Goal: Task Accomplishment & Management: Manage account settings

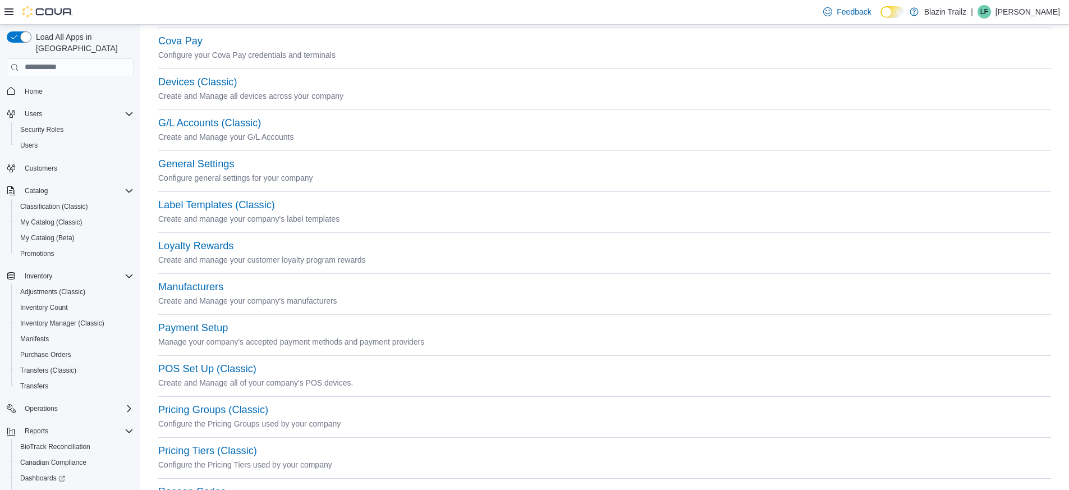
scroll to position [128, 0]
click at [208, 205] on button "Label Templates (Classic)" at bounding box center [216, 206] width 117 height 12
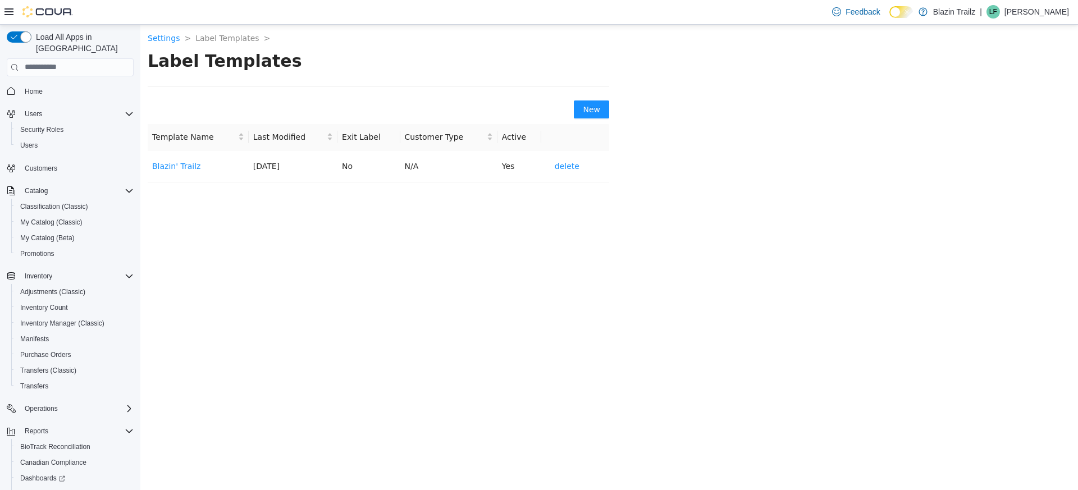
click at [270, 81] on div "Label Templates New Template Name Last Modified Exit Label Customer Type Active…" at bounding box center [378, 115] width 461 height 132
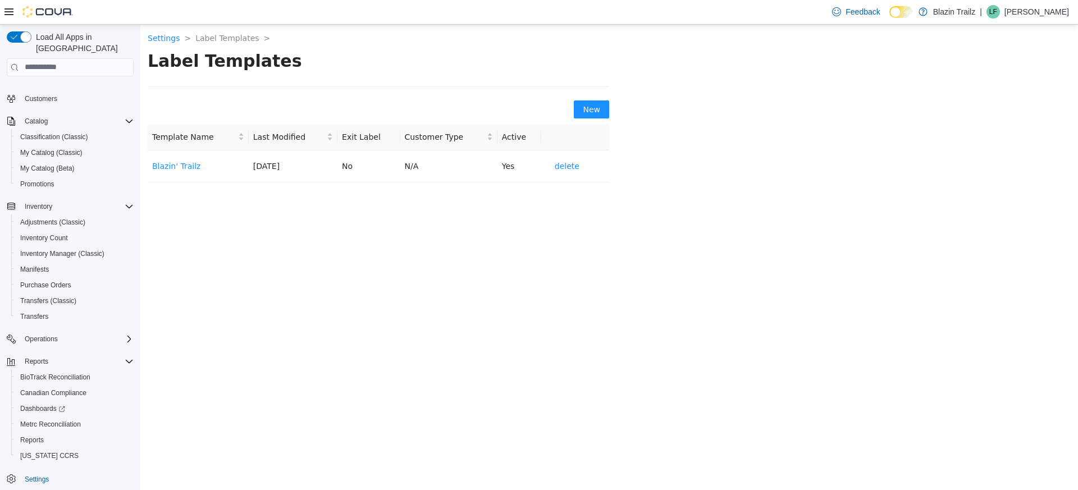
scroll to position [71, 0]
click at [69, 331] on div "Operations" at bounding box center [76, 337] width 113 height 13
click at [13, 12] on div at bounding box center [38, 11] width 68 height 11
click at [8, 9] on icon at bounding box center [8, 11] width 9 height 7
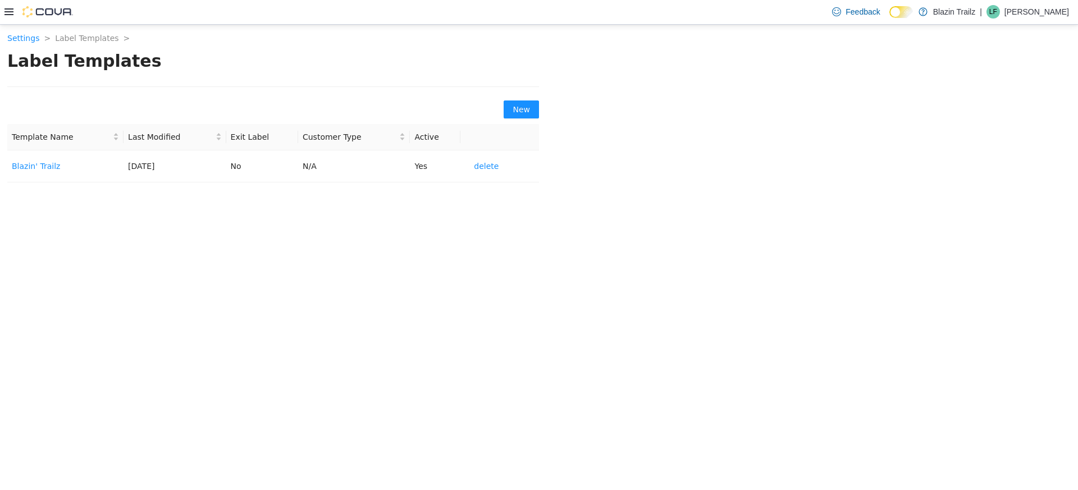
click at [8, 9] on icon at bounding box center [8, 11] width 9 height 7
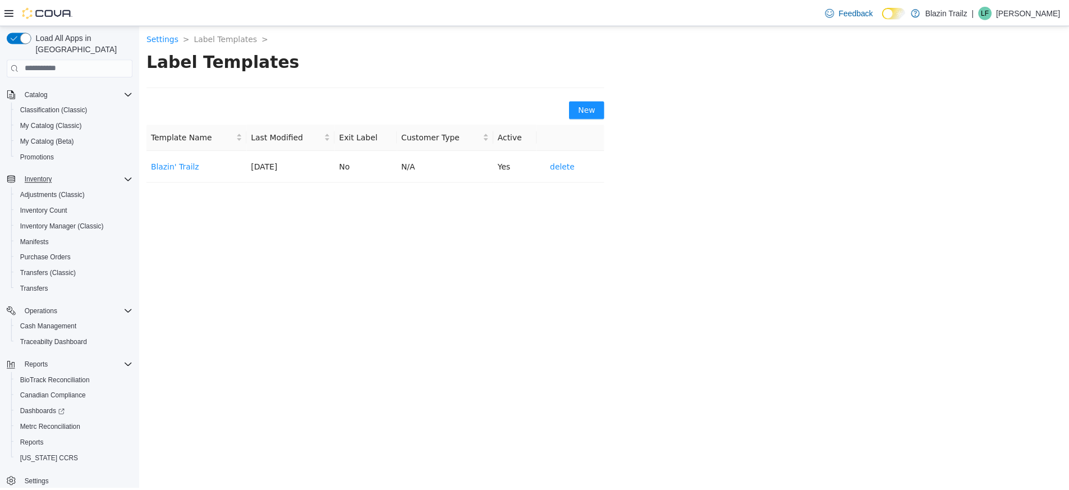
scroll to position [103, 0]
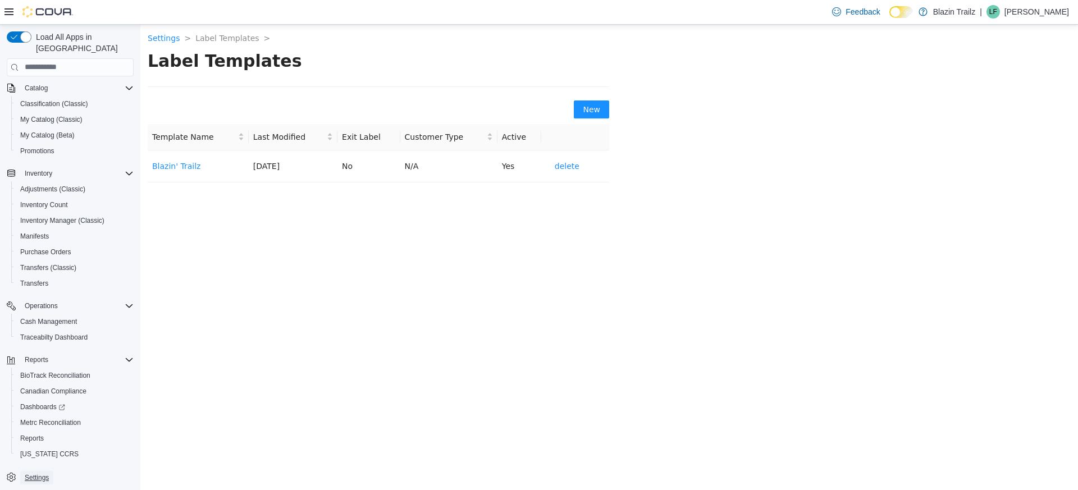
click at [45, 473] on span "Settings" at bounding box center [37, 477] width 24 height 9
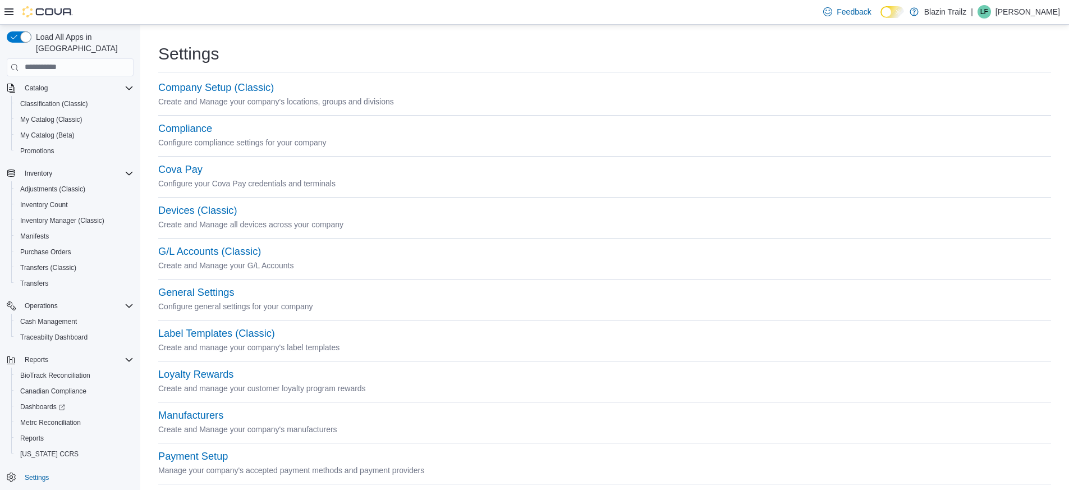
click at [208, 325] on div "General Settings Configure general settings for your company" at bounding box center [604, 306] width 893 height 41
click at [204, 332] on button "Label Templates (Classic)" at bounding box center [216, 334] width 117 height 12
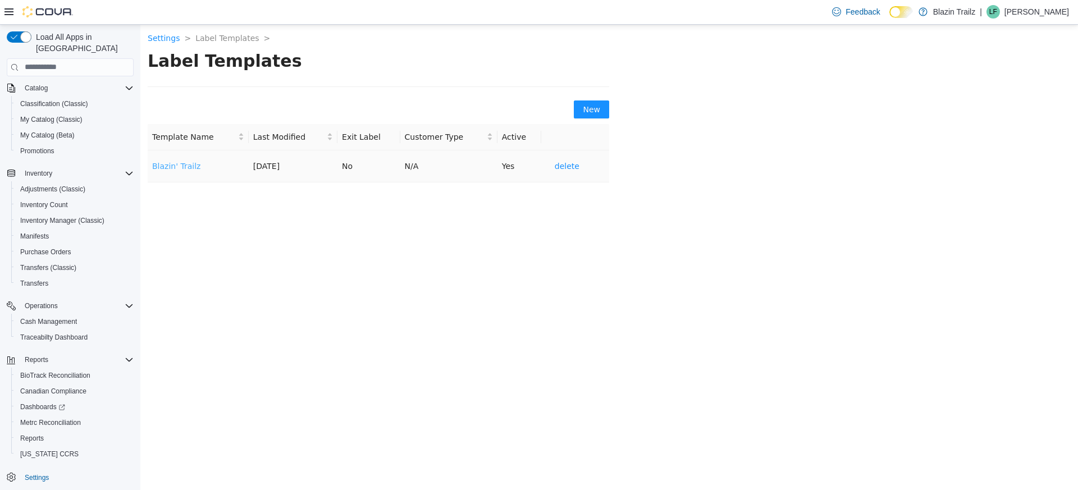
click at [185, 166] on link "Blazin' Trailz" at bounding box center [176, 165] width 48 height 9
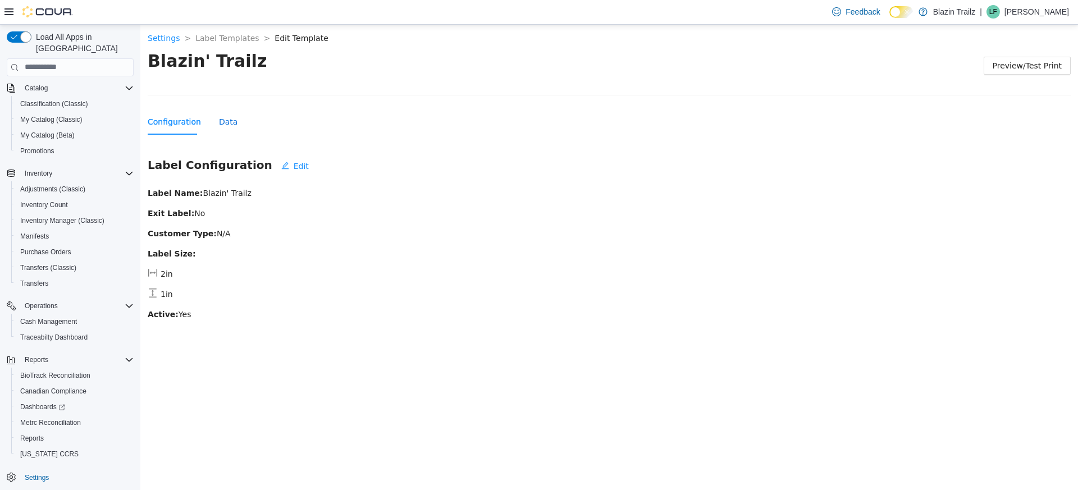
click at [224, 120] on div "Data" at bounding box center [228, 121] width 19 height 12
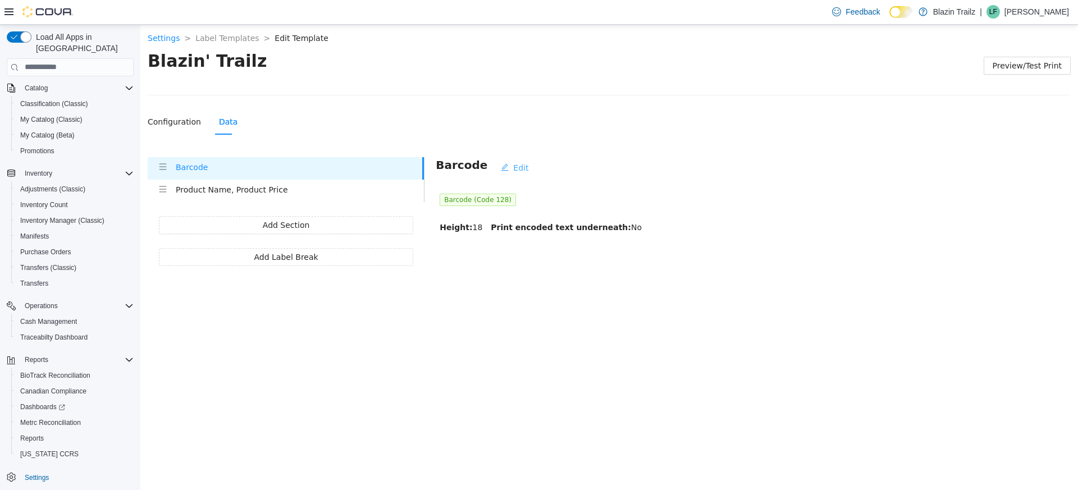
click at [513, 167] on span "Edit" at bounding box center [520, 167] width 15 height 12
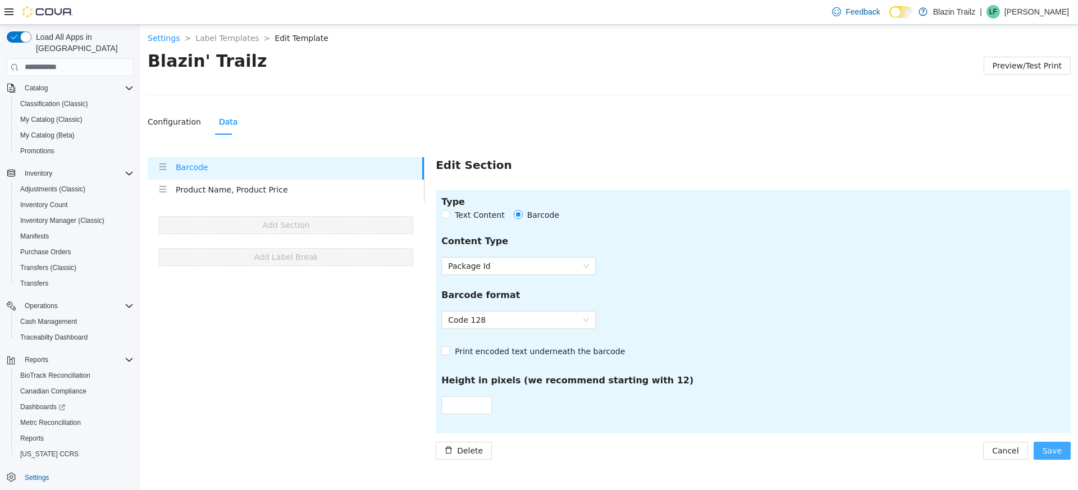
click at [1050, 452] on span "Save" at bounding box center [1051, 450] width 19 height 12
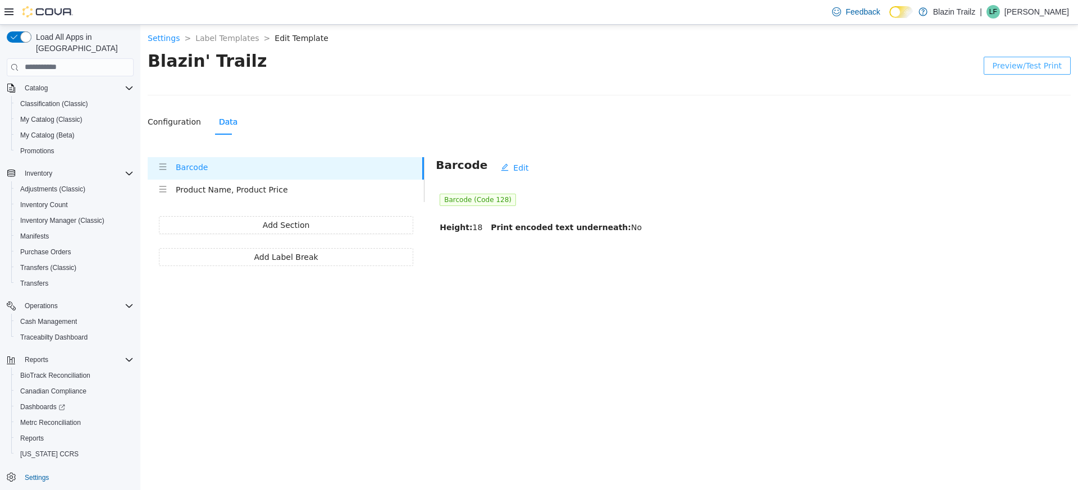
click at [1043, 71] on span "Preview/Test Print" at bounding box center [1026, 65] width 69 height 12
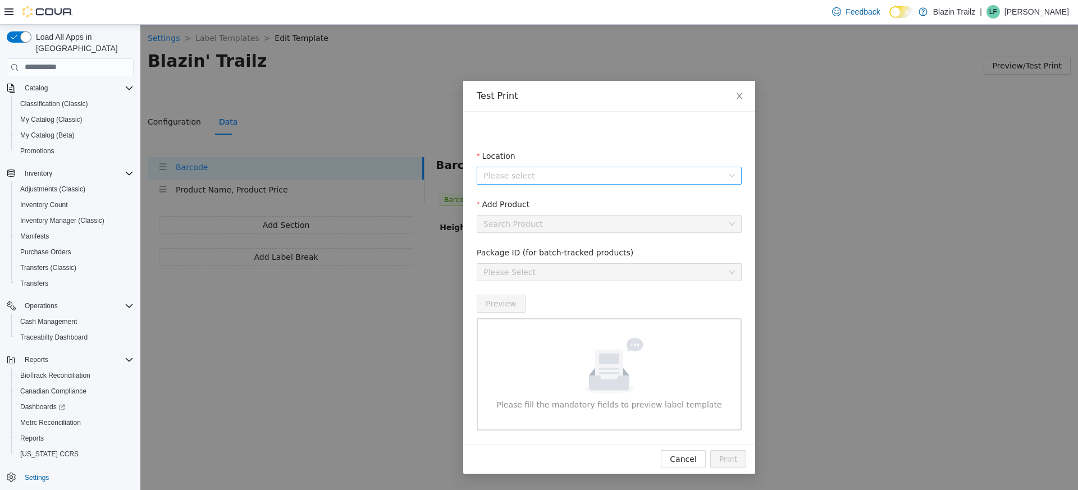
click at [626, 177] on input "Location" at bounding box center [605, 175] width 244 height 17
click at [589, 212] on span "[STREET_ADDRESS]" at bounding box center [622, 215] width 233 height 13
click at [585, 222] on input "Add Product" at bounding box center [605, 223] width 244 height 17
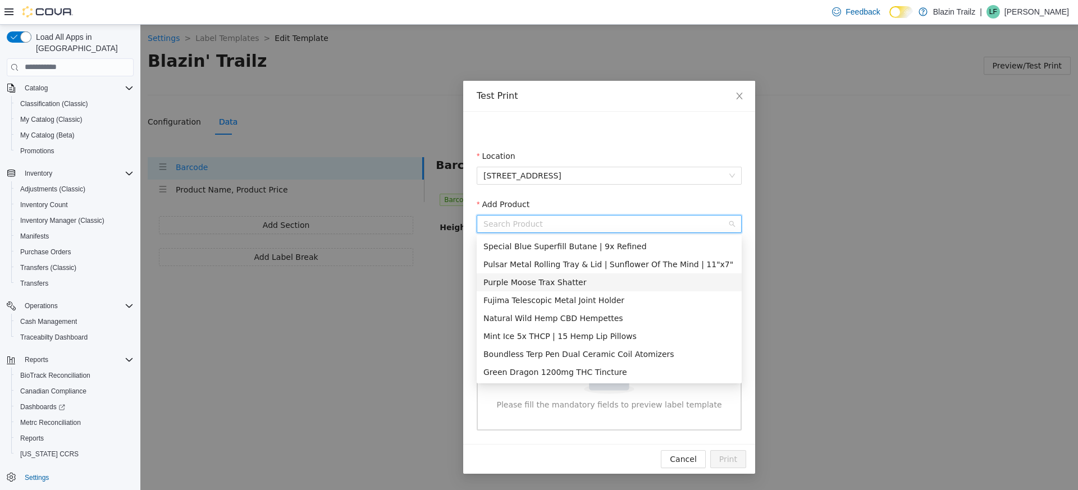
click at [570, 282] on div "Purple Moose Trax Shatter" at bounding box center [608, 282] width 251 height 12
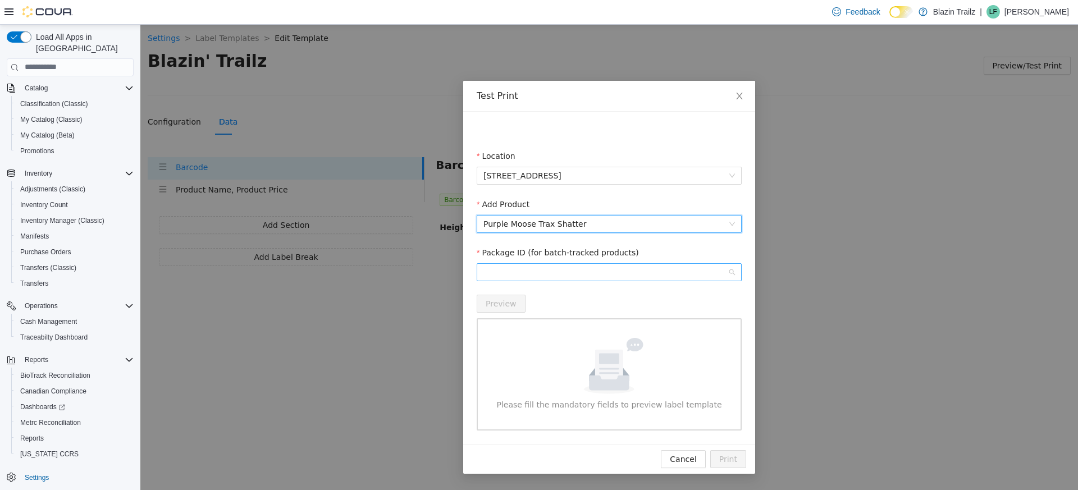
click at [572, 276] on span at bounding box center [608, 271] width 251 height 17
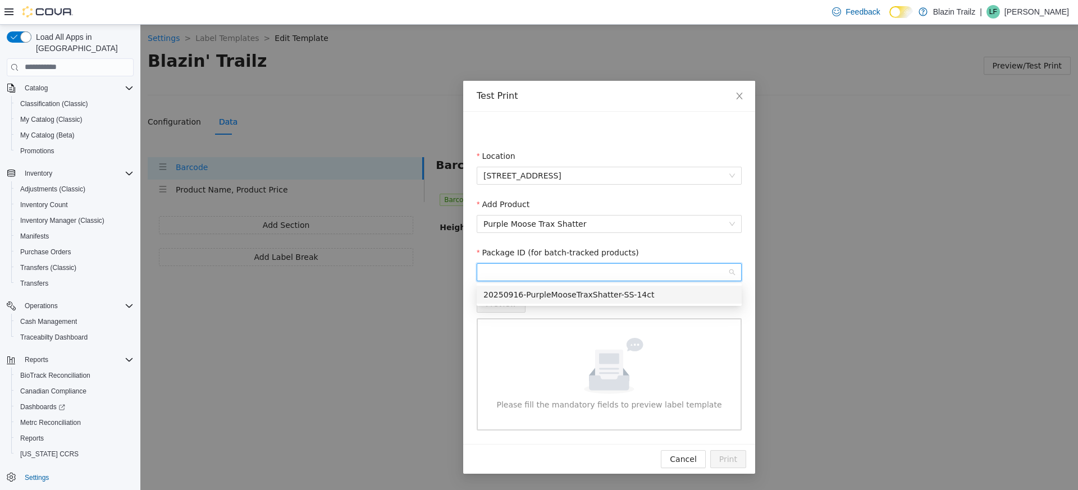
click at [571, 291] on div "20250916-PurpleMooseTraxShatter-SS-14ct" at bounding box center [608, 294] width 251 height 12
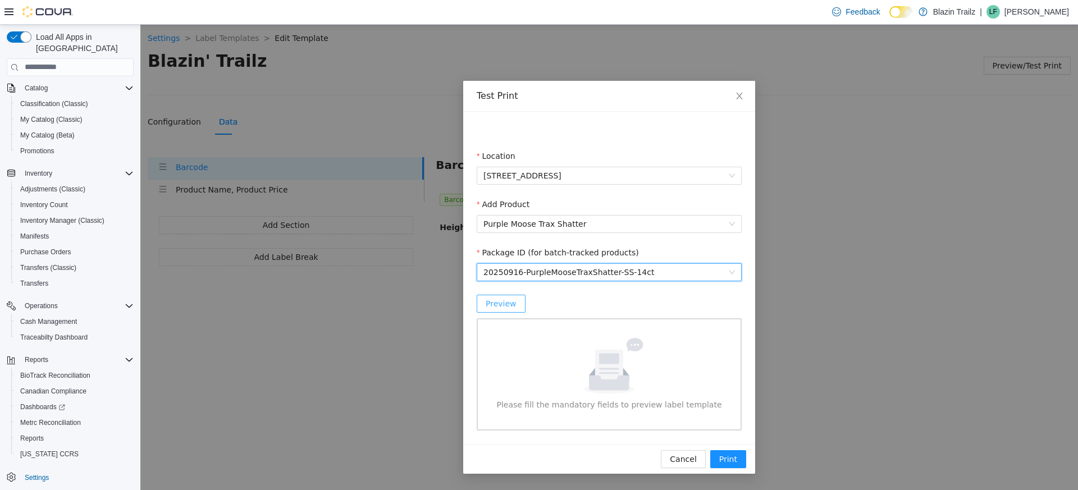
click at [504, 301] on span "Preview" at bounding box center [500, 303] width 31 height 12
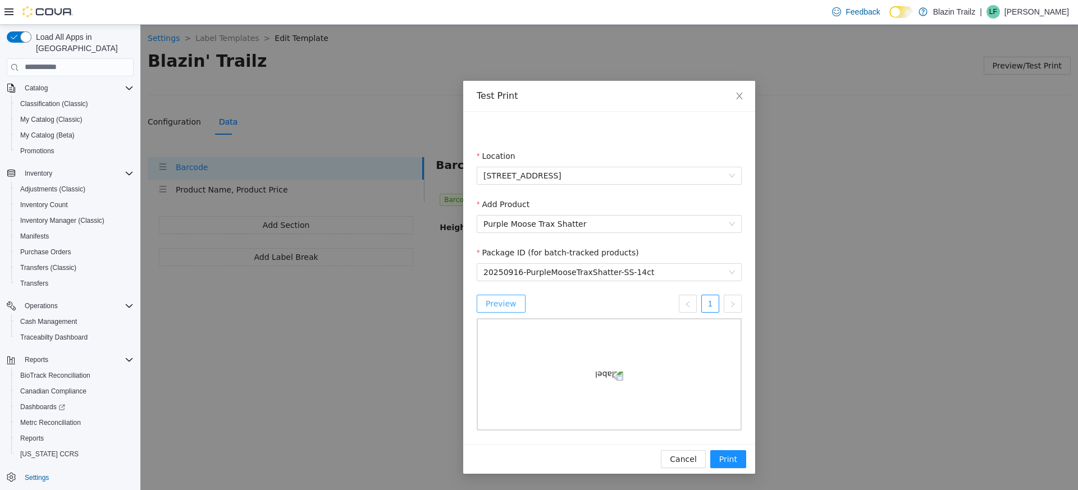
scroll to position [24, 0]
click at [719, 464] on span "Print" at bounding box center [728, 458] width 18 height 12
click at [735, 91] on icon "close" at bounding box center [739, 95] width 9 height 9
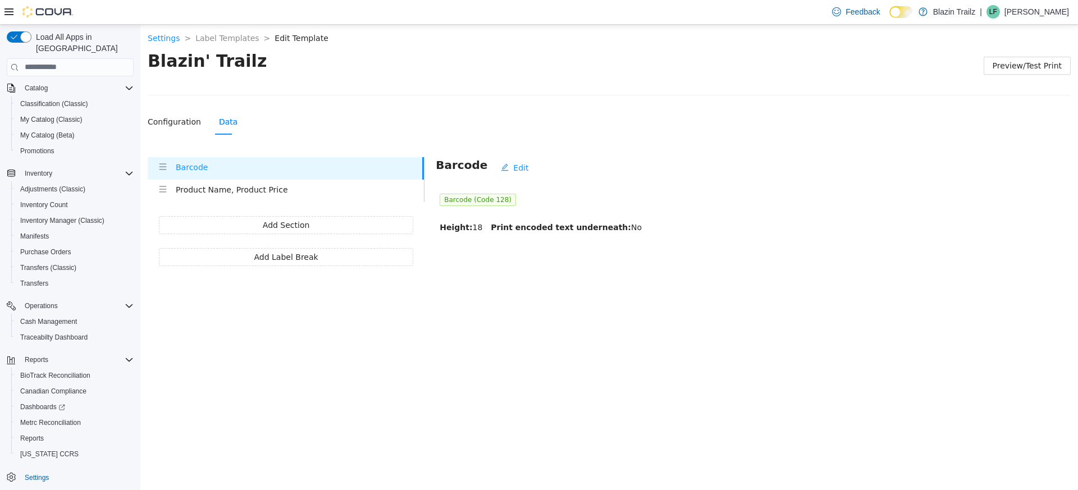
click at [734, 70] on header "Blazin' Trailz Preview/Test Print" at bounding box center [609, 64] width 923 height 31
click at [409, 96] on div "Blazin' Trailz Preview/Test Print Configuration Data Label Configuration Edit L…" at bounding box center [609, 157] width 923 height 216
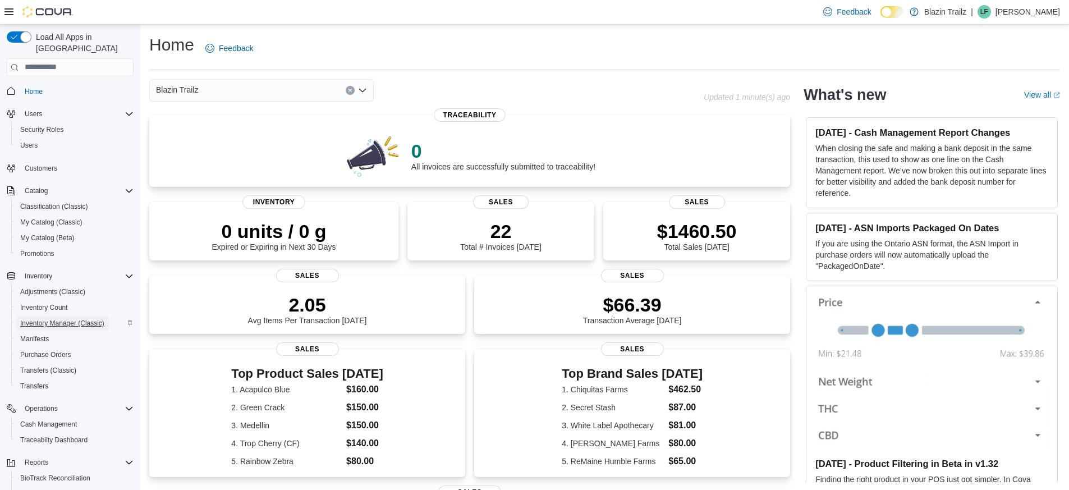
click at [74, 317] on span "Inventory Manager (Classic)" at bounding box center [62, 323] width 84 height 13
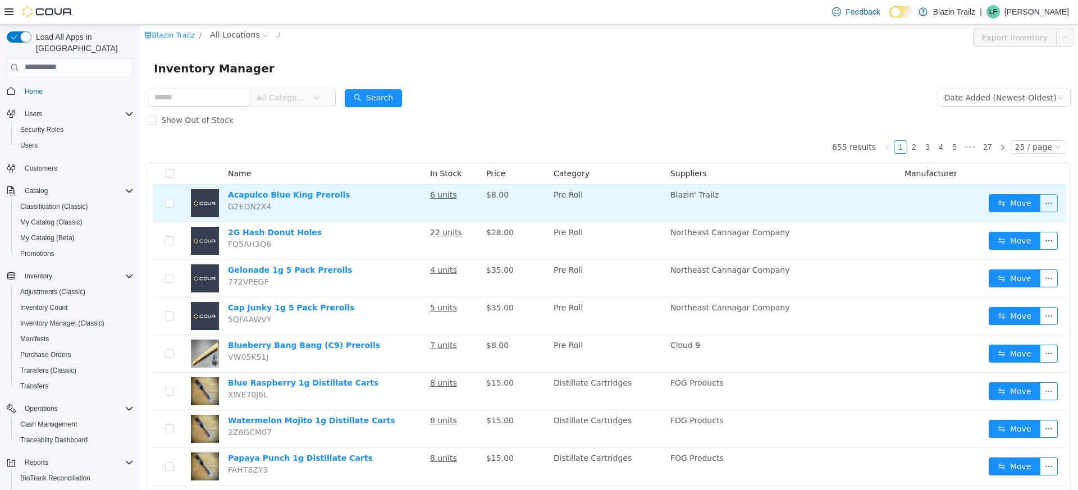
click at [1041, 201] on button "button" at bounding box center [1048, 203] width 18 height 18
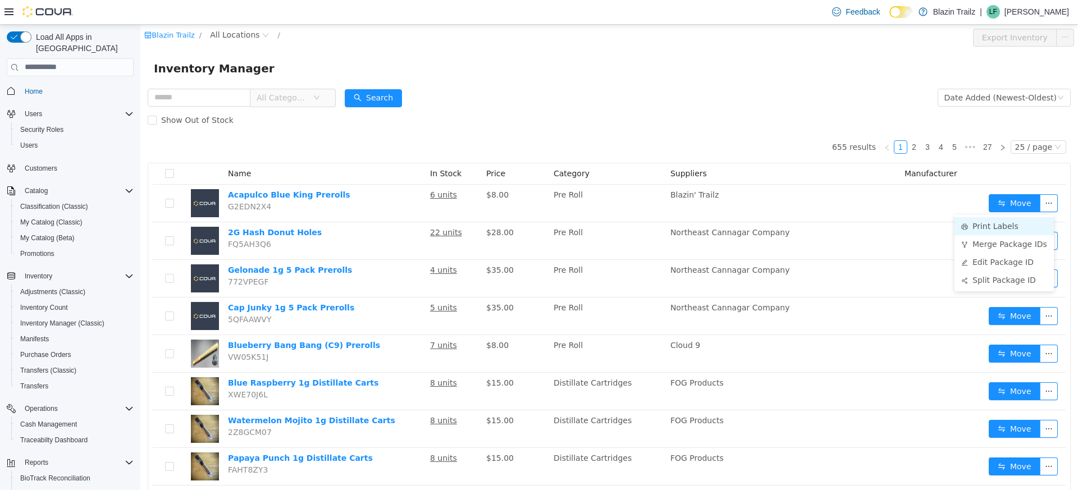
click at [998, 227] on li "Print Labels" at bounding box center [1003, 226] width 99 height 18
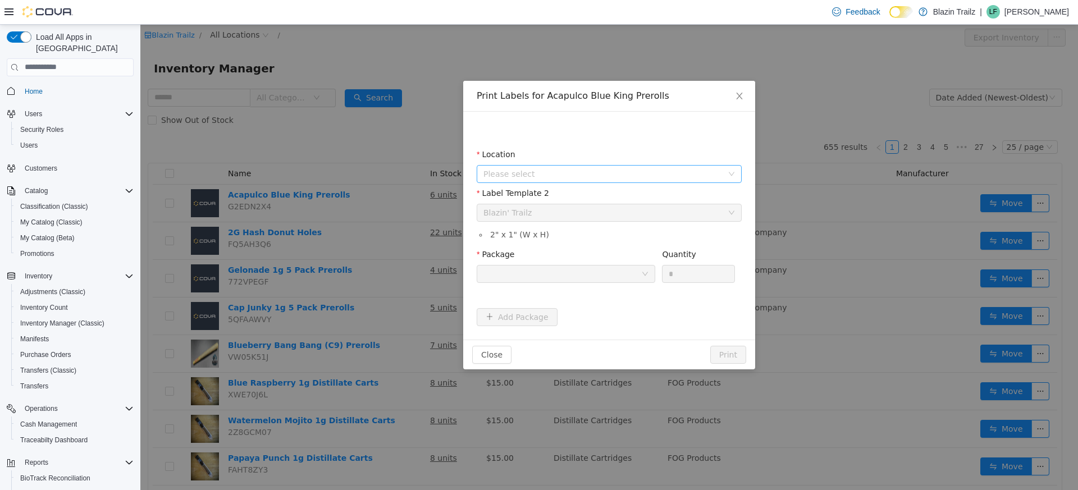
click at [579, 173] on span "Please select" at bounding box center [602, 173] width 239 height 11
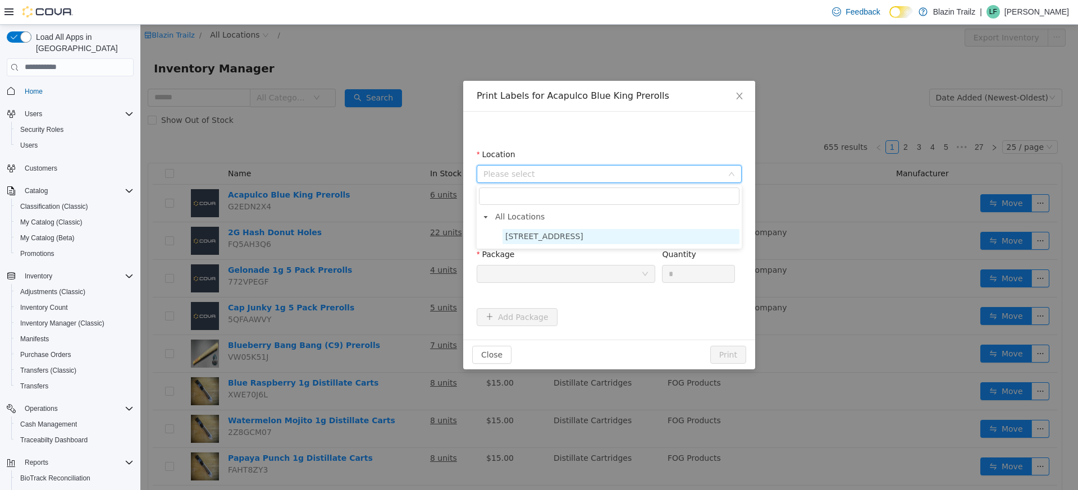
click at [532, 235] on span "[STREET_ADDRESS]" at bounding box center [544, 235] width 78 height 9
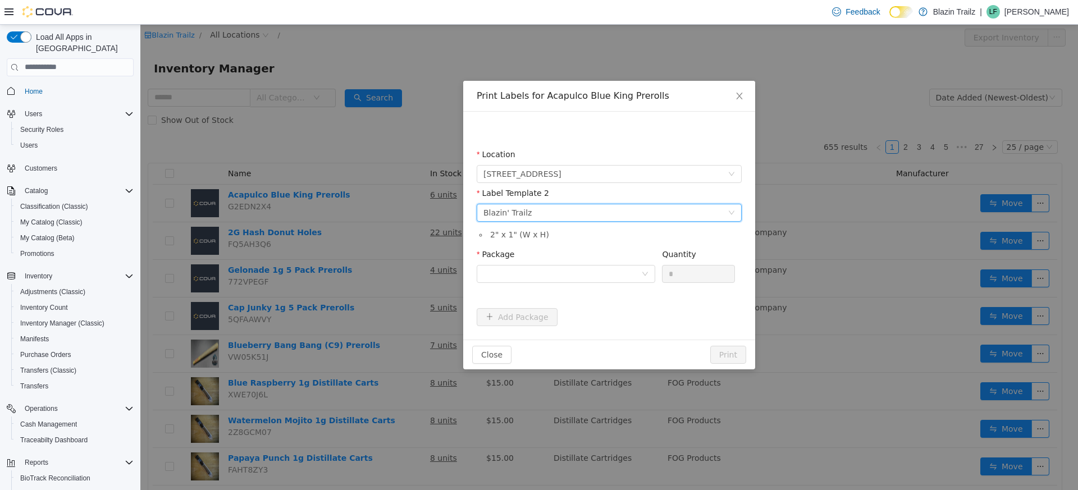
click at [545, 209] on div "Please select a label template Blazin' Trailz" at bounding box center [605, 212] width 244 height 17
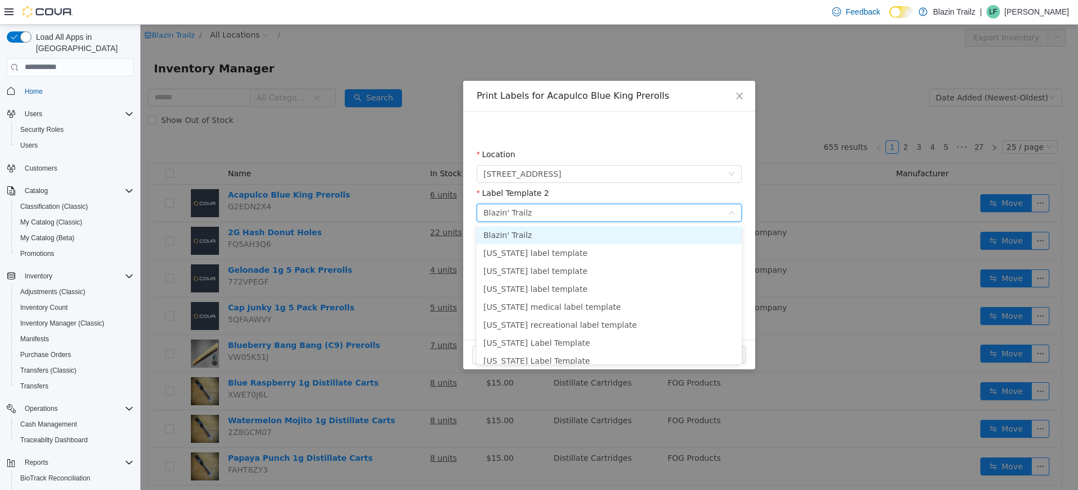
click at [609, 112] on div "Location 90 River Road Label Template 2 Please select a label template Blazin' …" at bounding box center [609, 225] width 292 height 228
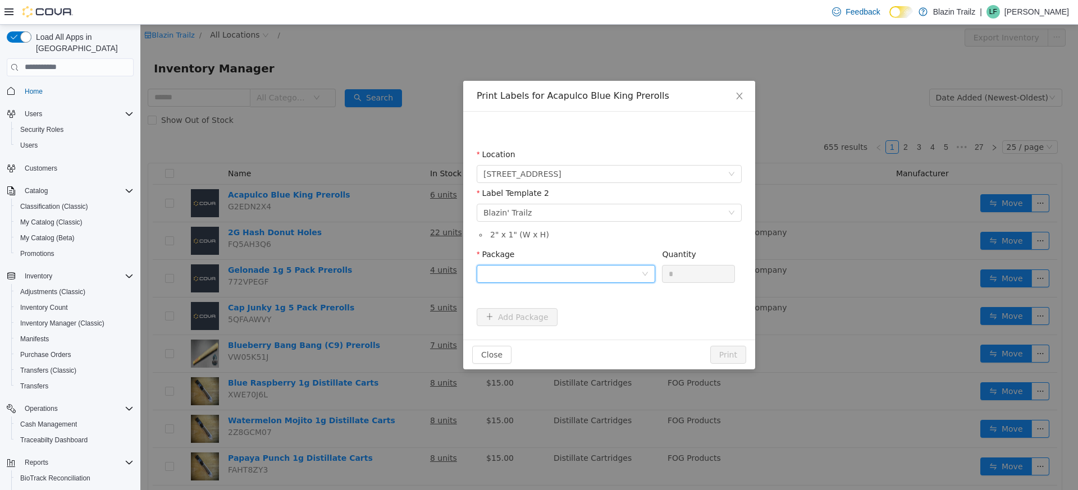
click at [556, 270] on div at bounding box center [562, 273] width 158 height 17
click at [532, 315] on strong "20251007-AcapulcoBlue-RogerBirks-448g" at bounding box center [591, 313] width 216 height 9
click at [700, 314] on form "Location 90 River Road Label Template 2 Please select a label template Blazin' …" at bounding box center [608, 236] width 265 height 177
click at [729, 354] on button "Print" at bounding box center [728, 354] width 36 height 18
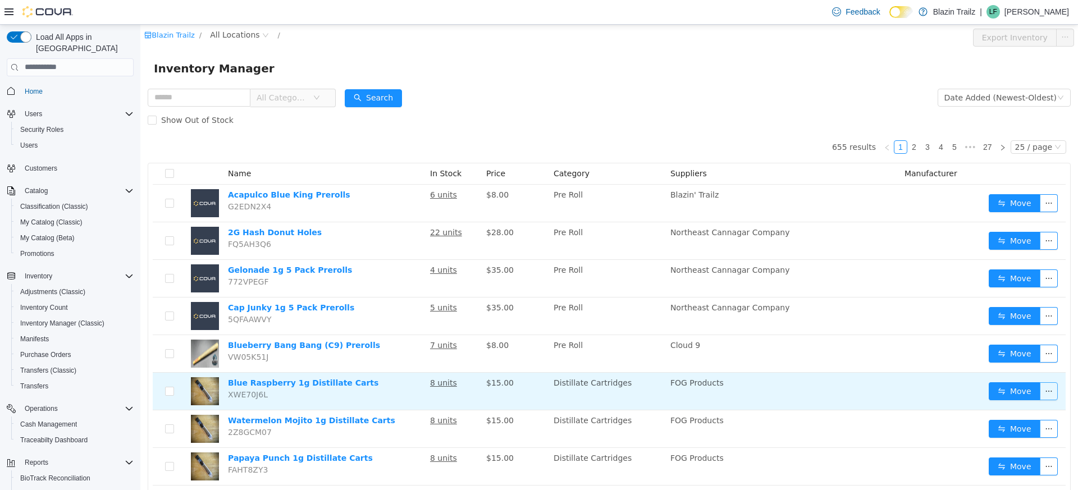
click at [1046, 389] on button "button" at bounding box center [1048, 391] width 18 height 18
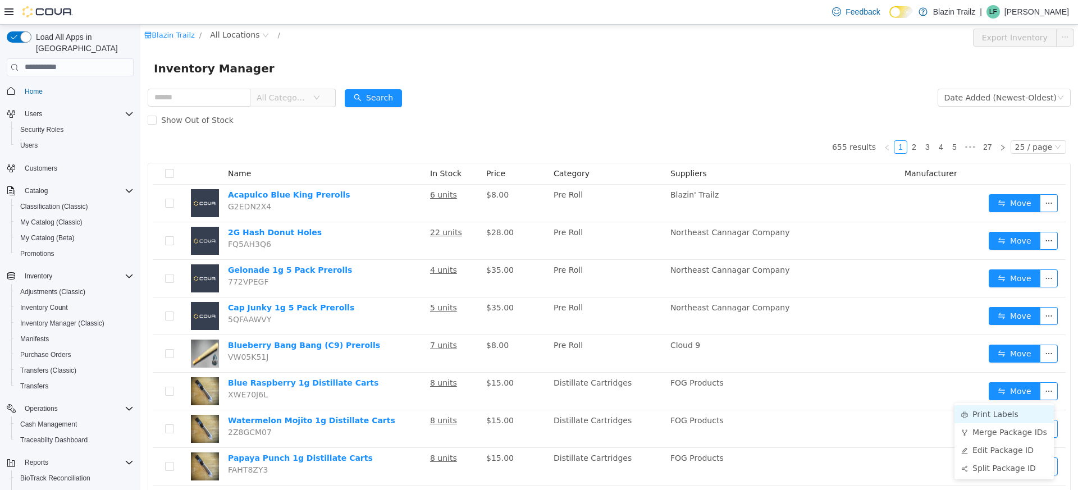
click at [1014, 411] on li "Print Labels" at bounding box center [1003, 414] width 99 height 18
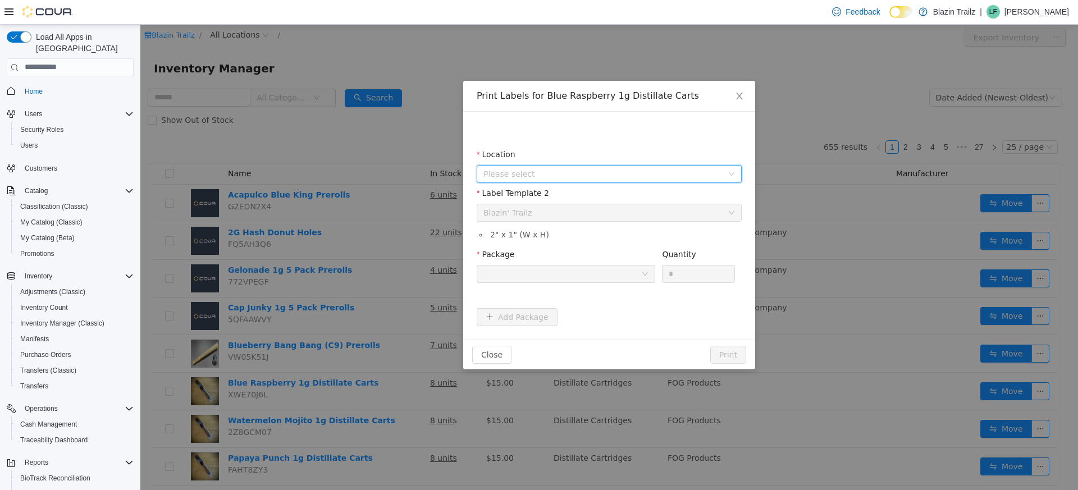
click at [645, 173] on span "Please select" at bounding box center [602, 173] width 239 height 11
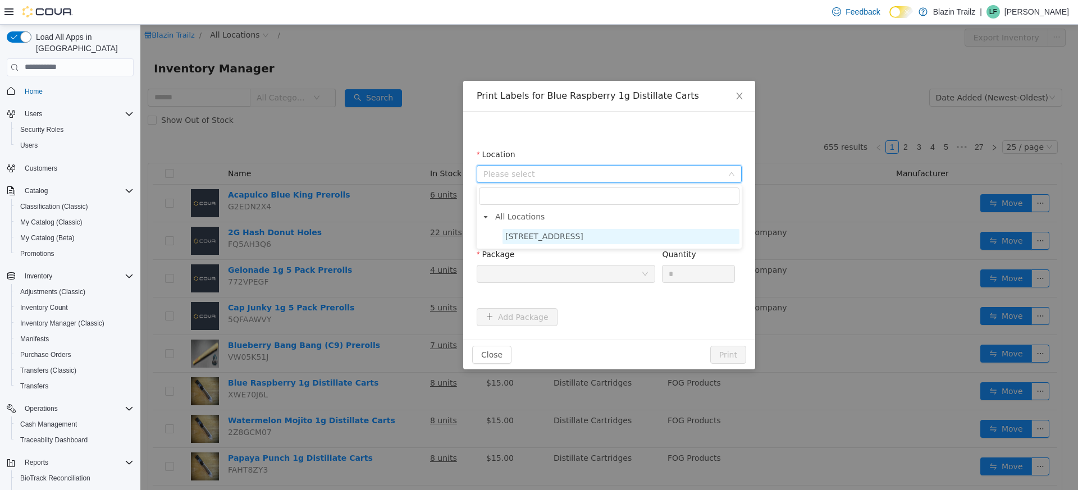
click at [534, 237] on span "[STREET_ADDRESS]" at bounding box center [544, 235] width 78 height 9
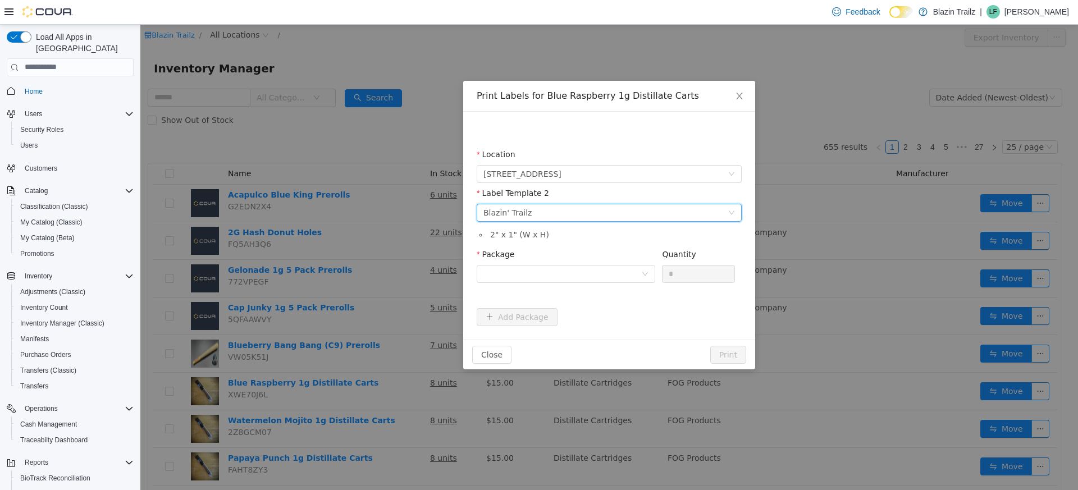
click at [548, 212] on div "Please select a label template Blazin' Trailz" at bounding box center [605, 212] width 244 height 17
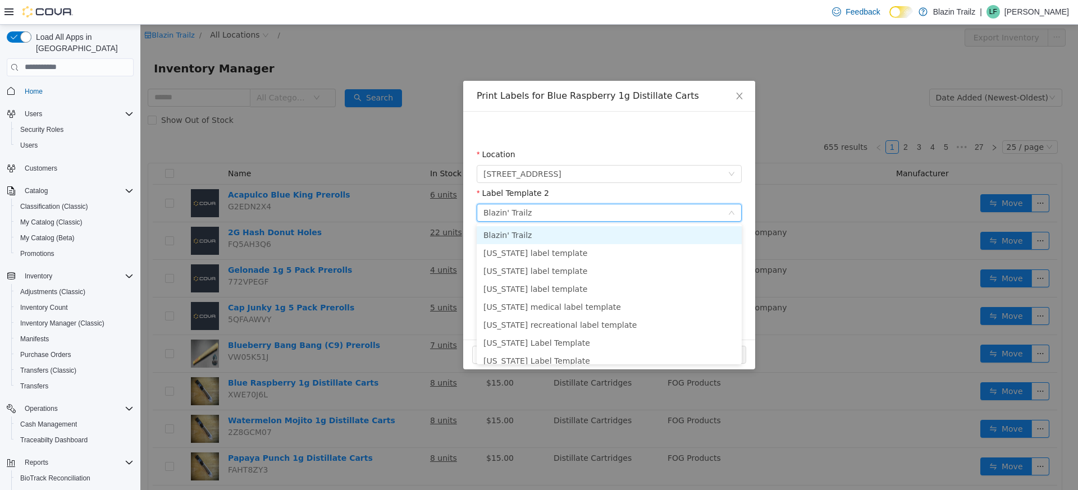
click at [594, 133] on div "Location 90 River Road Label Template 2 Please select a label template Blazin' …" at bounding box center [608, 225] width 265 height 201
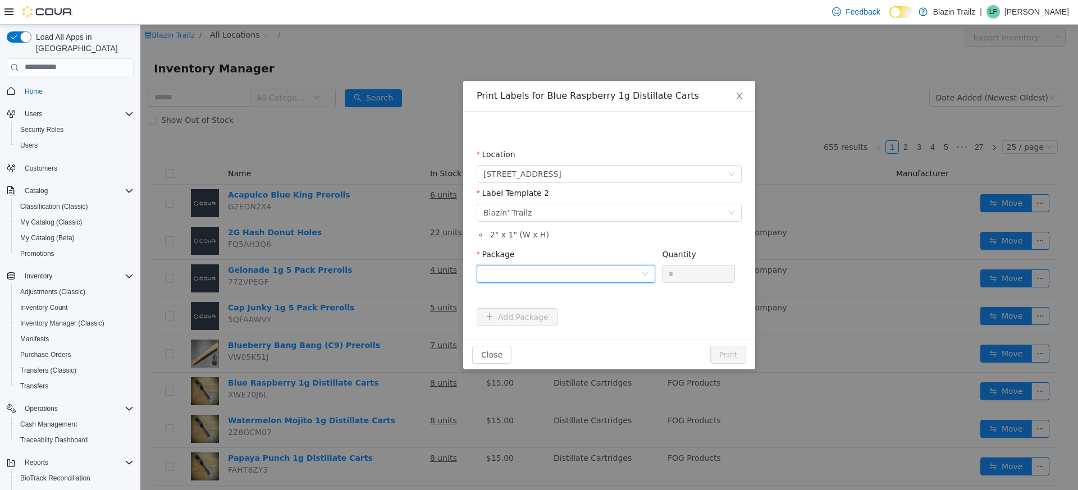
click at [627, 271] on div at bounding box center [562, 273] width 158 height 17
click at [559, 313] on strong "20251007-BlueRaspDistiCart-FOG-10ct" at bounding box center [569, 313] width 172 height 9
click at [734, 351] on button "Print" at bounding box center [728, 354] width 36 height 18
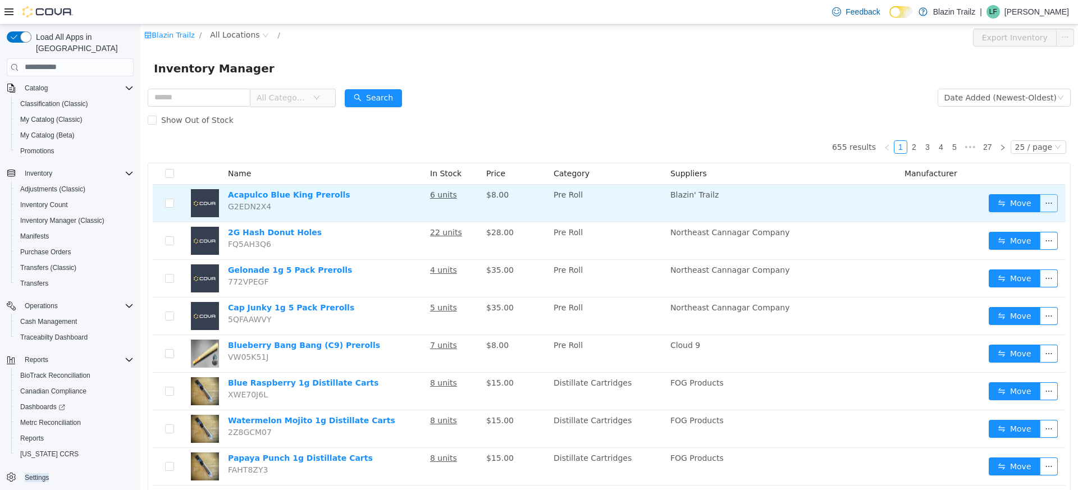
click at [1041, 199] on button "button" at bounding box center [1048, 203] width 18 height 18
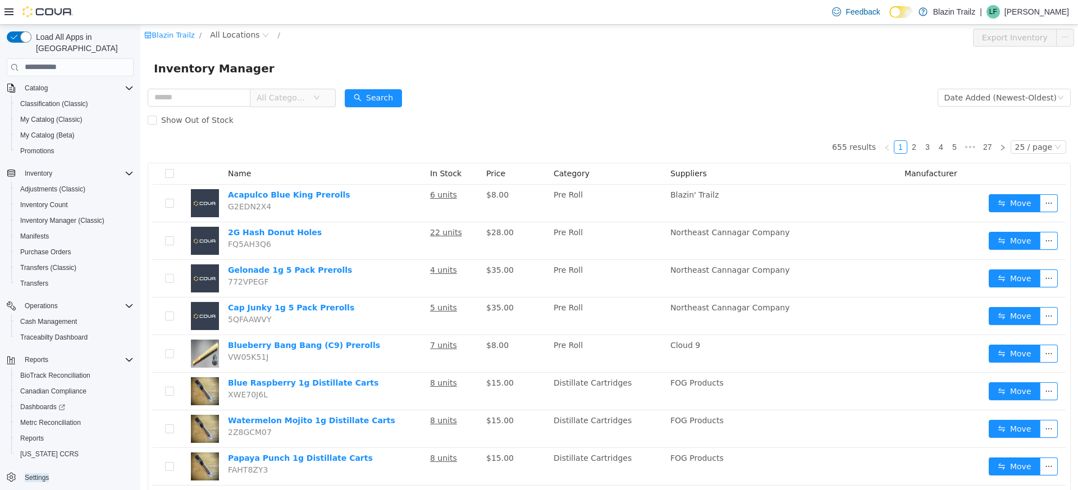
click at [657, 76] on div "Inventory Manager" at bounding box center [609, 68] width 910 height 18
click at [574, 62] on div "Inventory Manager" at bounding box center [609, 68] width 910 height 18
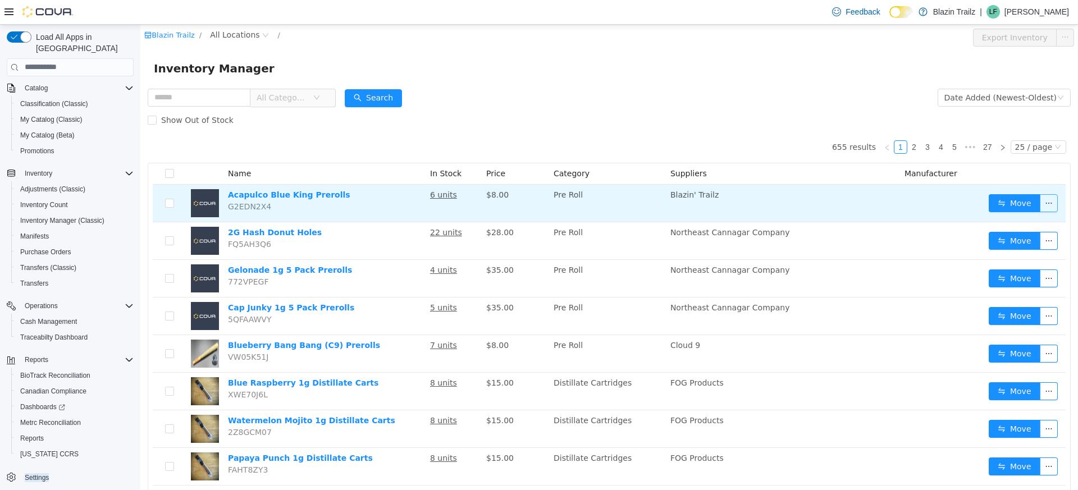
click at [1039, 204] on button "button" at bounding box center [1048, 203] width 18 height 18
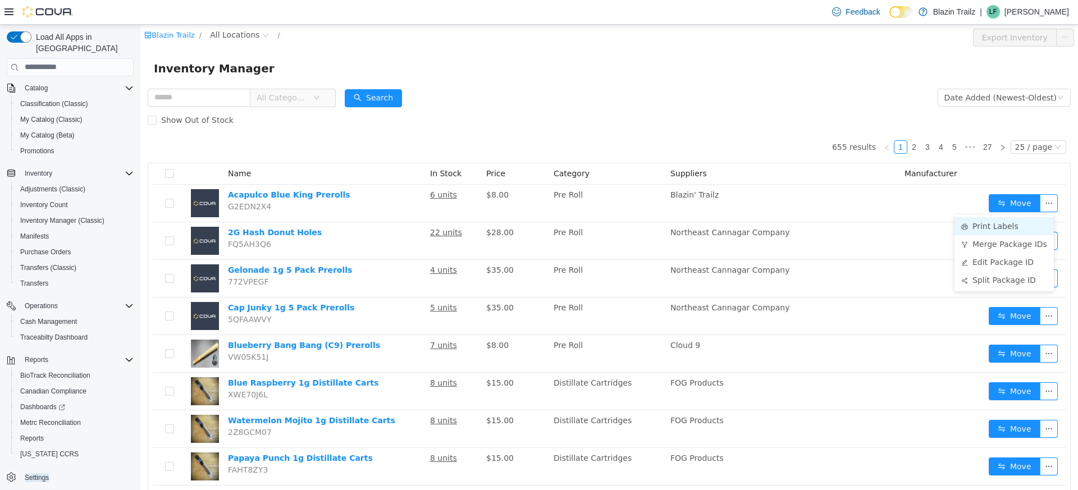
click at [1024, 219] on li "Print Labels" at bounding box center [1003, 226] width 99 height 18
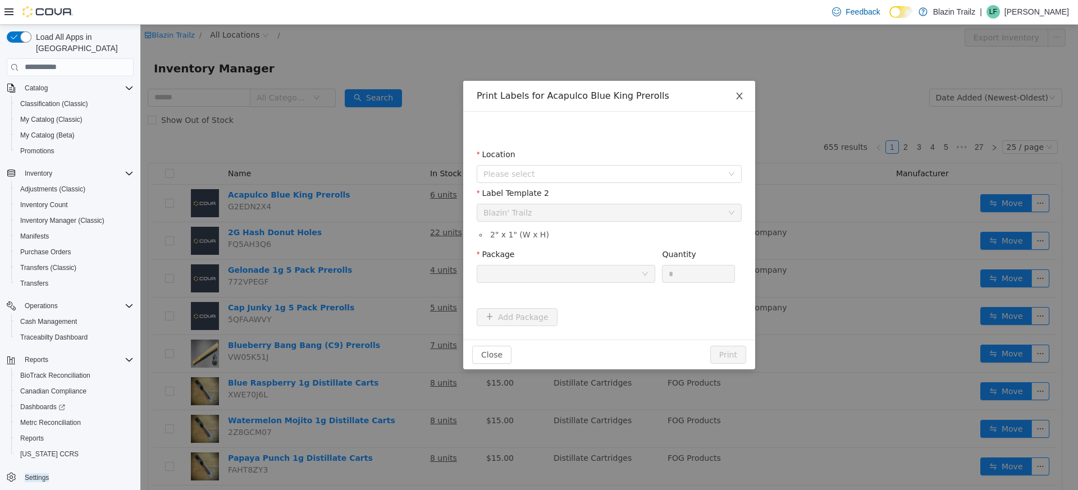
click at [737, 94] on icon "icon: close" at bounding box center [739, 95] width 6 height 7
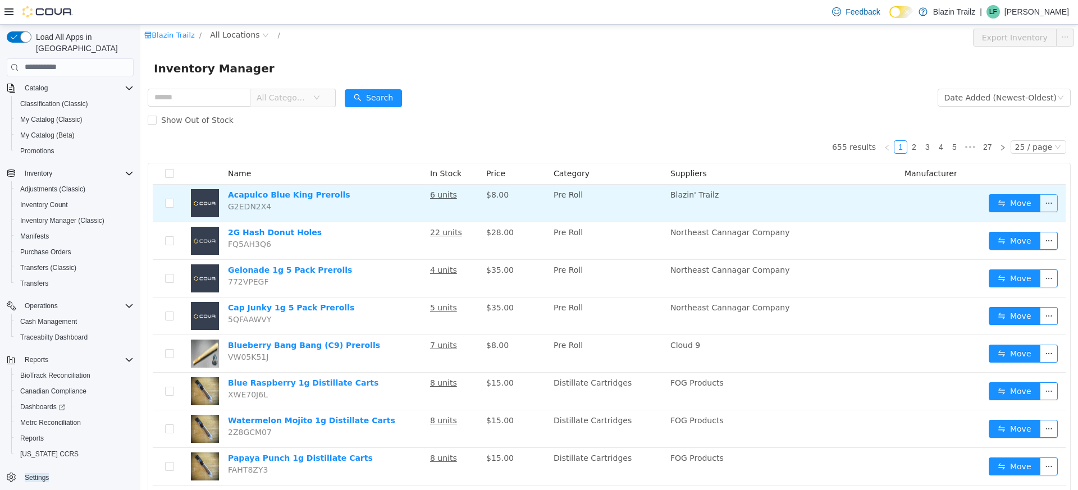
click at [1042, 203] on button "button" at bounding box center [1048, 203] width 18 height 18
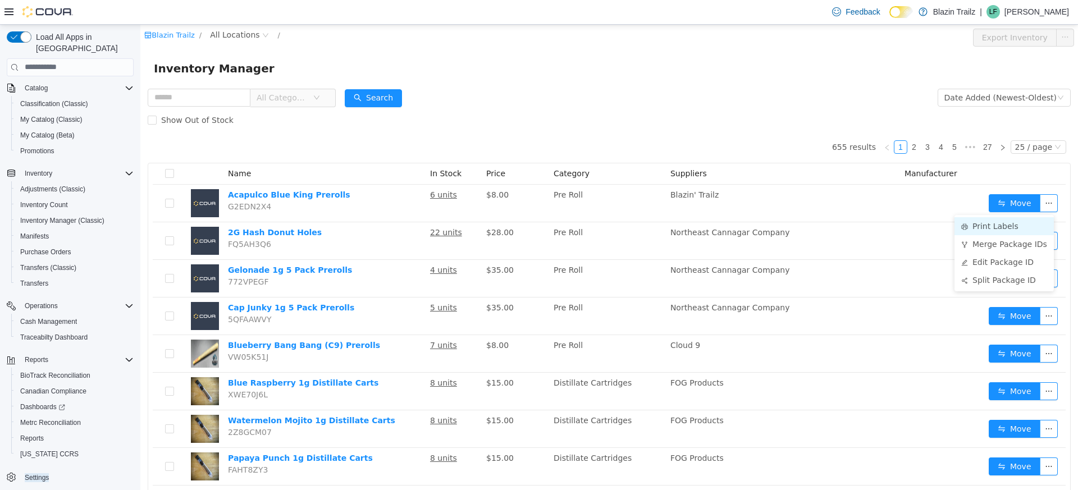
click at [1000, 227] on li "Print Labels" at bounding box center [1003, 226] width 99 height 18
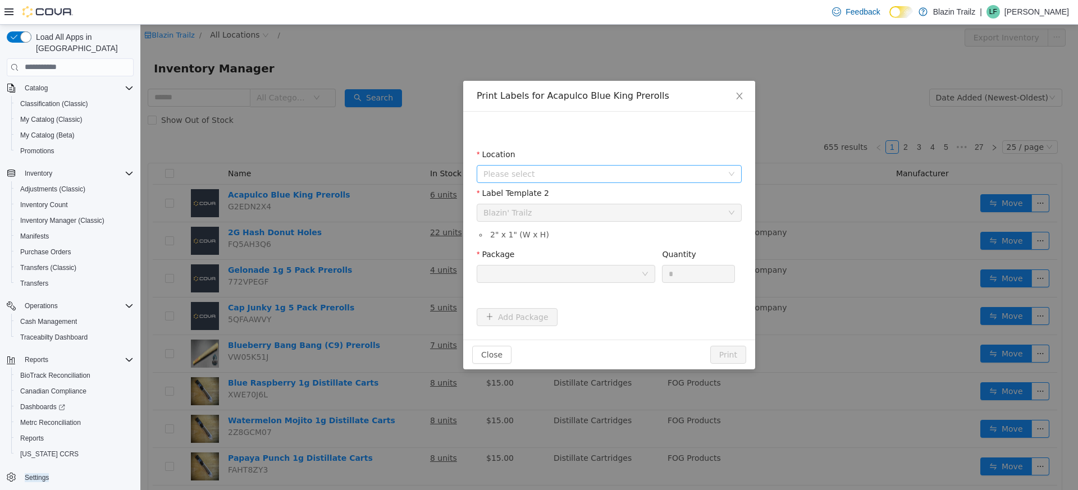
click at [604, 177] on span "Please select" at bounding box center [602, 173] width 239 height 11
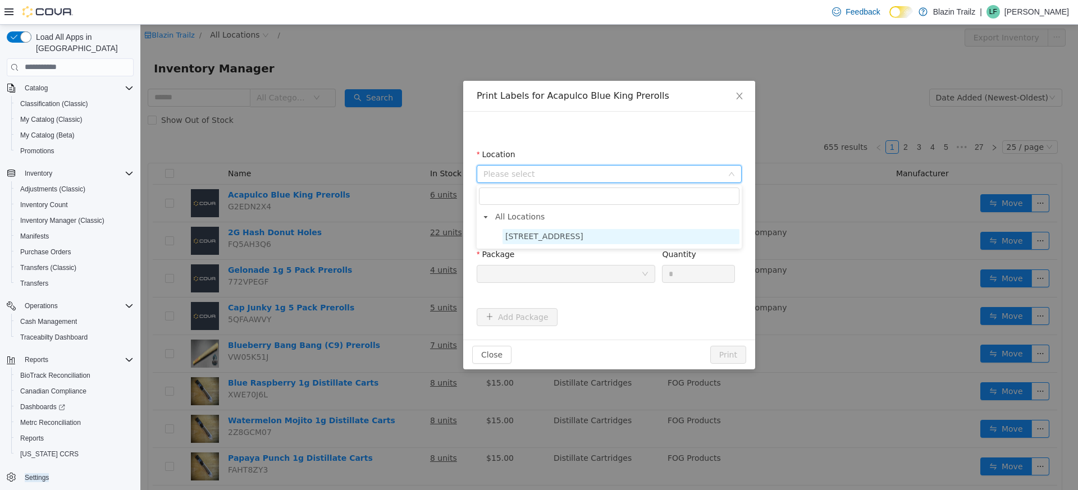
click at [538, 238] on span "[STREET_ADDRESS]" at bounding box center [544, 235] width 78 height 9
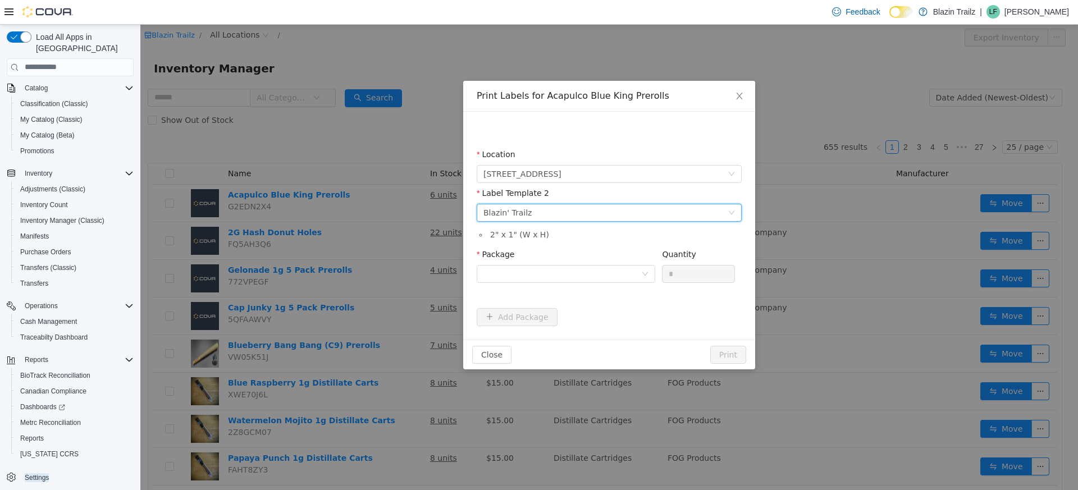
click at [558, 213] on div "Please select a label template Blazin' Trailz" at bounding box center [605, 212] width 244 height 17
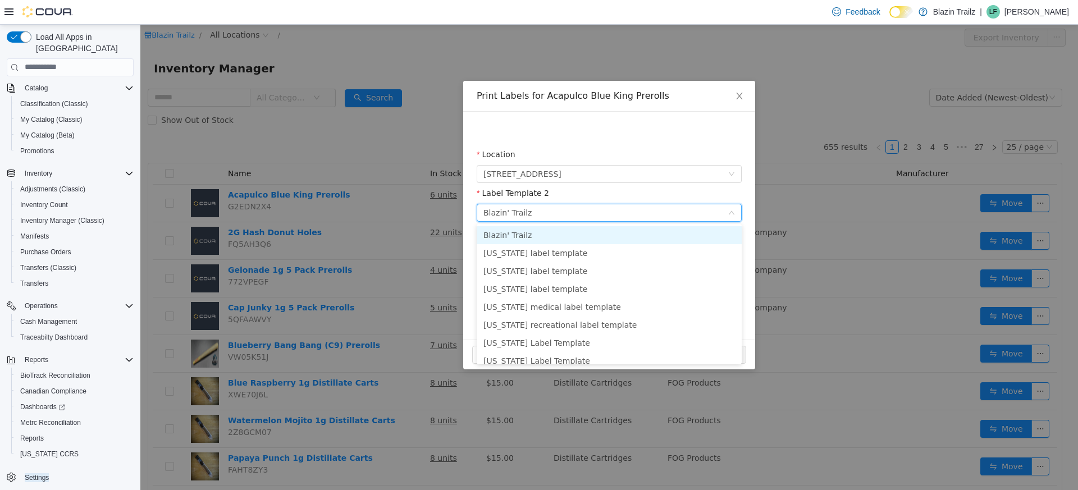
click at [553, 229] on li "Blazin' Trailz" at bounding box center [608, 235] width 265 height 18
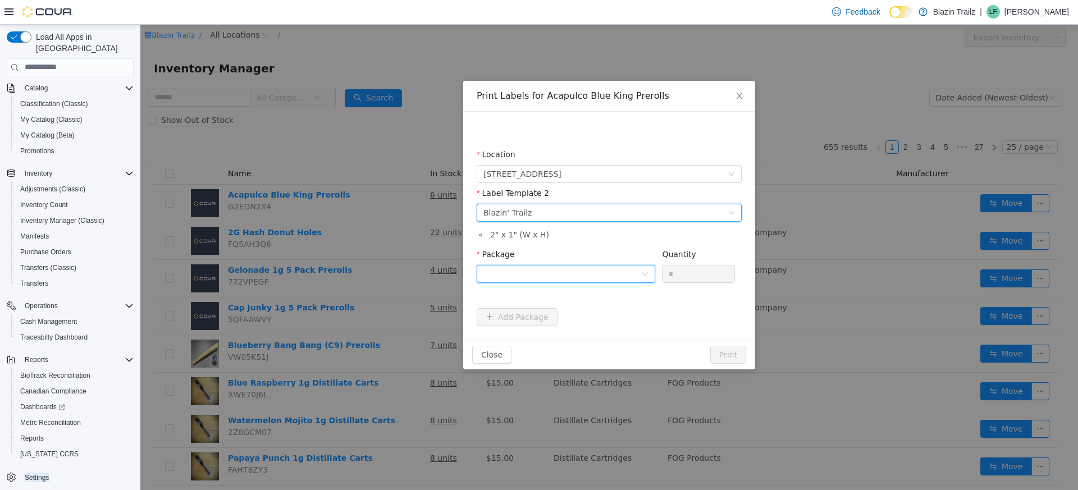
click at [585, 276] on div at bounding box center [562, 273] width 158 height 17
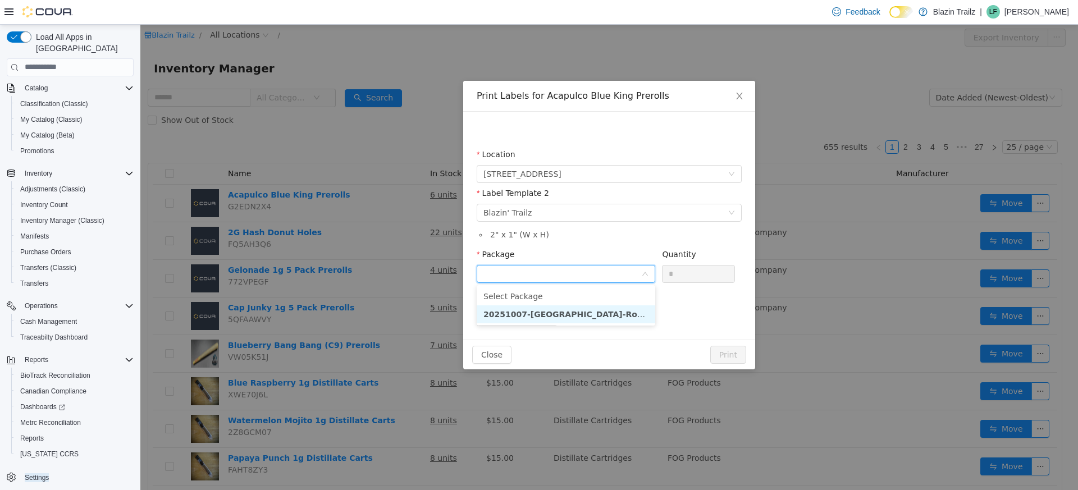
click at [561, 312] on strong "20251007-AcapulcoBlue-RogerBirks-448g" at bounding box center [591, 313] width 216 height 9
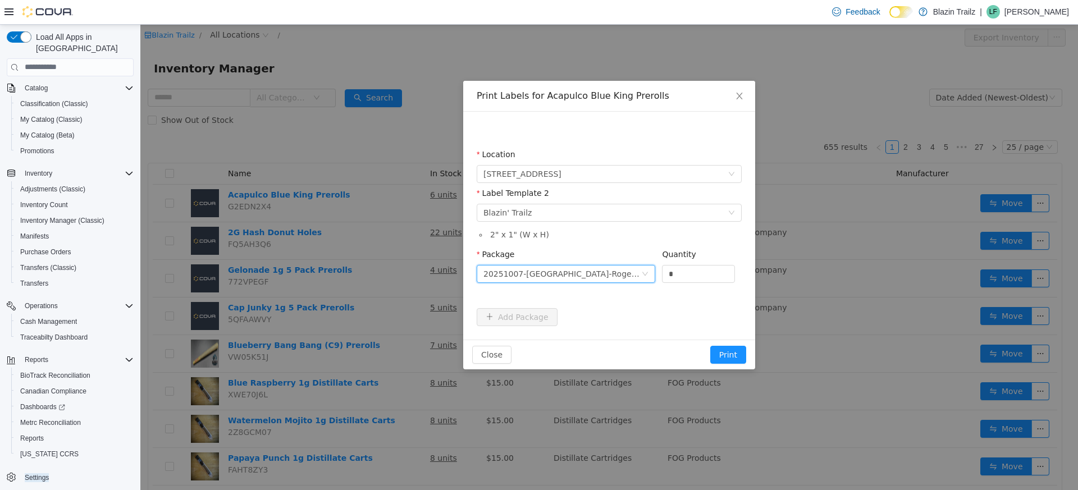
click at [628, 314] on form "Location 90 River Road Label Template 2 Please select a label template Blazin' …" at bounding box center [608, 236] width 265 height 177
click at [728, 354] on button "Print" at bounding box center [728, 354] width 36 height 18
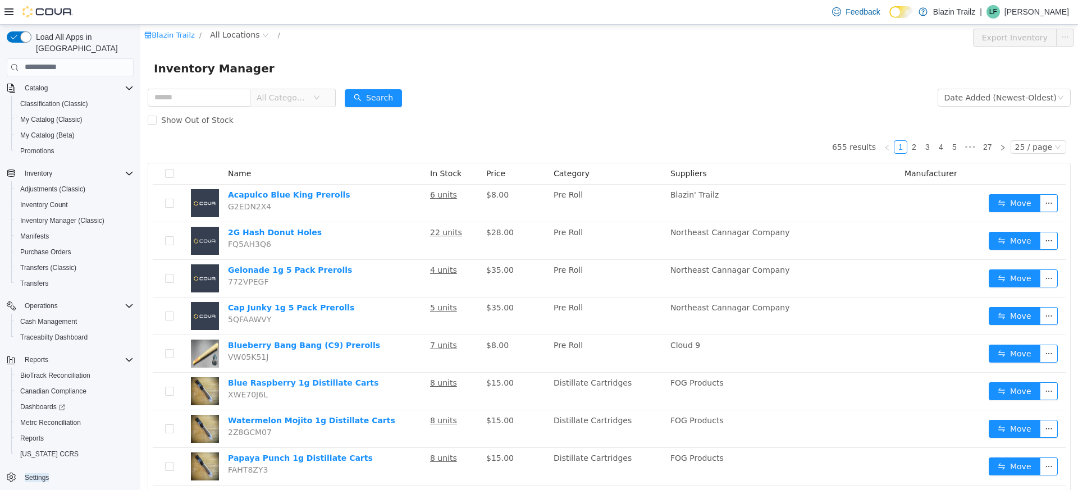
click at [782, 107] on form "All Categories Date Added (Newest-Oldest) Search Show Out of Stock" at bounding box center [609, 108] width 923 height 45
click at [518, 117] on div "Show Out of Stock" at bounding box center [609, 119] width 923 height 22
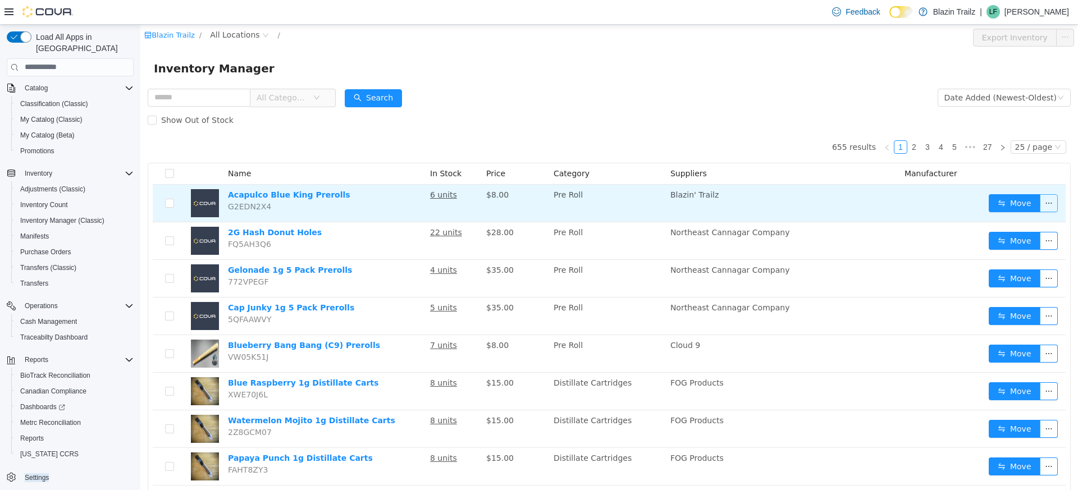
click at [1039, 201] on button "button" at bounding box center [1048, 203] width 18 height 18
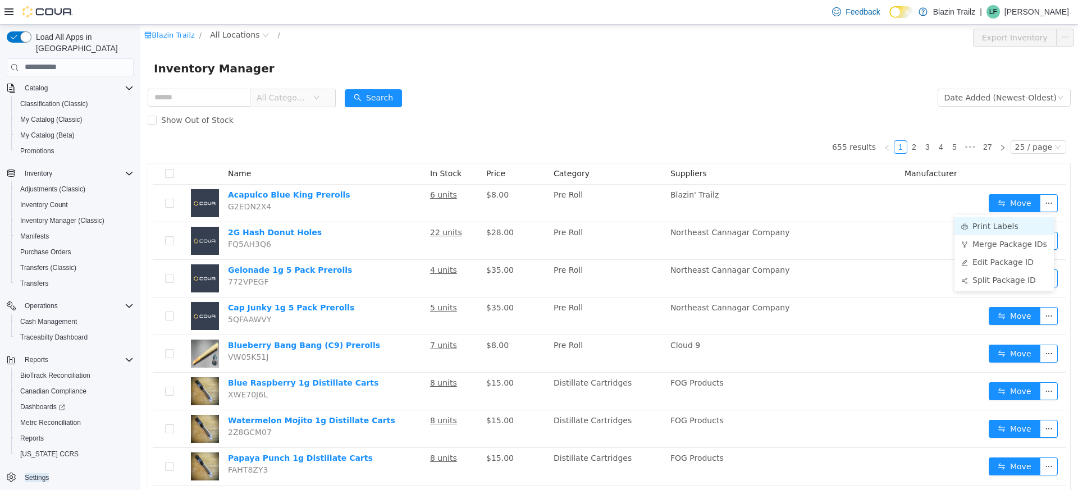
click at [1018, 223] on li "Print Labels" at bounding box center [1003, 226] width 99 height 18
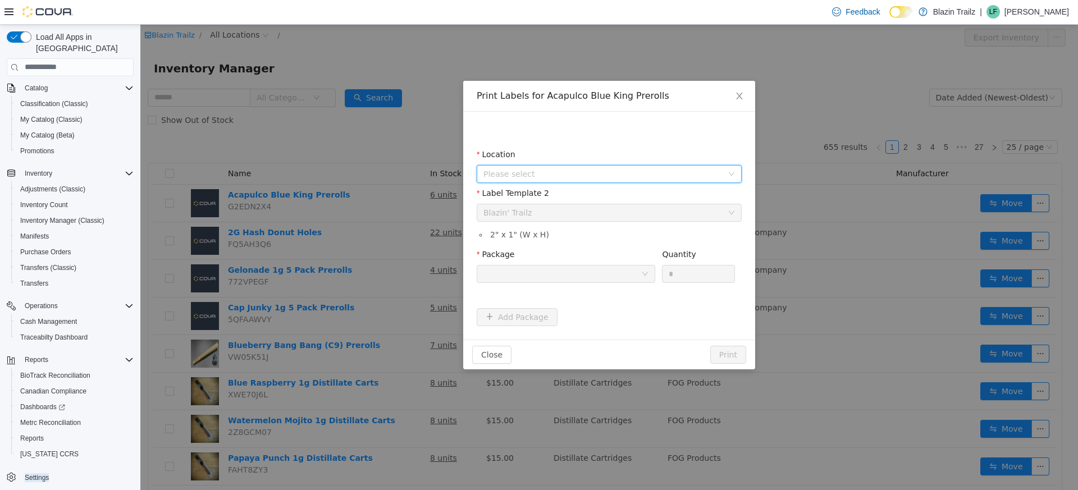
click at [601, 176] on span "Please select" at bounding box center [602, 173] width 239 height 11
click at [533, 219] on span "All Locations" at bounding box center [519, 216] width 49 height 9
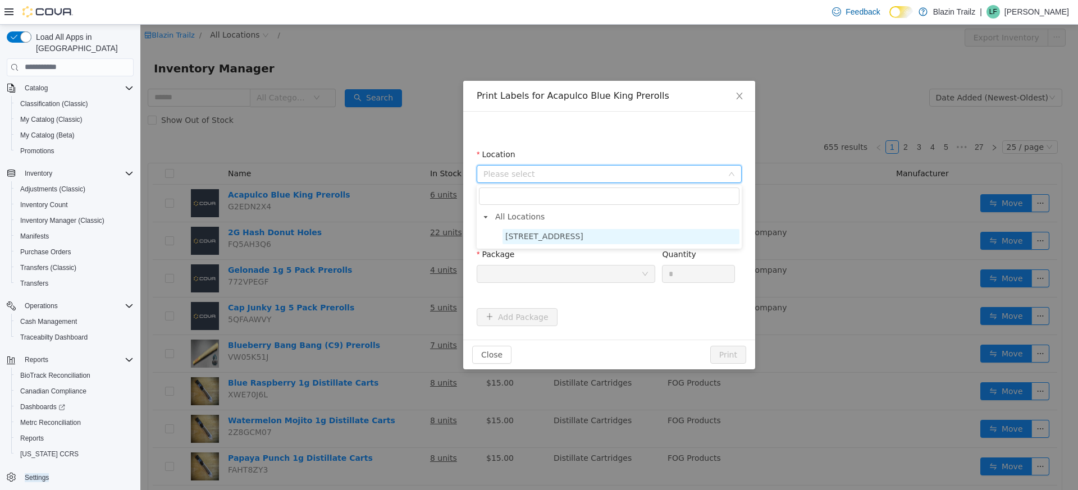
click at [542, 237] on span "[STREET_ADDRESS]" at bounding box center [544, 235] width 78 height 9
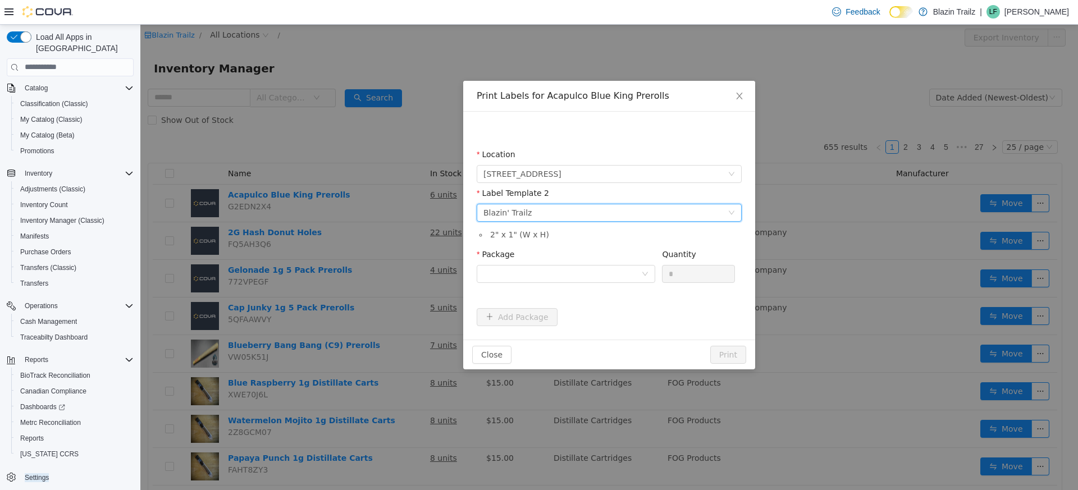
click at [542, 219] on div "Please select a label template Blazin' Trailz" at bounding box center [605, 212] width 244 height 17
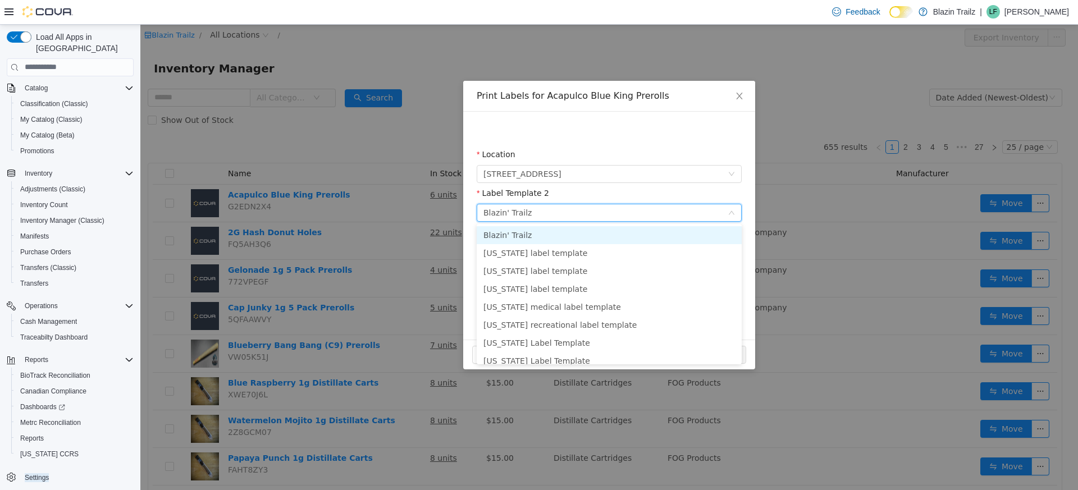
click at [543, 233] on li "Blazin' Trailz" at bounding box center [608, 235] width 265 height 18
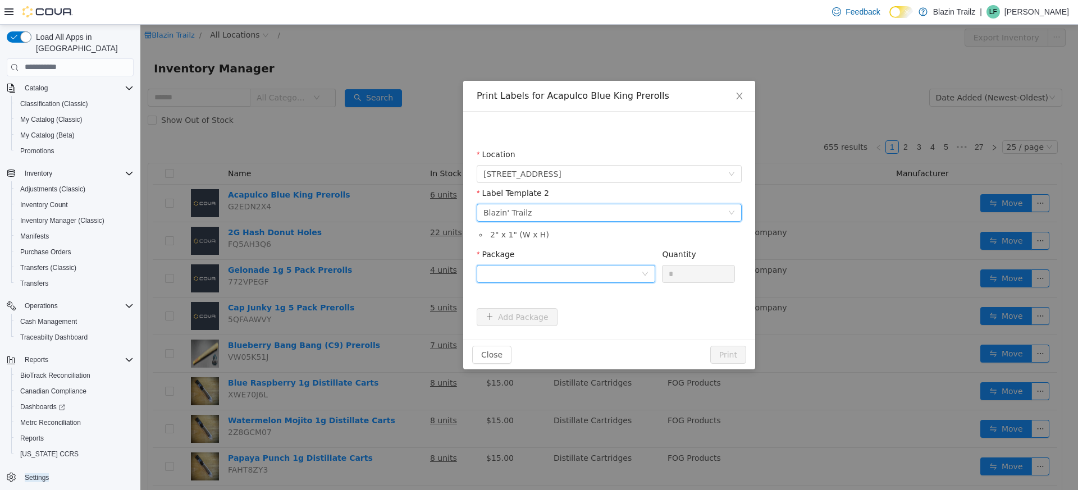
click at [560, 274] on div at bounding box center [562, 273] width 158 height 17
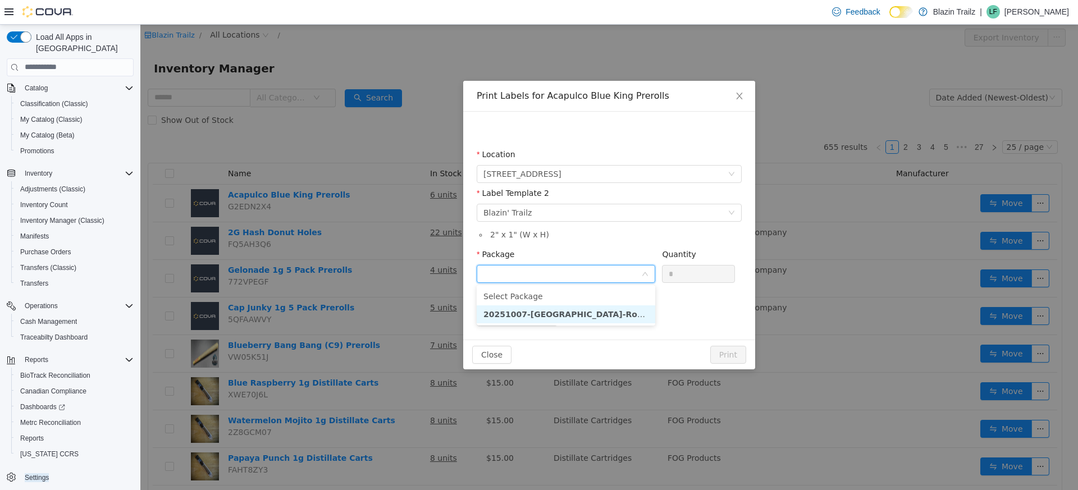
click at [560, 309] on strong "20251007-AcapulcoBlue-RogerBirks-448g" at bounding box center [591, 313] width 216 height 9
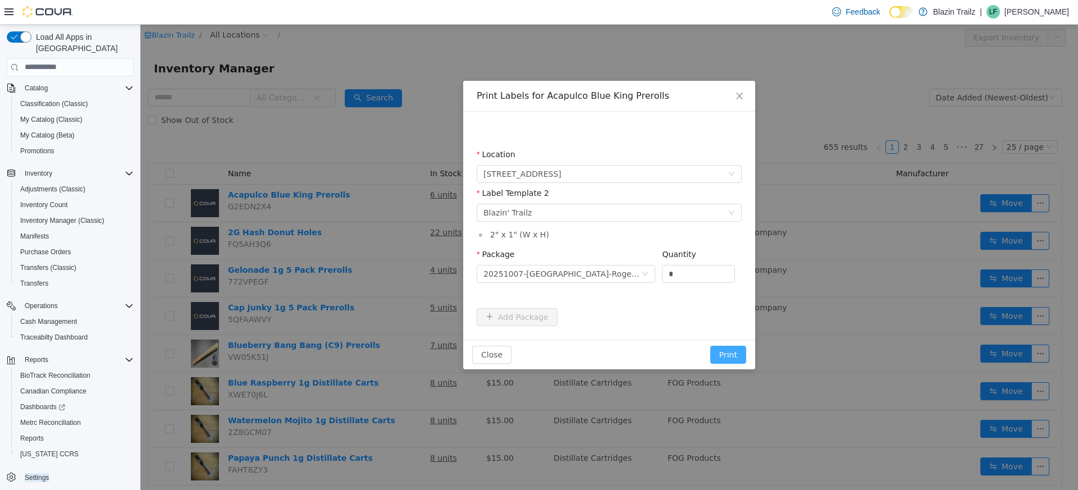
click at [722, 347] on button "Print" at bounding box center [728, 354] width 36 height 18
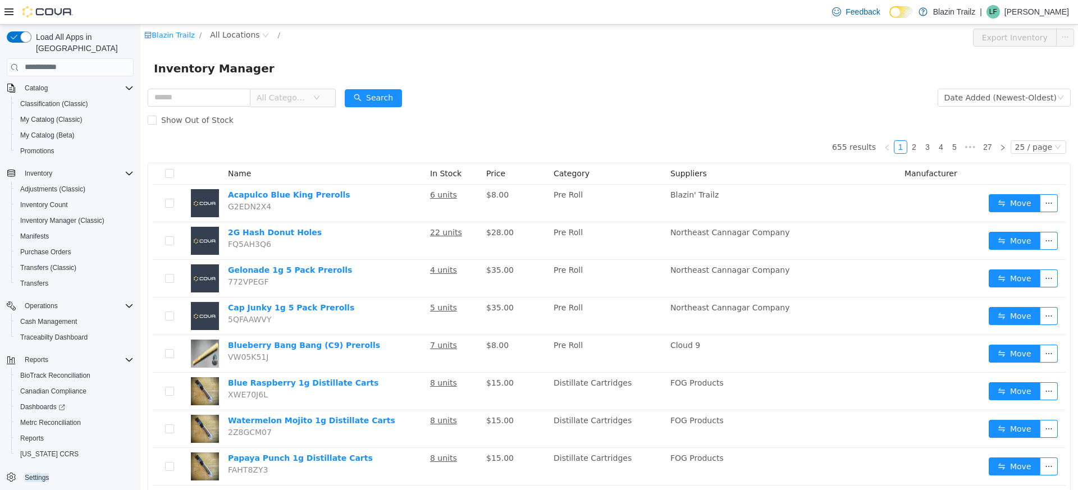
click at [645, 97] on form "All Categories Date Added (Newest-Oldest) Search Show Out of Stock" at bounding box center [609, 108] width 923 height 45
click at [637, 99] on form "All Categories Date Added (Newest-Oldest) Search Show Out of Stock" at bounding box center [609, 108] width 923 height 45
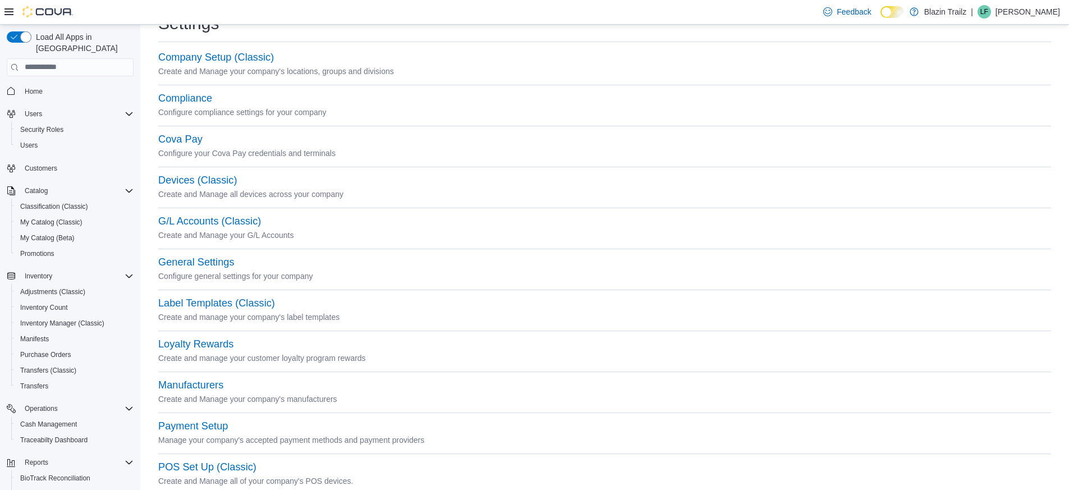
scroll to position [62, 0]
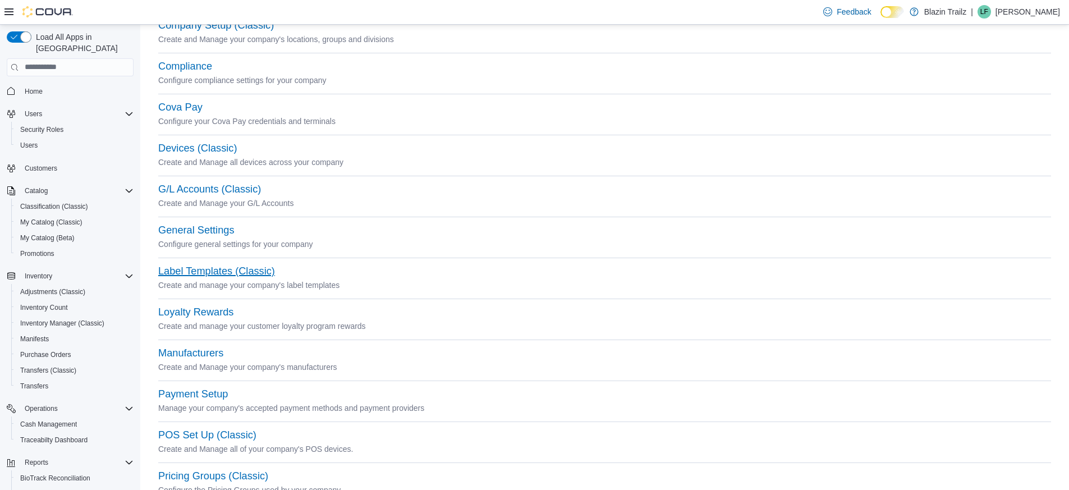
click at [254, 268] on button "Label Templates (Classic)" at bounding box center [216, 271] width 117 height 12
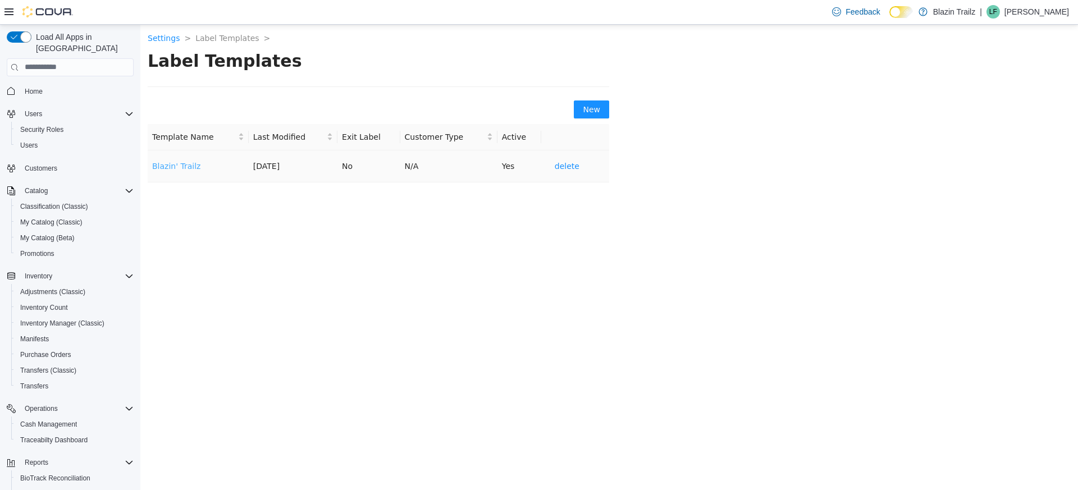
click at [177, 162] on link "Blazin' Trailz" at bounding box center [176, 165] width 48 height 9
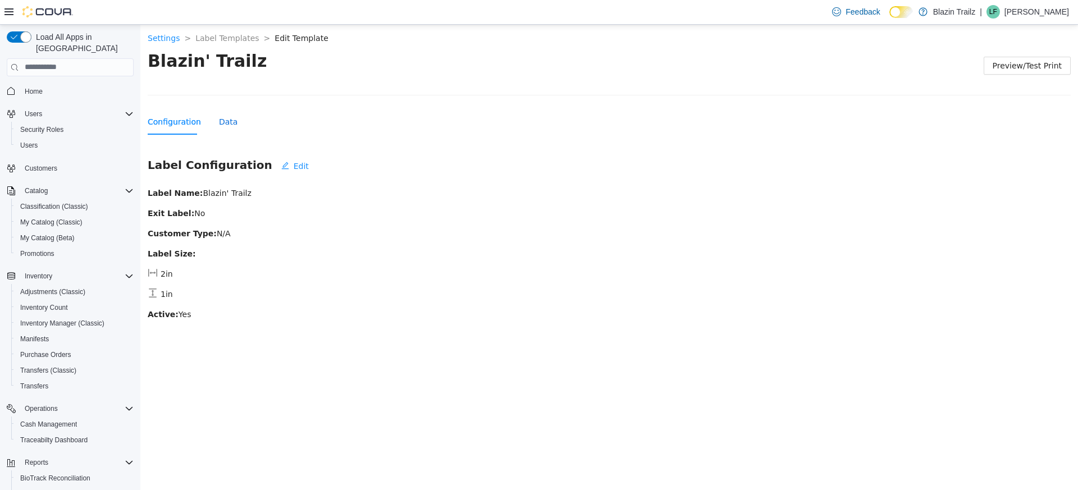
click at [228, 120] on div "Data" at bounding box center [228, 121] width 19 height 12
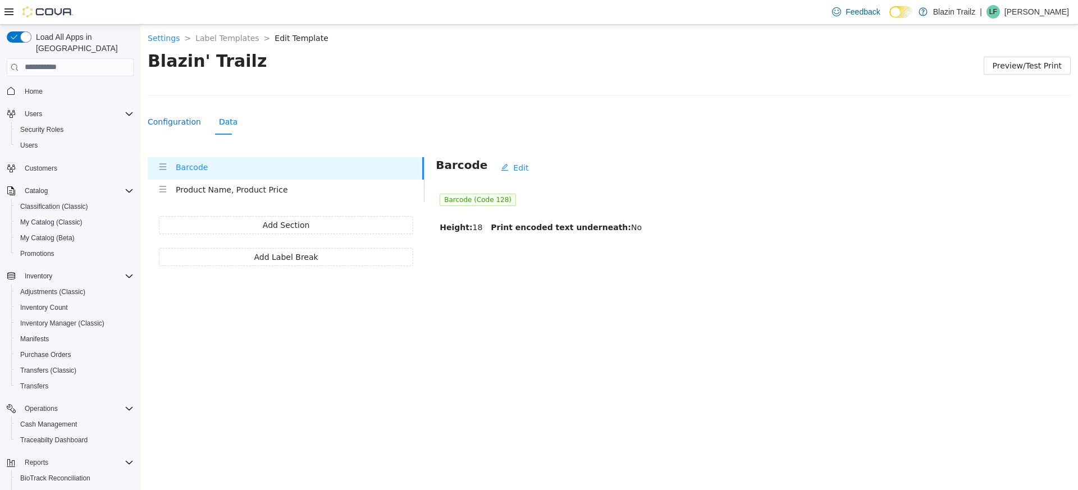
click at [177, 121] on div "Configuration" at bounding box center [174, 121] width 53 height 12
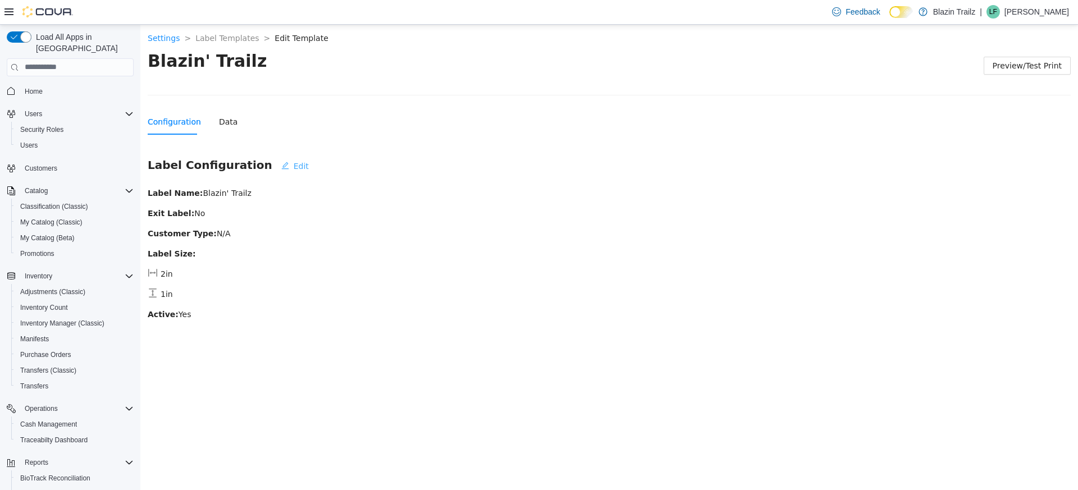
click at [294, 162] on span "Edit" at bounding box center [301, 165] width 15 height 12
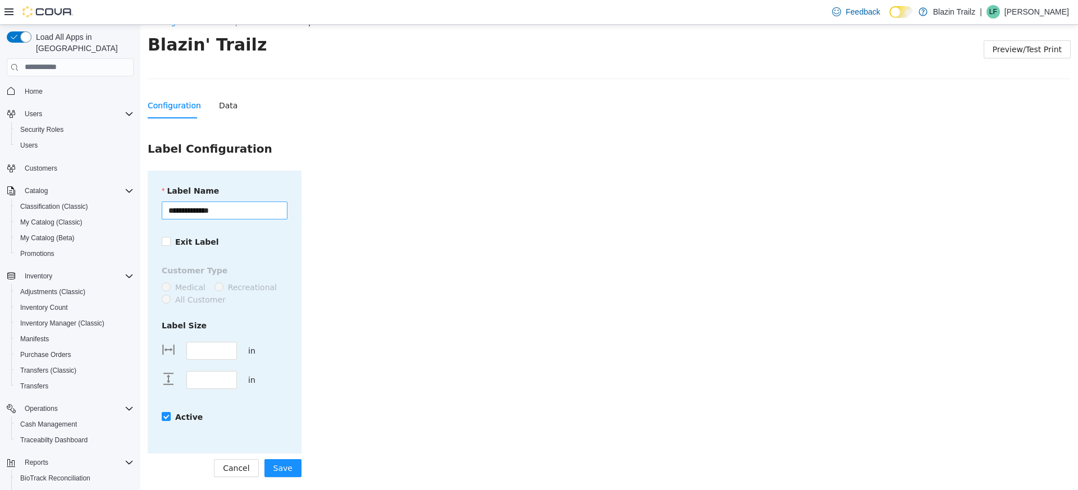
scroll to position [17, 0]
click at [240, 468] on span "Cancel" at bounding box center [236, 467] width 26 height 12
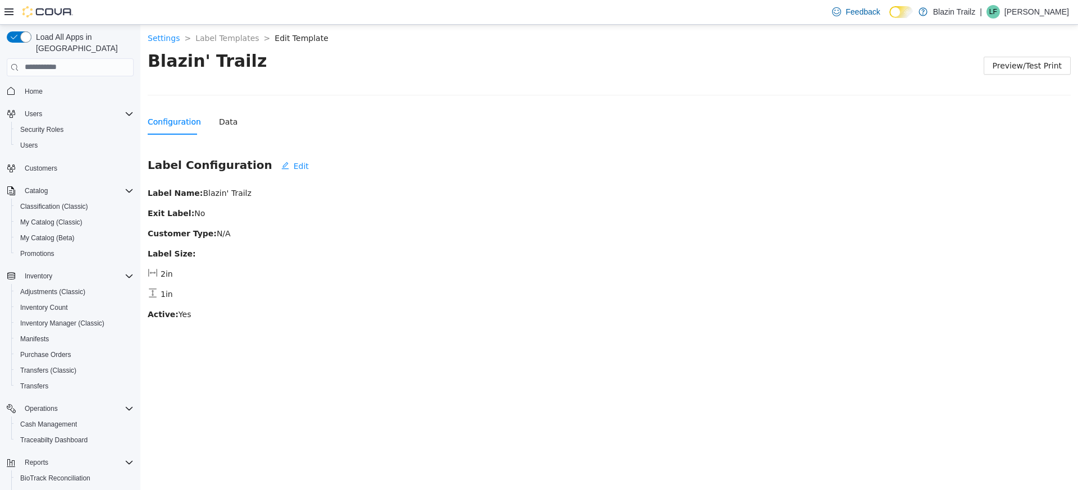
scroll to position [0, 0]
click at [224, 121] on div "Data" at bounding box center [228, 121] width 19 height 12
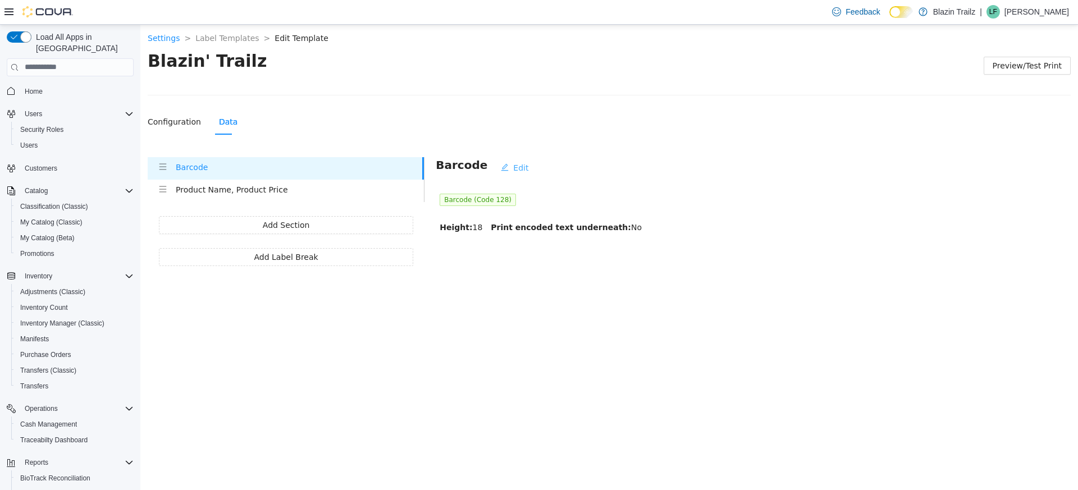
click at [513, 168] on span "Edit" at bounding box center [520, 167] width 15 height 12
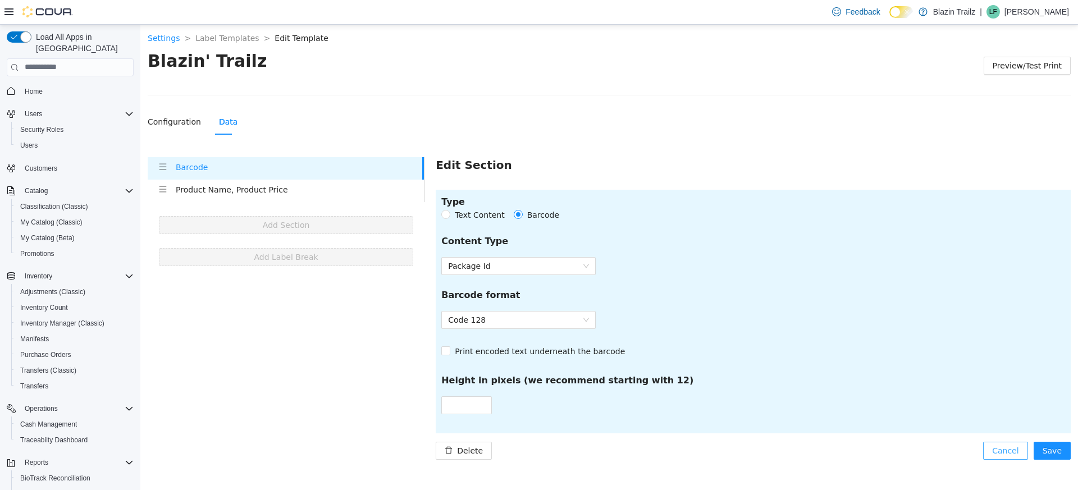
click at [1001, 453] on span "Cancel" at bounding box center [1005, 450] width 26 height 12
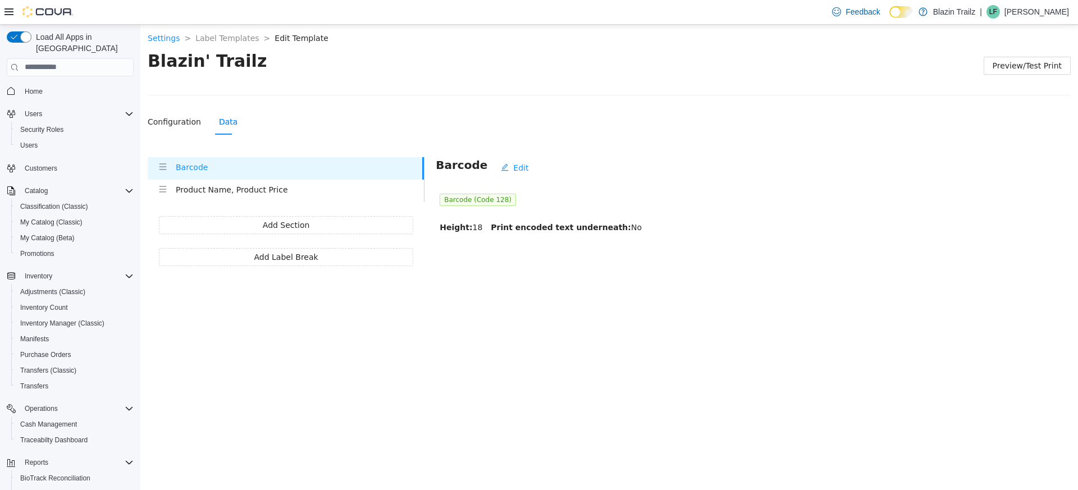
click at [262, 196] on div "Product Name, Product Price" at bounding box center [300, 190] width 248 height 15
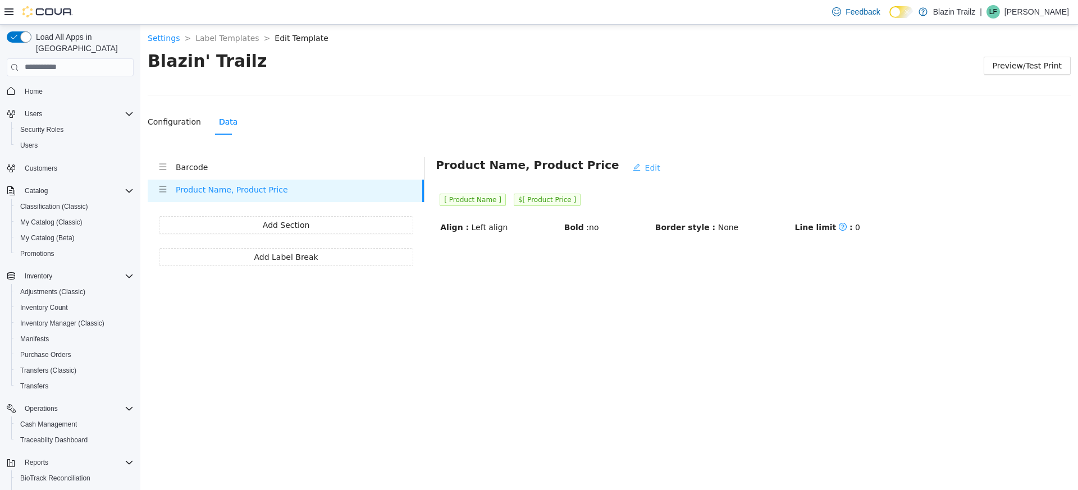
click at [624, 170] on button "Edit" at bounding box center [646, 167] width 45 height 18
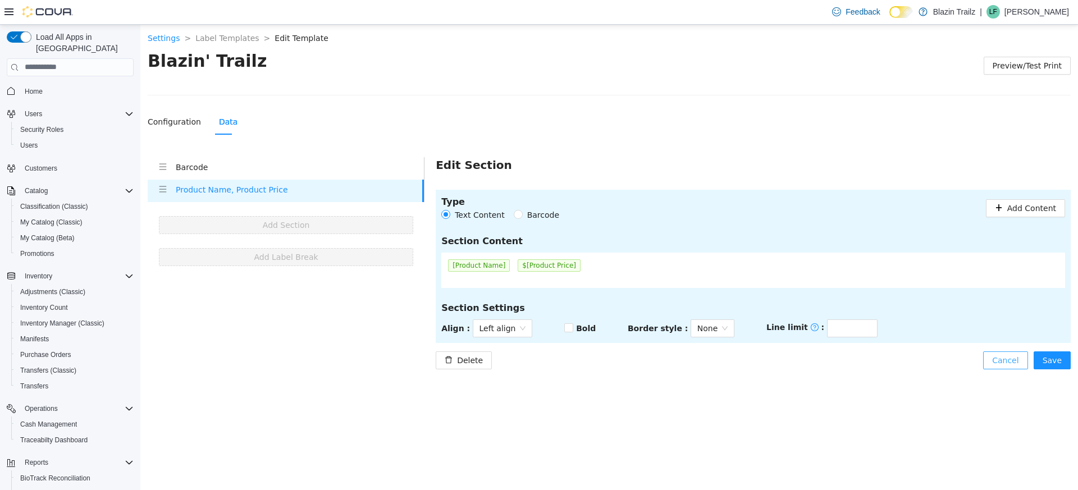
click at [998, 356] on span "Cancel" at bounding box center [1005, 360] width 26 height 12
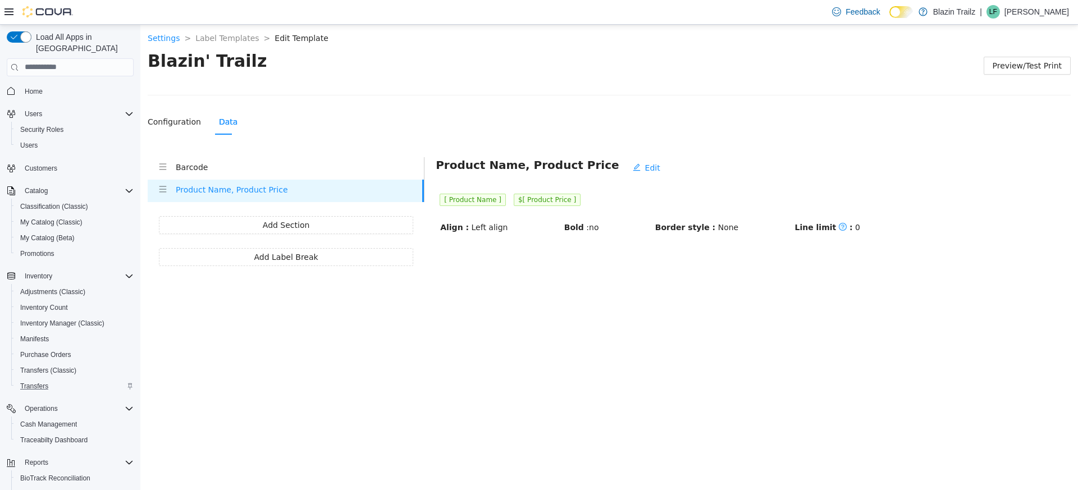
scroll to position [103, 0]
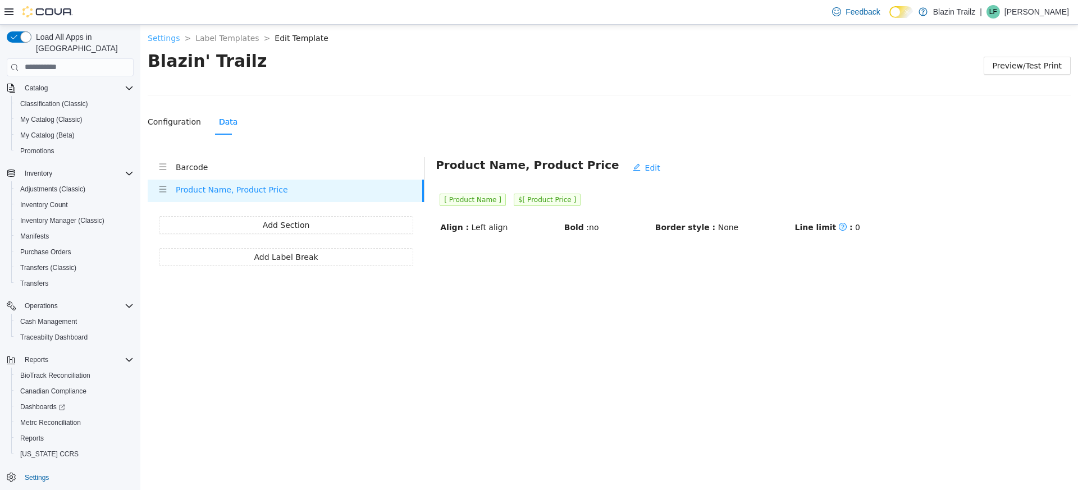
click at [163, 32] on div "Settings > Label Templates > Edit Template >" at bounding box center [609, 37] width 923 height 12
click at [164, 35] on link "Settings" at bounding box center [164, 37] width 32 height 9
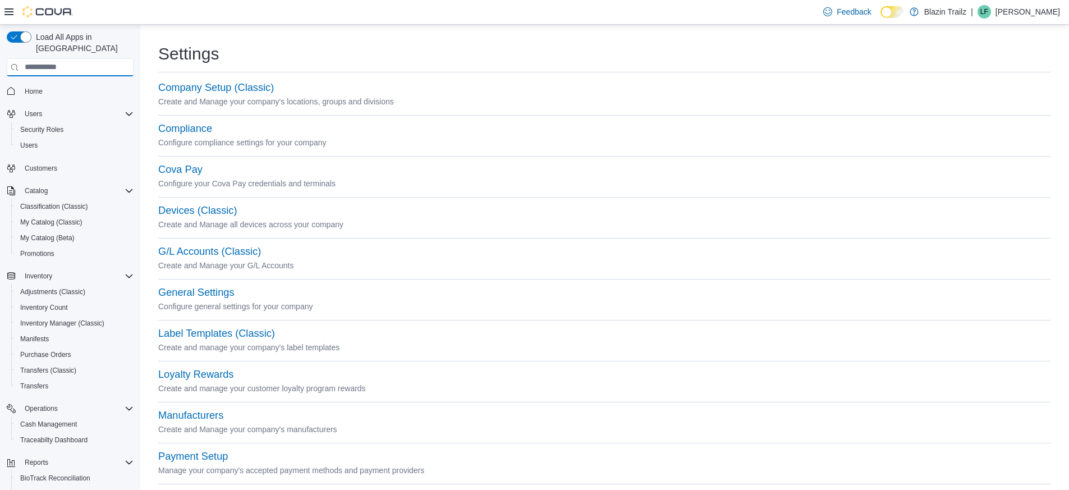
click at [72, 58] on input "search" at bounding box center [70, 67] width 127 height 18
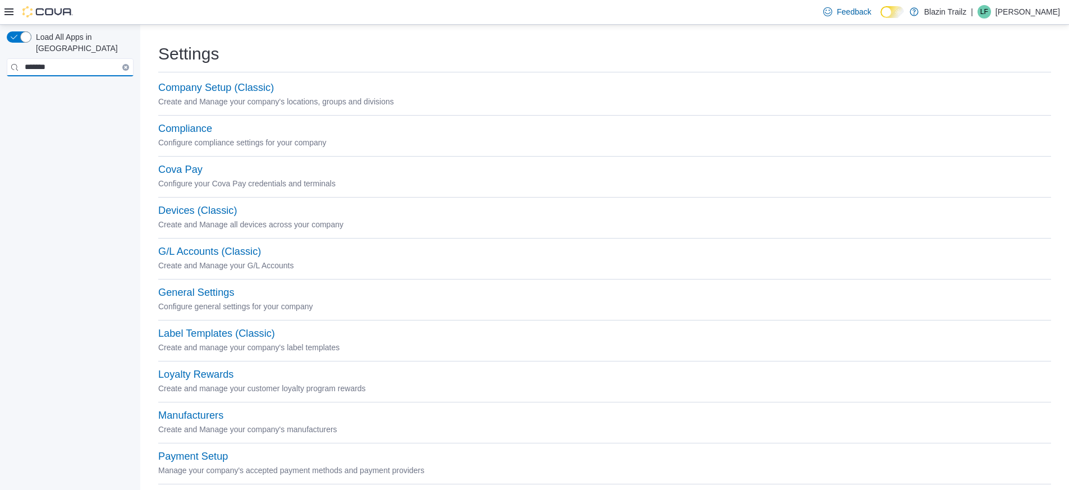
type input "*******"
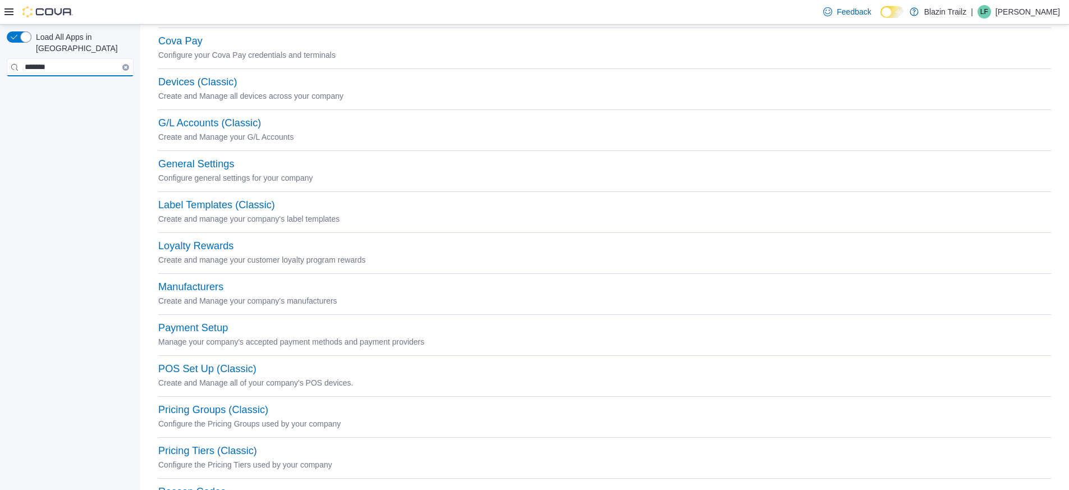
scroll to position [130, 0]
click at [203, 79] on button "Devices (Classic)" at bounding box center [197, 81] width 79 height 12
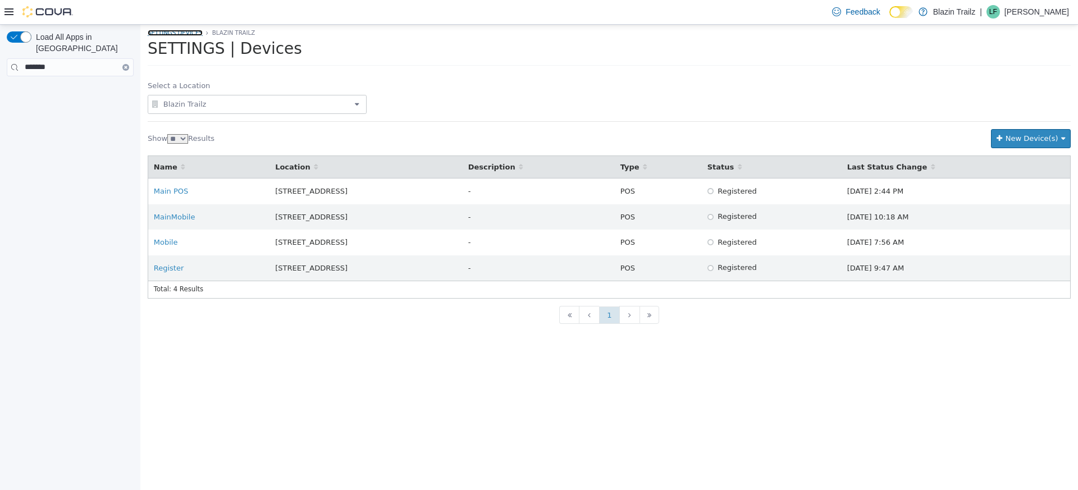
click at [190, 31] on link "SETTINGS Devices" at bounding box center [175, 32] width 55 height 6
click at [42, 58] on input "*******" at bounding box center [70, 67] width 127 height 18
click at [98, 58] on input "*******" at bounding box center [70, 67] width 127 height 18
click at [3, 13] on div "Feedback Dark Mode Blazin Trailz | LF Landon Fry" at bounding box center [539, 12] width 1078 height 25
click at [7, 11] on icon at bounding box center [8, 11] width 9 height 9
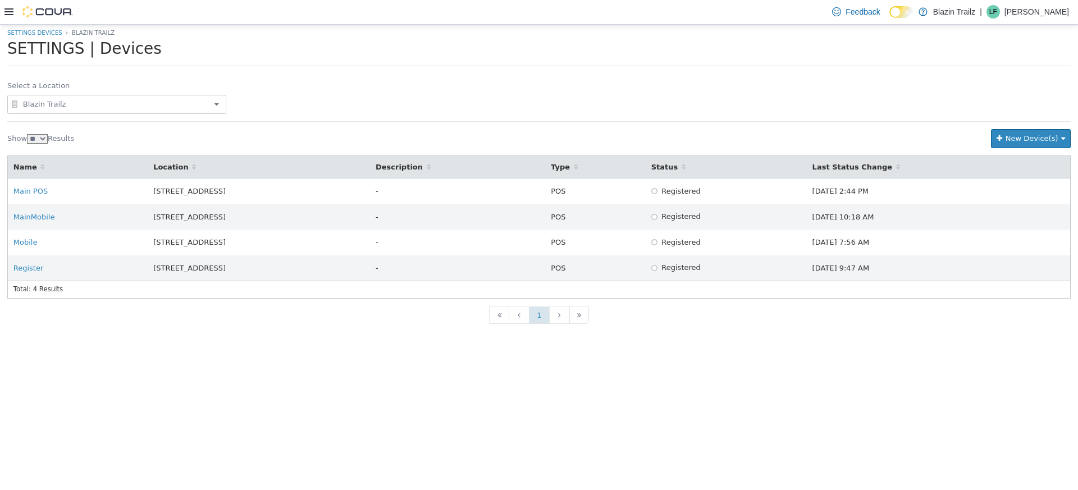
click at [10, 6] on div at bounding box center [38, 11] width 68 height 11
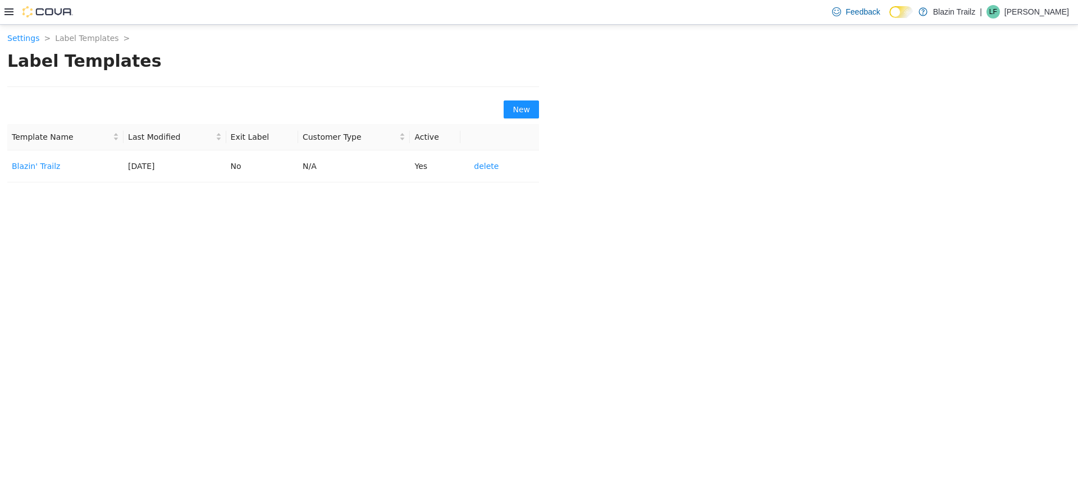
click at [9, 9] on icon at bounding box center [8, 11] width 9 height 7
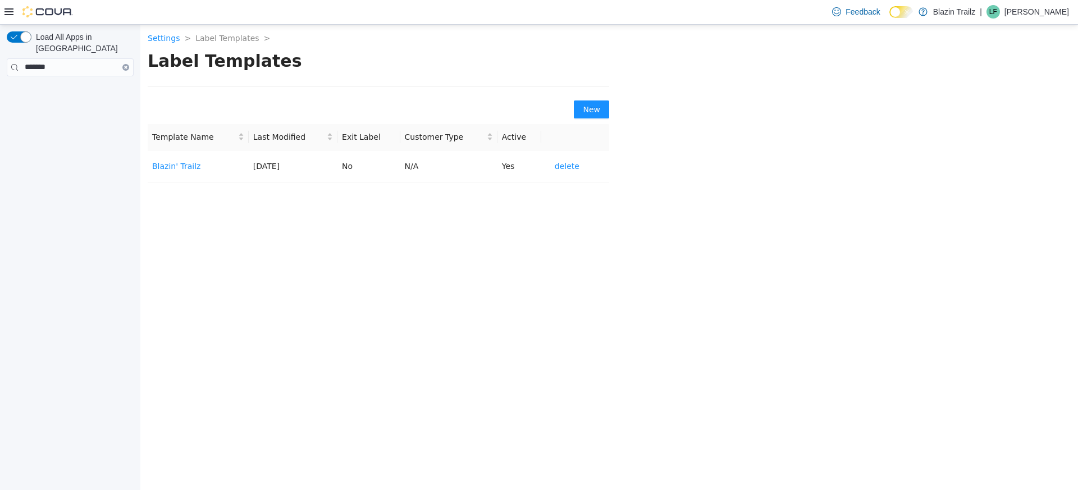
click at [125, 66] on icon "Clear input" at bounding box center [126, 67] width 2 height 2
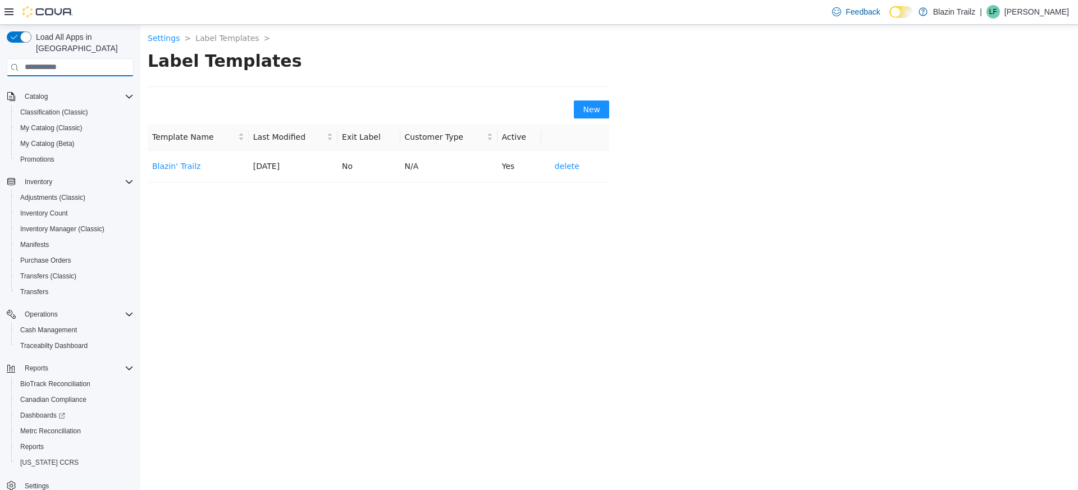
scroll to position [103, 0]
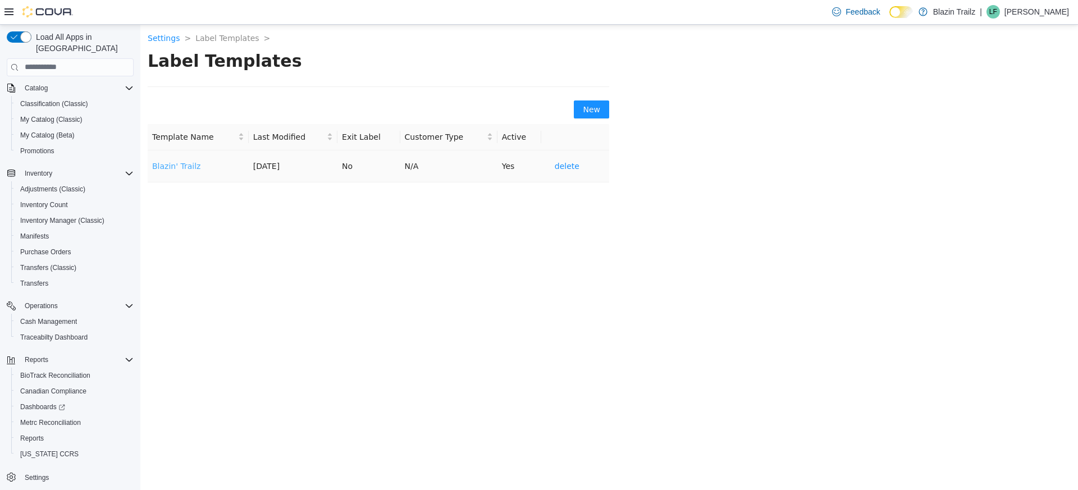
click at [182, 164] on link "Blazin' Trailz" at bounding box center [176, 165] width 48 height 9
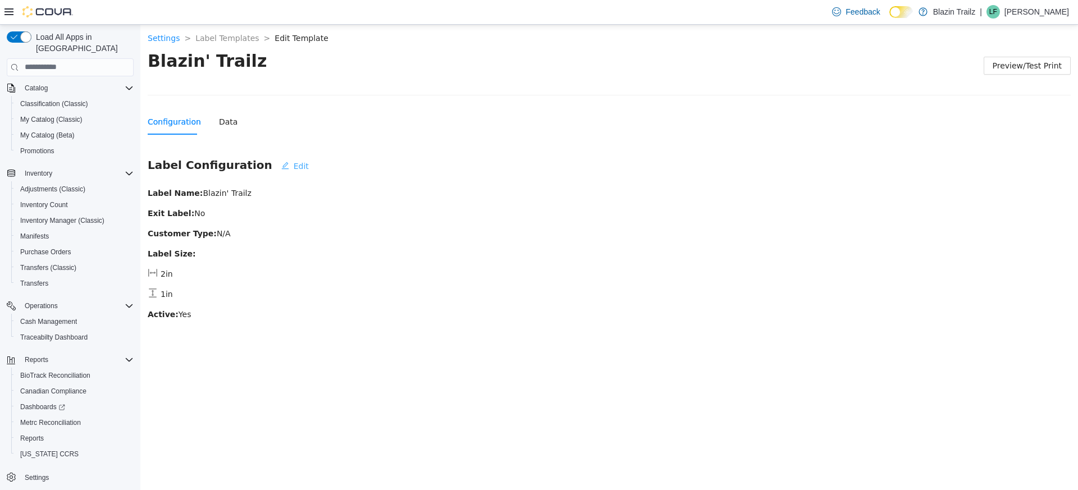
click at [294, 162] on span "Edit" at bounding box center [301, 165] width 15 height 12
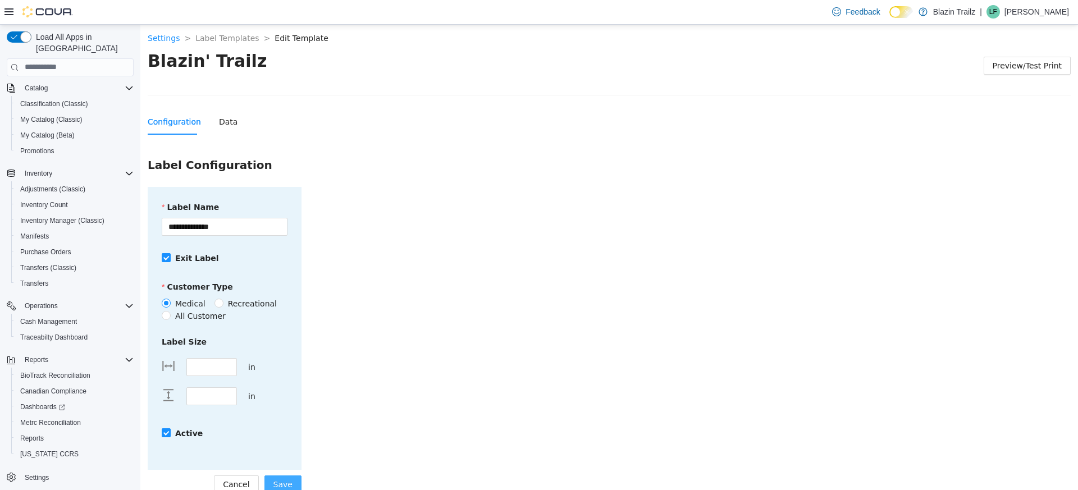
click at [285, 482] on span "Save" at bounding box center [282, 484] width 19 height 12
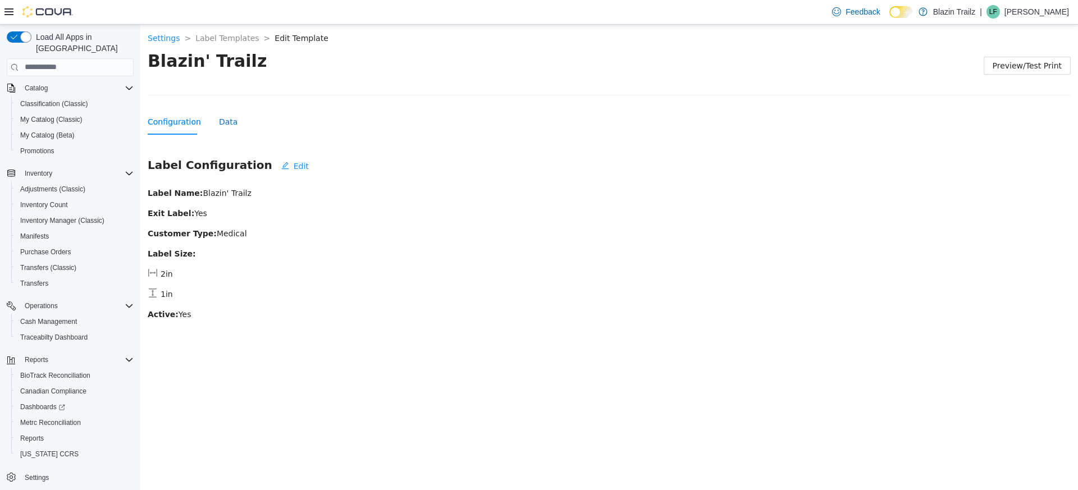
click at [222, 118] on div "Data" at bounding box center [228, 121] width 19 height 12
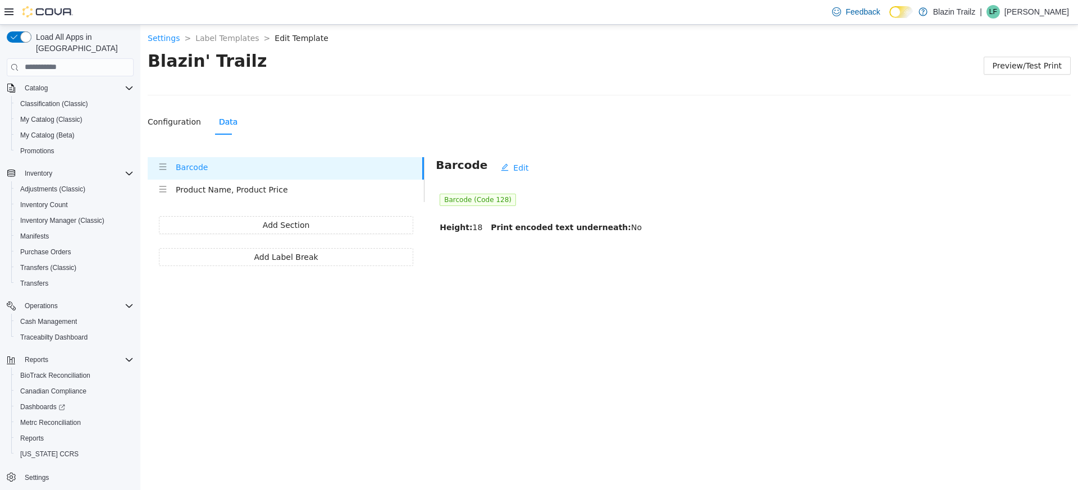
click at [219, 169] on h4 "Barcode" at bounding box center [299, 167] width 246 height 12
click at [216, 191] on h4 "Product Name, Product Price" at bounding box center [300, 189] width 248 height 12
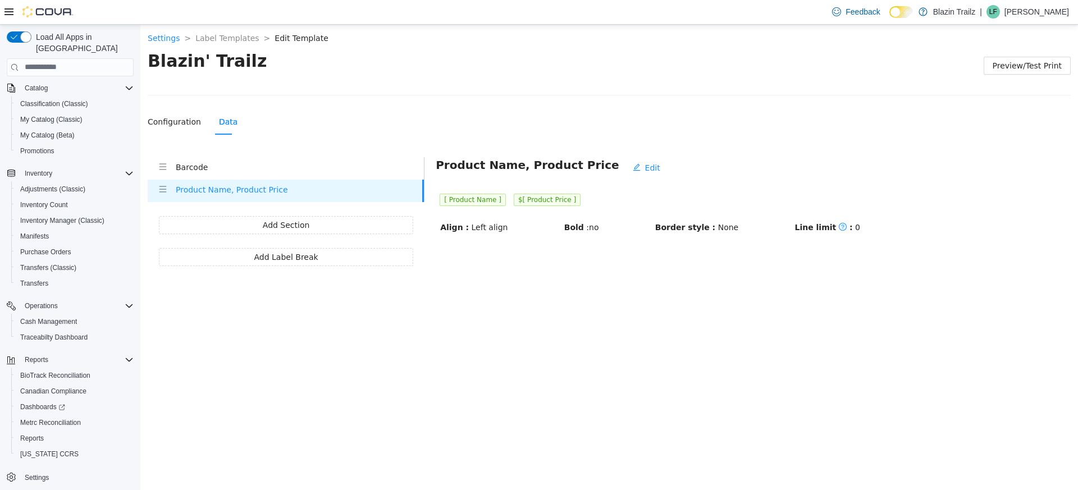
click at [210, 163] on h4 "Barcode" at bounding box center [300, 167] width 248 height 12
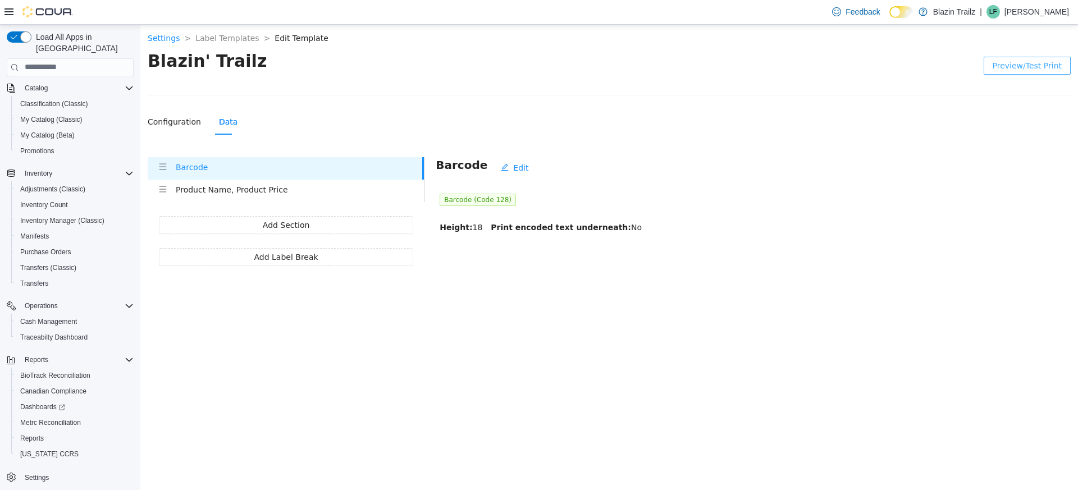
click at [1012, 65] on span "Preview/Test Print" at bounding box center [1026, 65] width 69 height 12
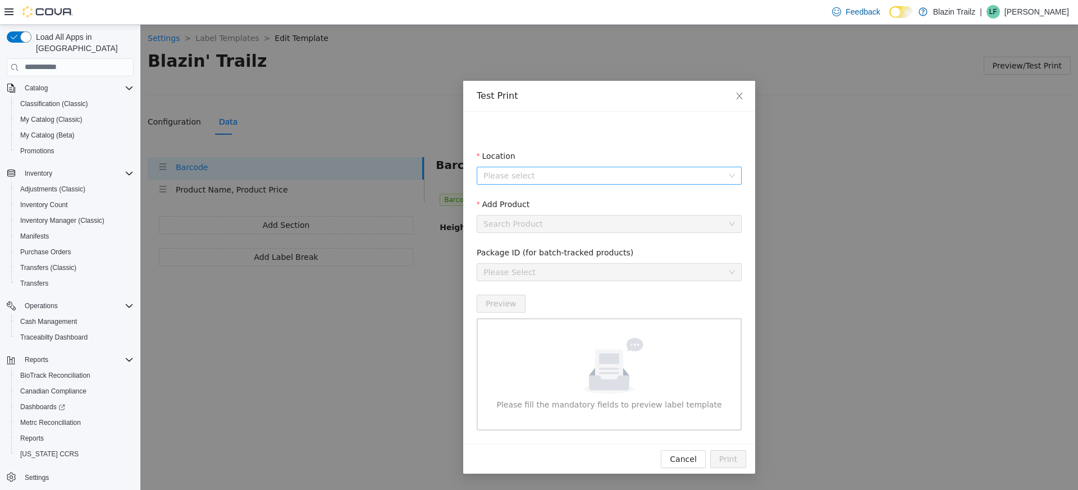
click at [539, 180] on input "Location" at bounding box center [605, 175] width 244 height 17
click at [538, 213] on span "[STREET_ADDRESS]" at bounding box center [547, 215] width 78 height 9
click at [547, 235] on fieldset "Add Product Search Product" at bounding box center [608, 222] width 265 height 48
click at [549, 227] on input "Add Product" at bounding box center [605, 223] width 244 height 17
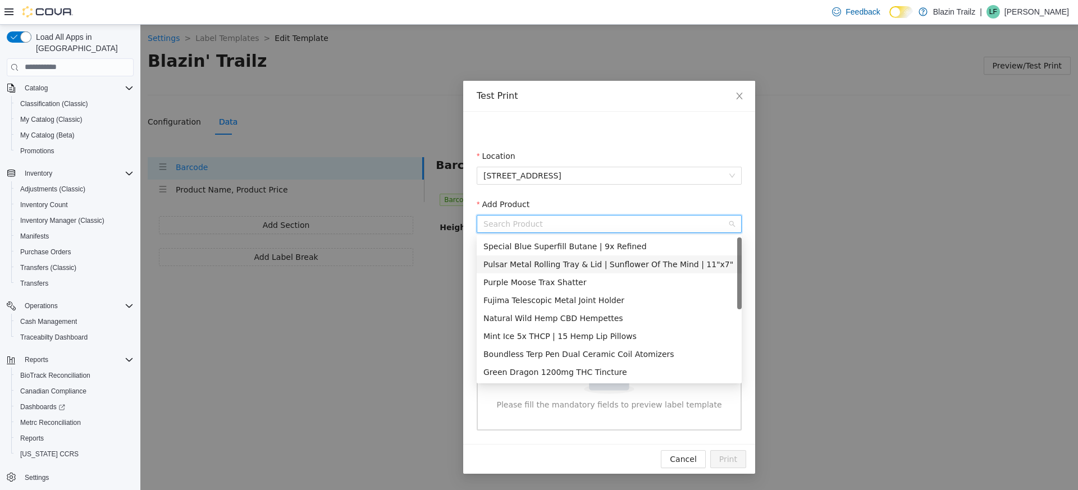
click at [546, 270] on div "Pulsar Metal Rolling Tray & Lid | Sunflower Of The Mind | 11"x7"" at bounding box center [608, 264] width 265 height 18
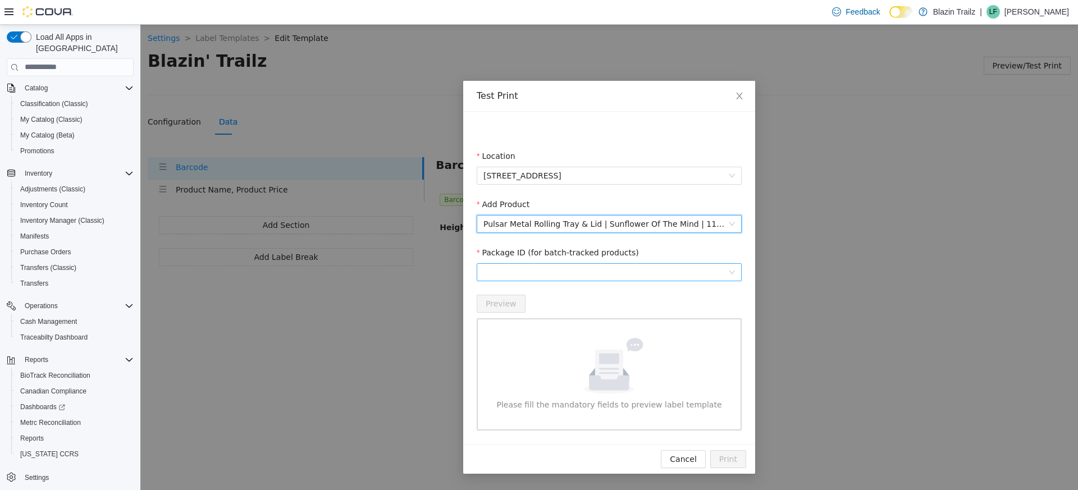
click at [523, 279] on span at bounding box center [608, 271] width 251 height 17
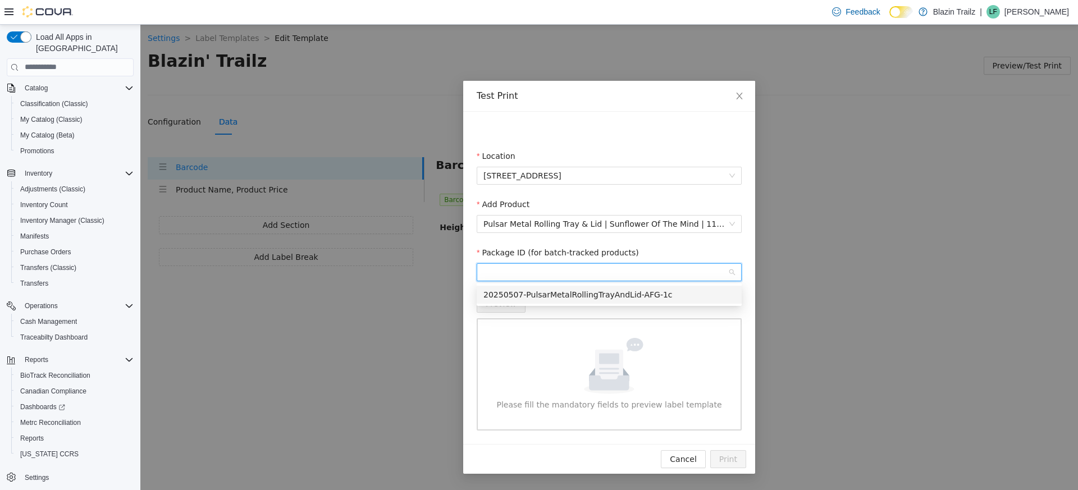
click at [522, 303] on div "20250507-PulsarMetalRollingTrayAndLid-AFG-1c" at bounding box center [608, 294] width 265 height 18
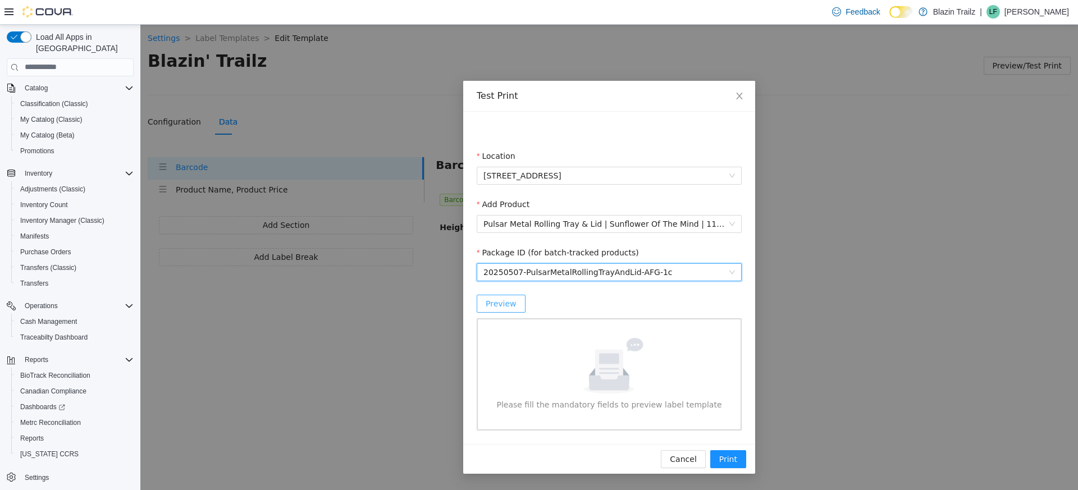
click at [508, 303] on span "Preview" at bounding box center [500, 303] width 31 height 12
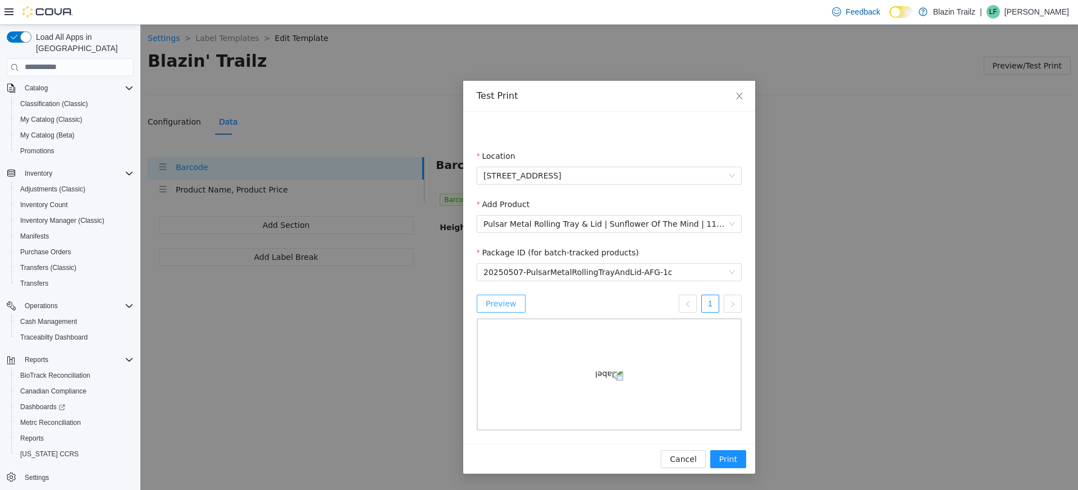
scroll to position [24, 0]
click at [727, 461] on span "Print" at bounding box center [728, 458] width 18 height 12
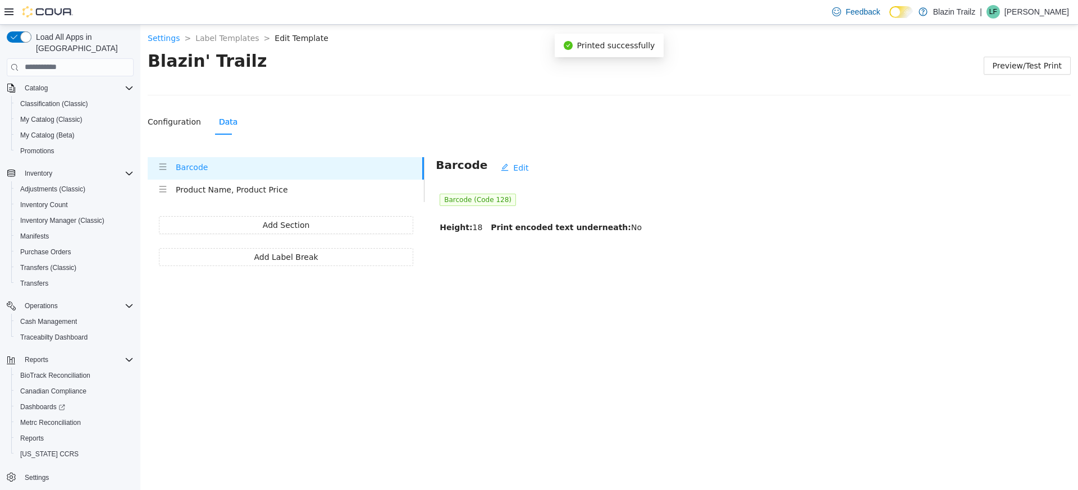
scroll to position [0, 0]
click at [33, 473] on span "Settings" at bounding box center [37, 477] width 24 height 9
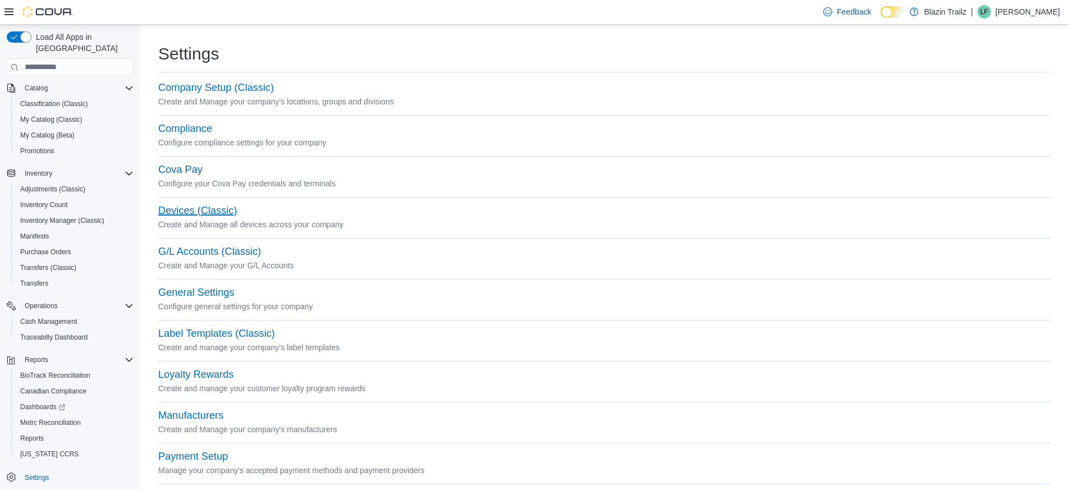
click at [191, 208] on button "Devices (Classic)" at bounding box center [197, 211] width 79 height 12
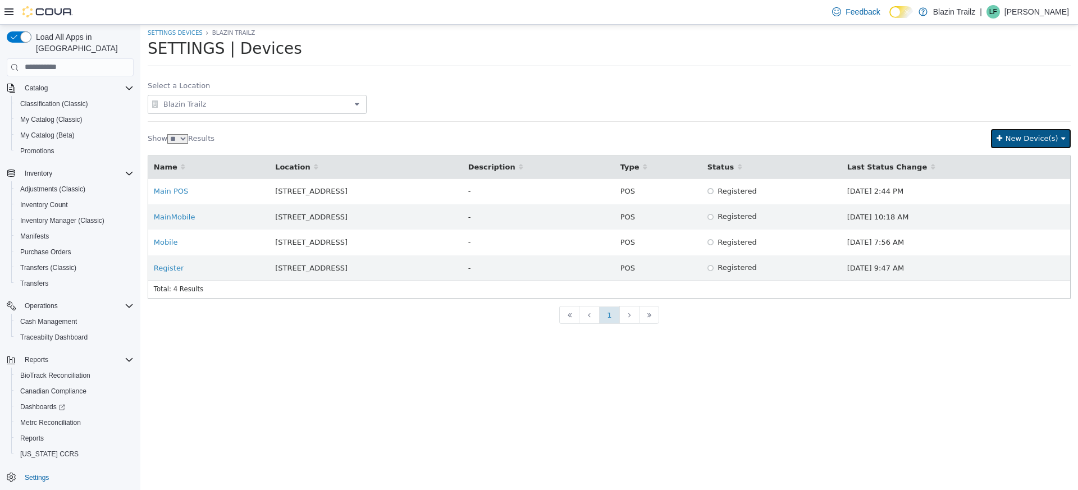
click at [1052, 134] on span "New Device(s)" at bounding box center [1031, 138] width 53 height 8
click at [1015, 157] on div "Add New Device" at bounding box center [1023, 159] width 113 height 14
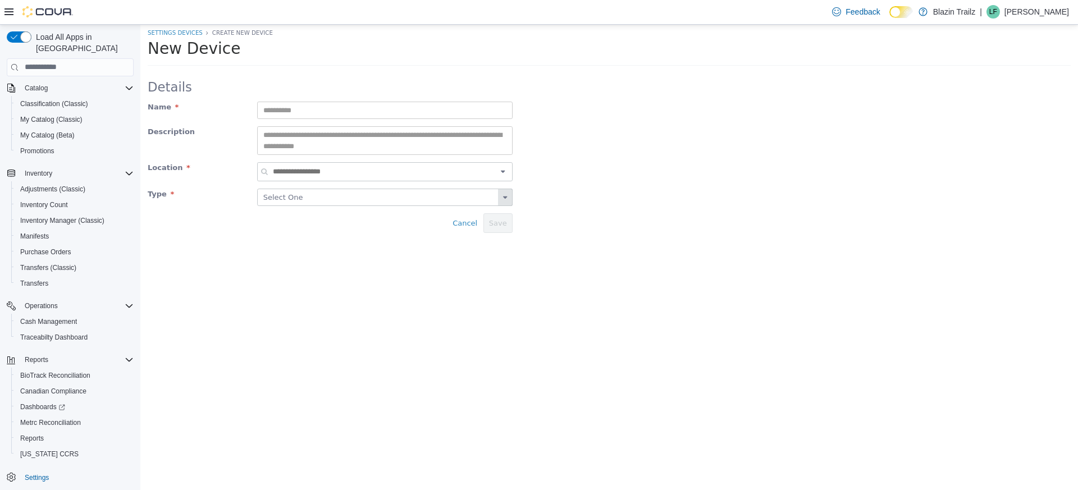
click at [364, 201] on div "Select One" at bounding box center [384, 197] width 255 height 18
click at [470, 222] on span "Cancel" at bounding box center [464, 222] width 25 height 8
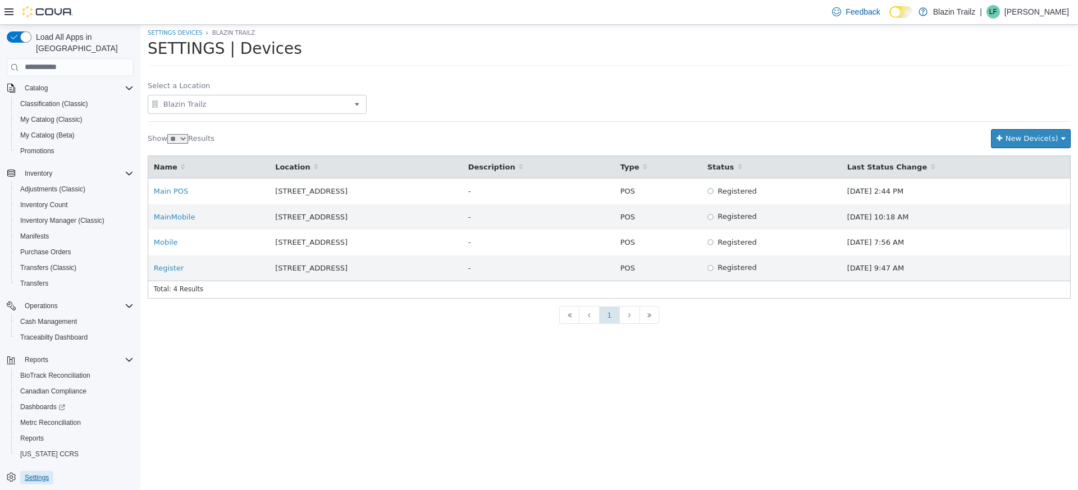
click at [49, 473] on span "Settings" at bounding box center [37, 477] width 24 height 9
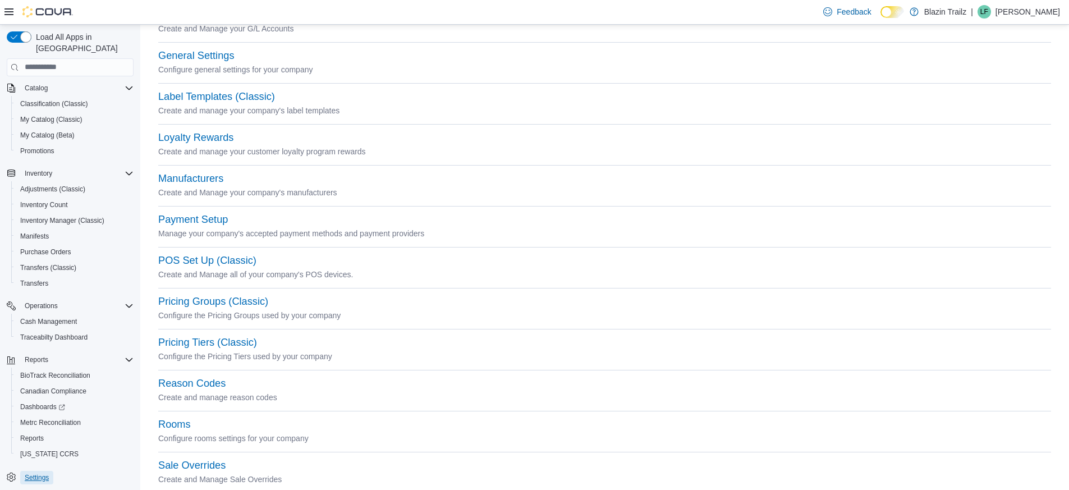
scroll to position [236, 0]
click at [223, 93] on button "Label Templates (Classic)" at bounding box center [216, 97] width 117 height 12
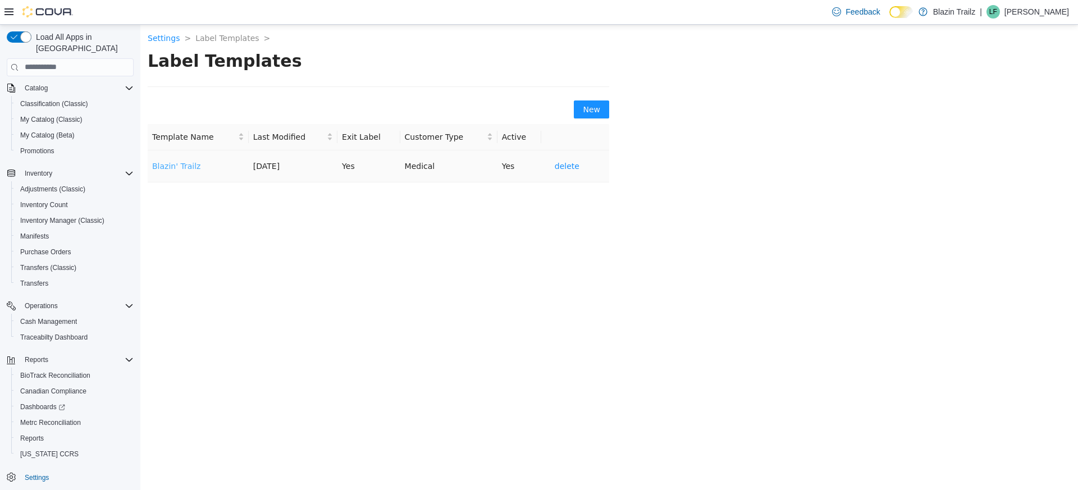
click at [181, 169] on link "Blazin' Trailz" at bounding box center [176, 165] width 48 height 9
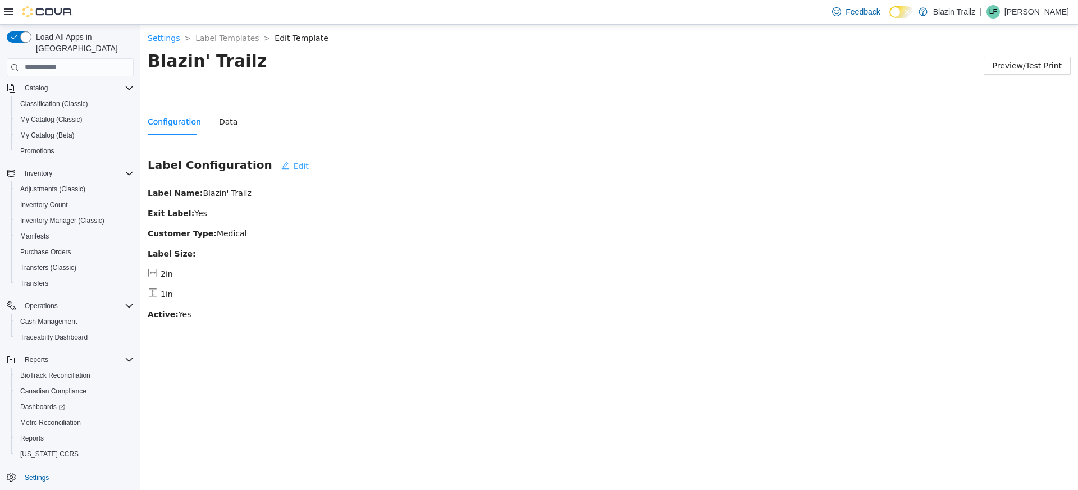
click at [294, 171] on span "Edit" at bounding box center [301, 165] width 15 height 12
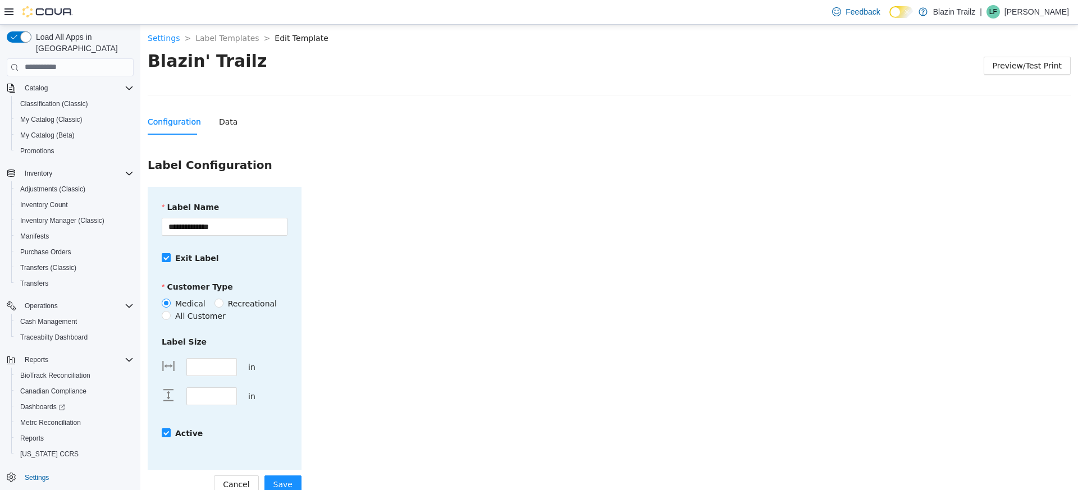
scroll to position [17, 0]
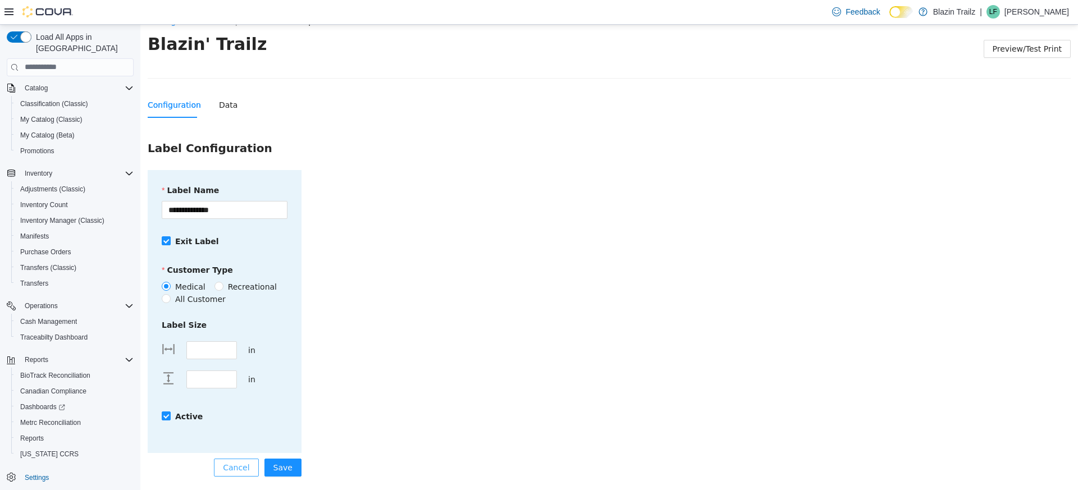
click at [242, 469] on span "Cancel" at bounding box center [236, 467] width 26 height 12
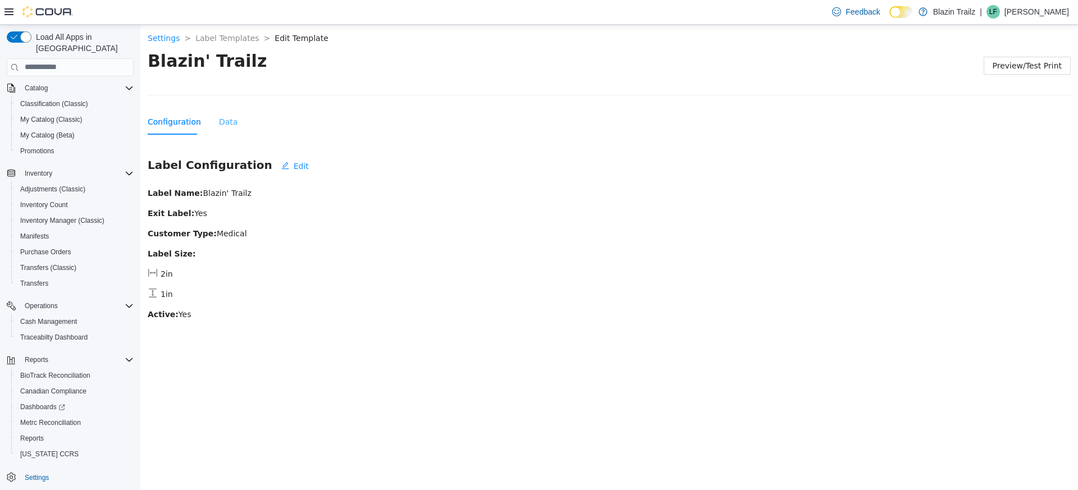
click at [220, 110] on div "Data" at bounding box center [228, 121] width 19 height 26
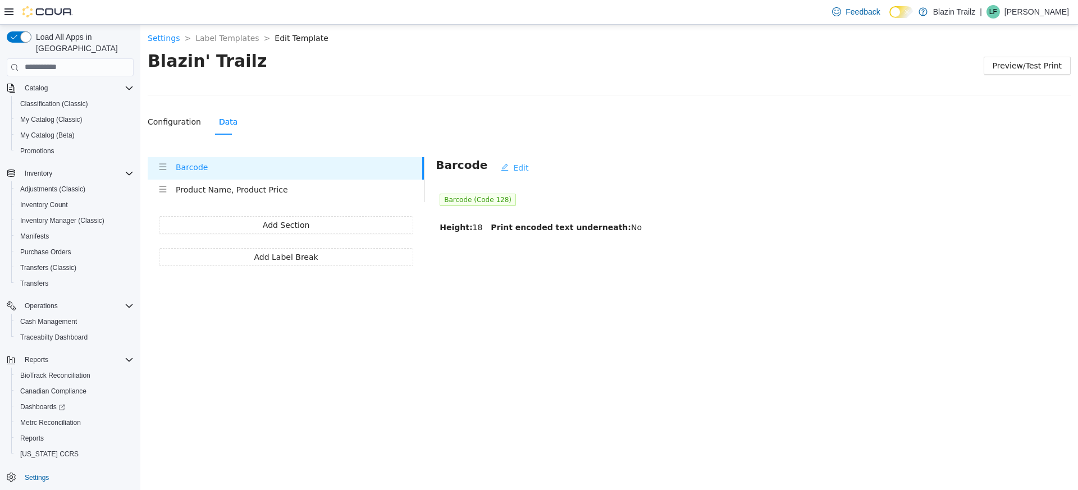
click at [513, 167] on span "Edit" at bounding box center [520, 167] width 15 height 12
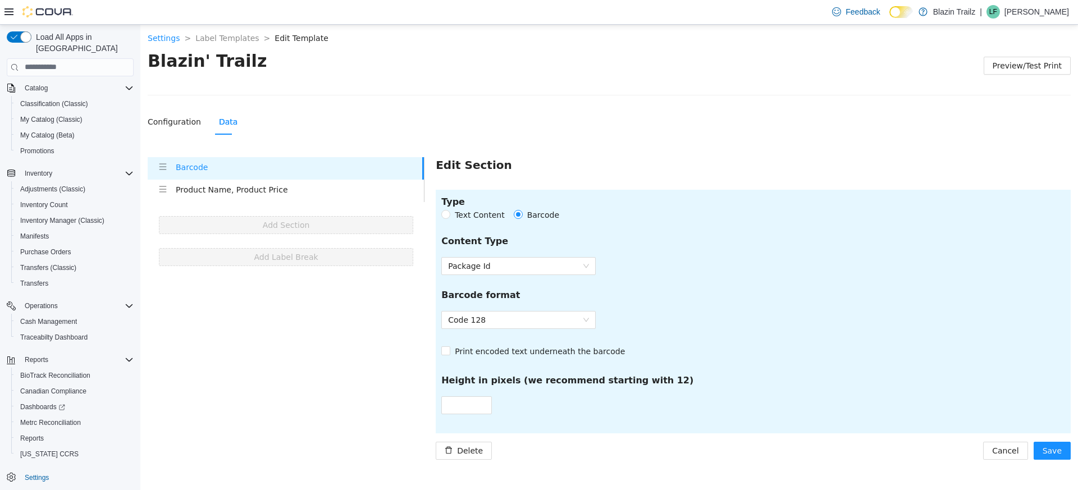
click at [479, 218] on span "Text Content" at bounding box center [479, 214] width 58 height 12
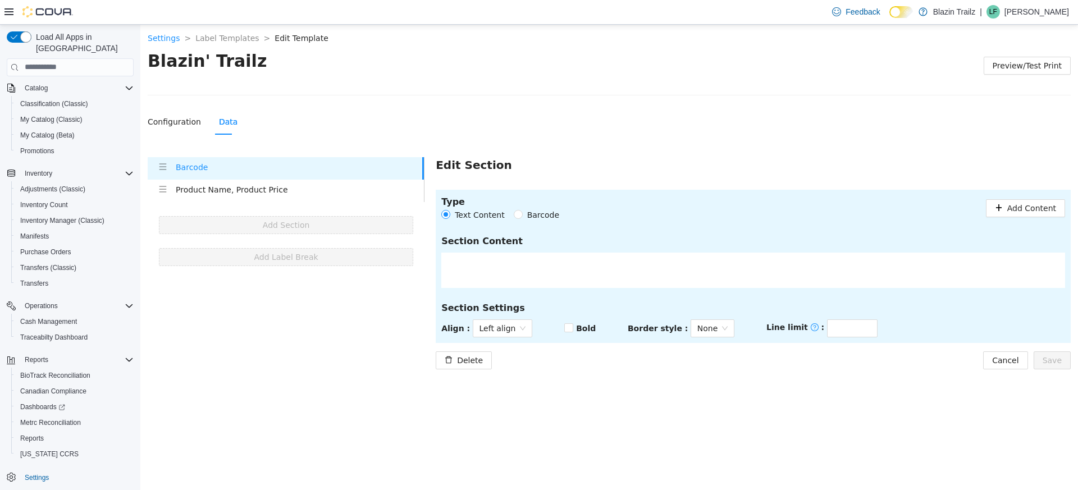
click at [526, 215] on span "Barcode" at bounding box center [543, 214] width 41 height 12
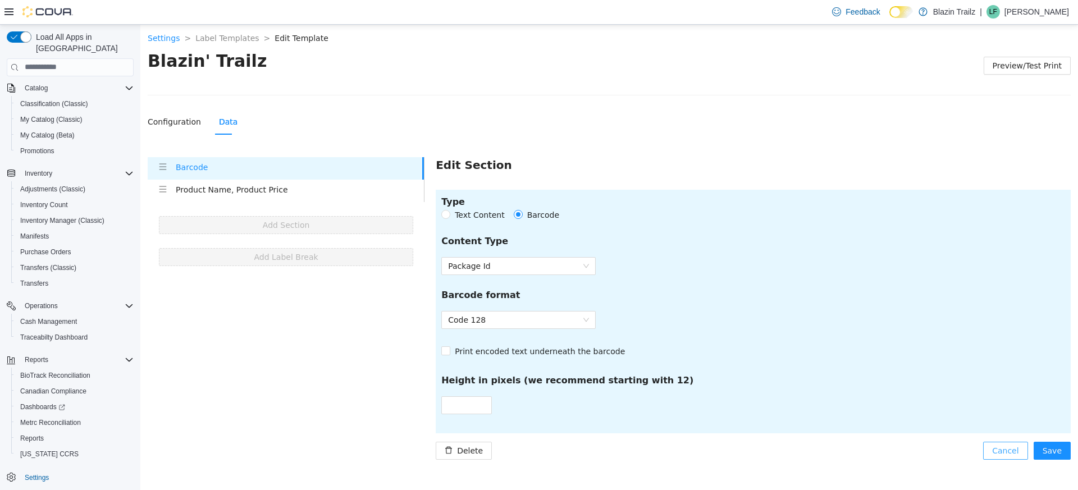
drag, startPoint x: 992, startPoint y: 450, endPoint x: 1001, endPoint y: 447, distance: 9.4
click at [996, 448] on button "Cancel" at bounding box center [1005, 450] width 44 height 18
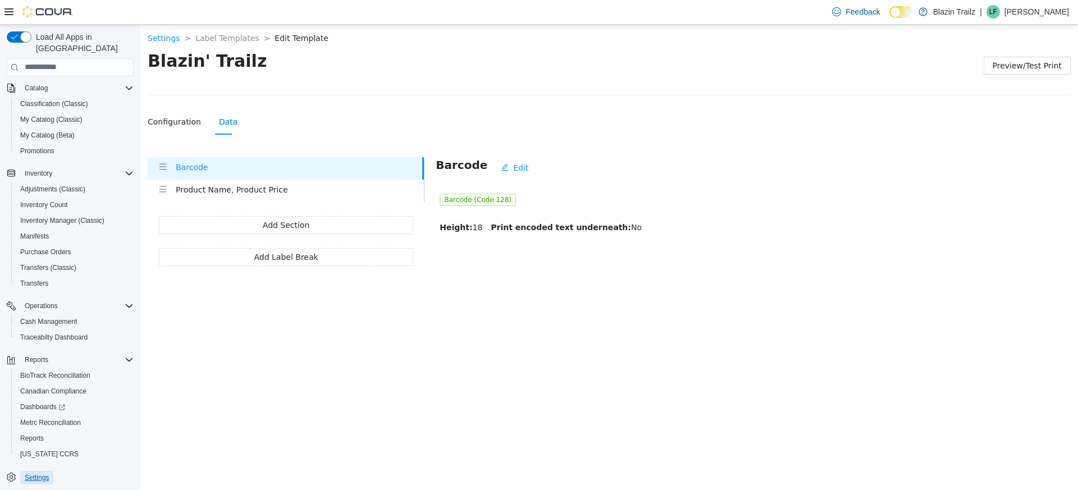
click at [42, 473] on span "Settings" at bounding box center [37, 477] width 24 height 9
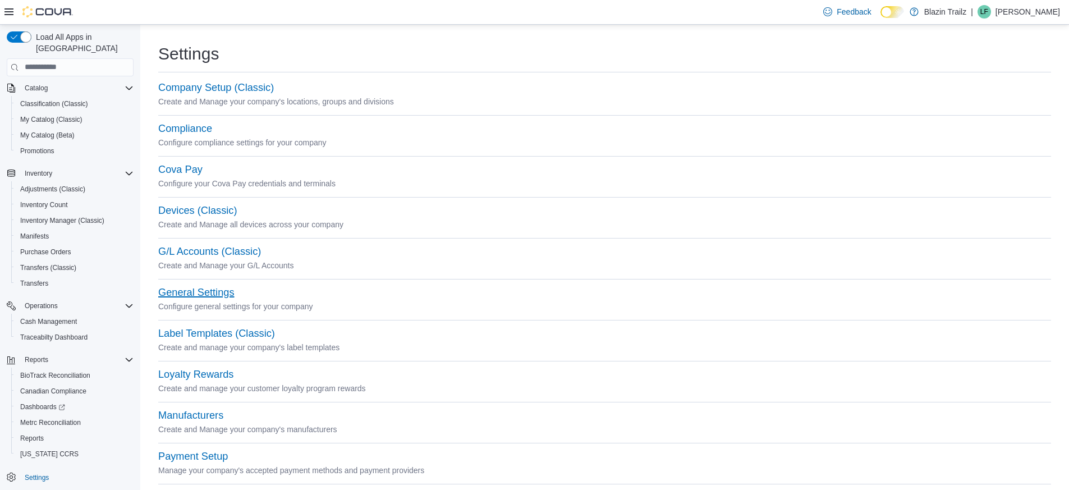
click at [207, 292] on button "General Settings" at bounding box center [196, 293] width 76 height 12
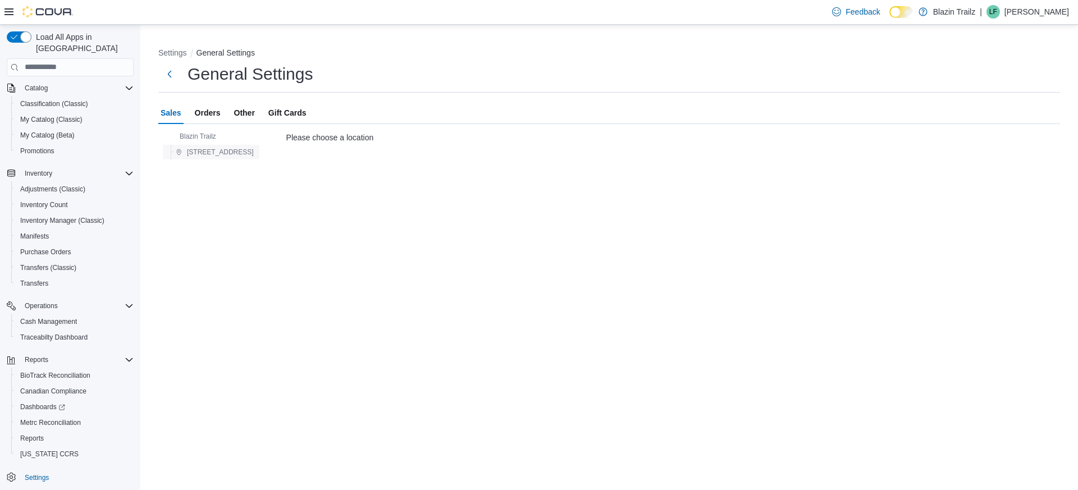
click at [221, 154] on span "[STREET_ADDRESS]" at bounding box center [220, 152] width 67 height 9
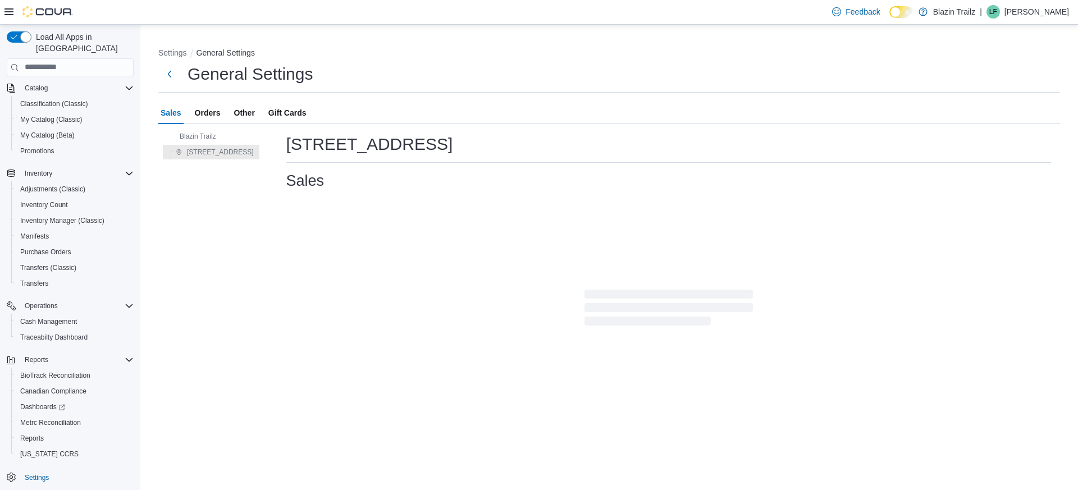
click at [241, 111] on span "Other" at bounding box center [244, 113] width 21 height 22
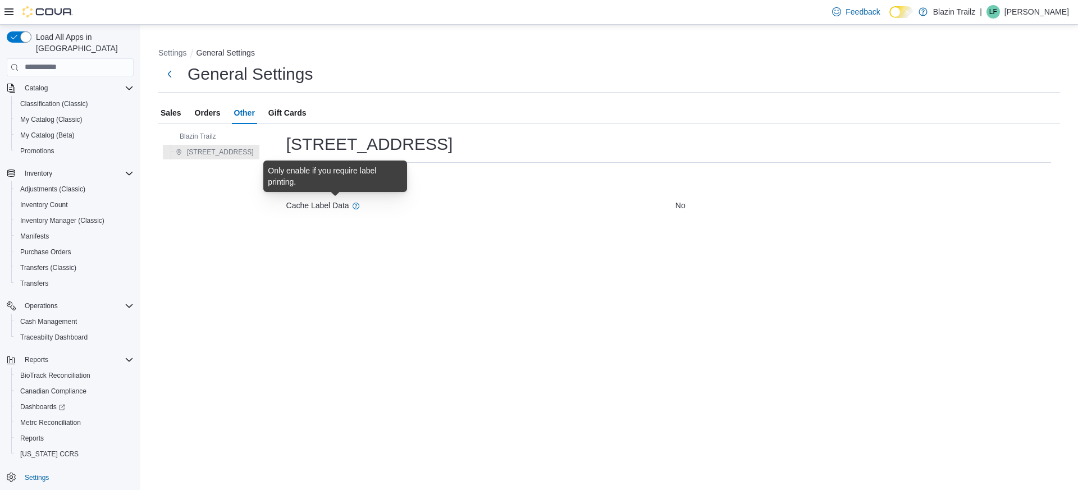
click at [351, 207] on icon at bounding box center [355, 205] width 9 height 9
click at [346, 180] on span "Edit" at bounding box center [352, 182] width 13 height 11
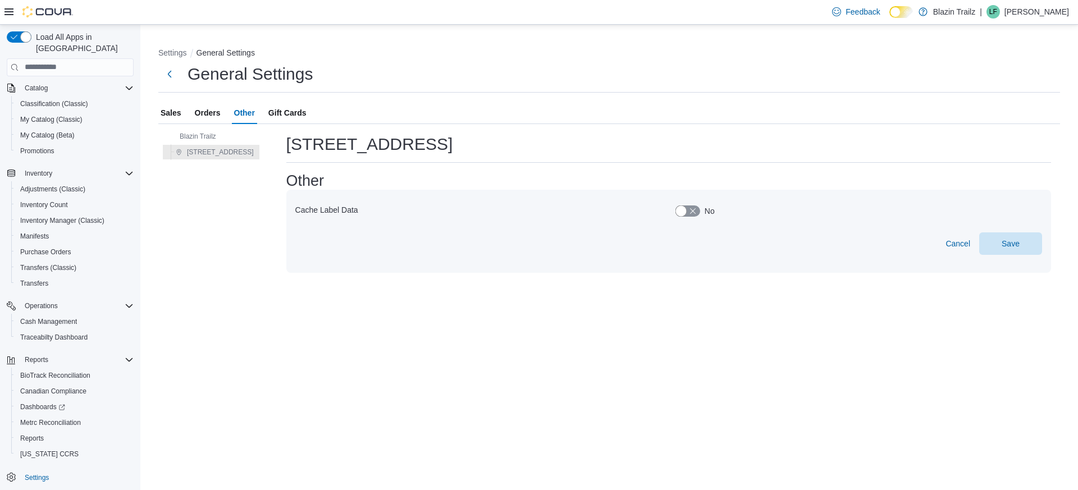
click at [681, 210] on button "button" at bounding box center [687, 210] width 25 height 11
click at [1030, 242] on span "Save" at bounding box center [1010, 243] width 49 height 22
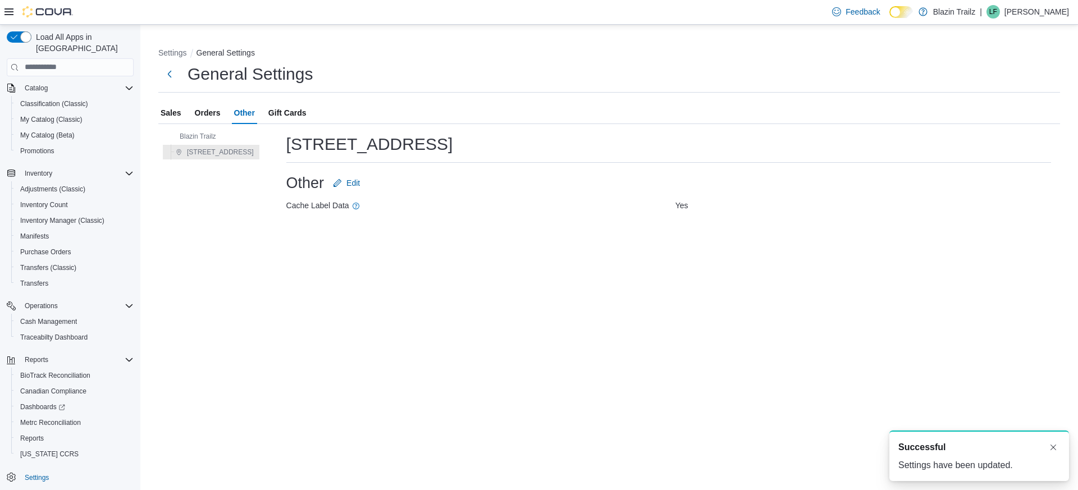
drag, startPoint x: 175, startPoint y: 118, endPoint x: 205, endPoint y: 117, distance: 29.8
click at [176, 118] on span "Sales" at bounding box center [171, 113] width 21 height 22
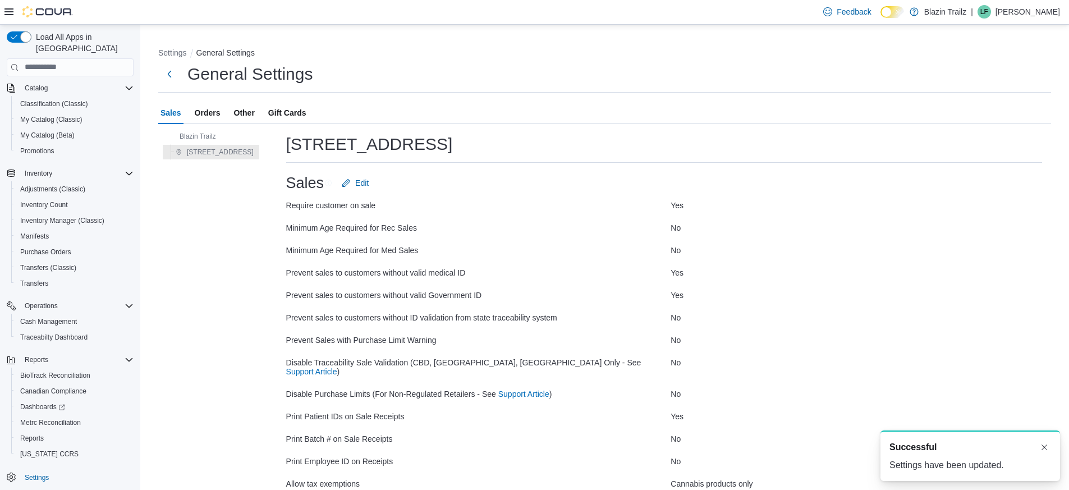
click at [226, 116] on div "Sales Orders Other Gift Cards" at bounding box center [604, 113] width 893 height 22
click at [217, 113] on span "Orders" at bounding box center [208, 113] width 26 height 22
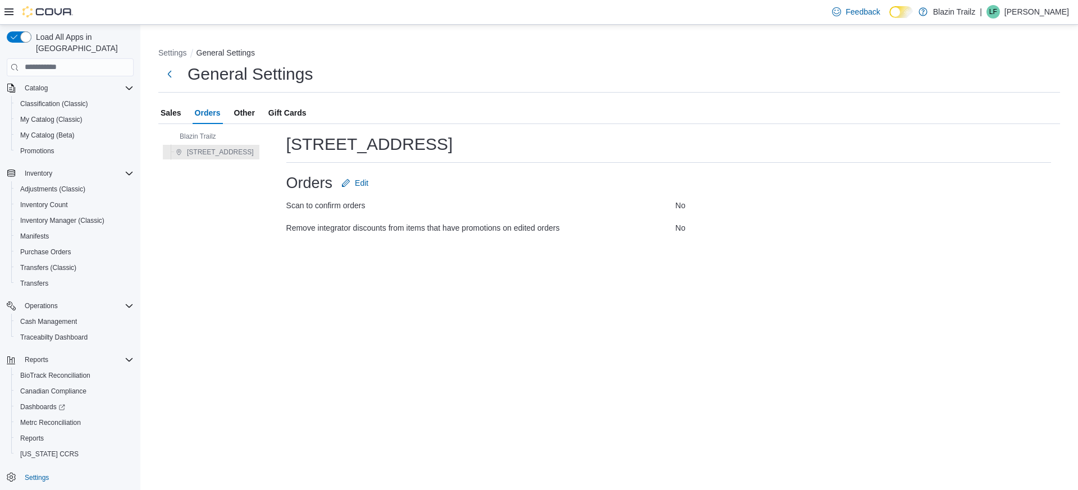
click at [172, 111] on span "Sales" at bounding box center [171, 113] width 21 height 22
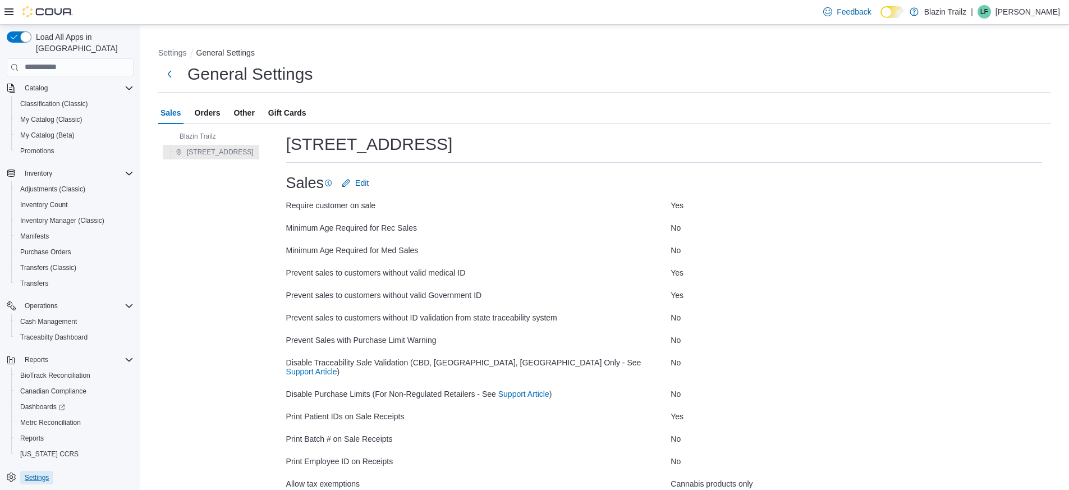
click at [35, 473] on span "Settings" at bounding box center [37, 477] width 24 height 9
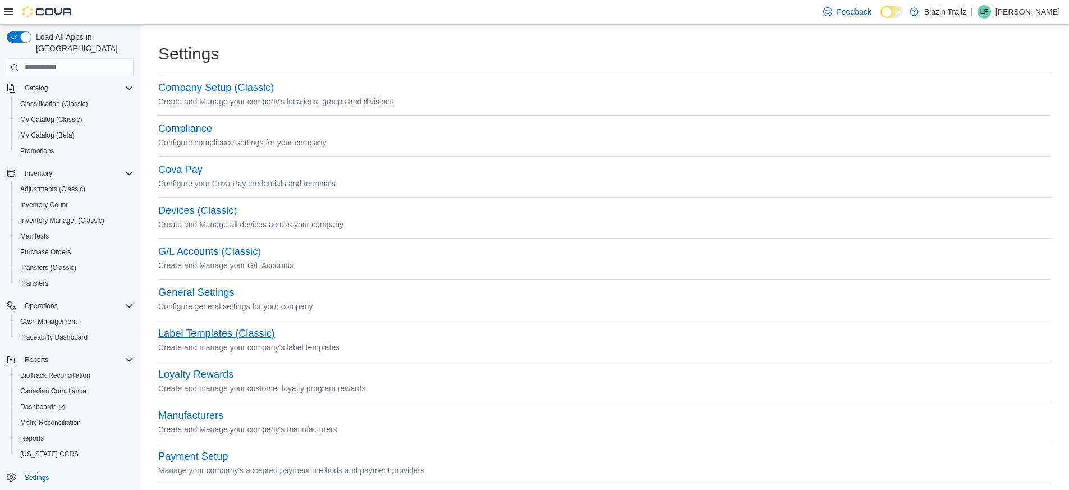
click at [247, 334] on button "Label Templates (Classic)" at bounding box center [216, 334] width 117 height 12
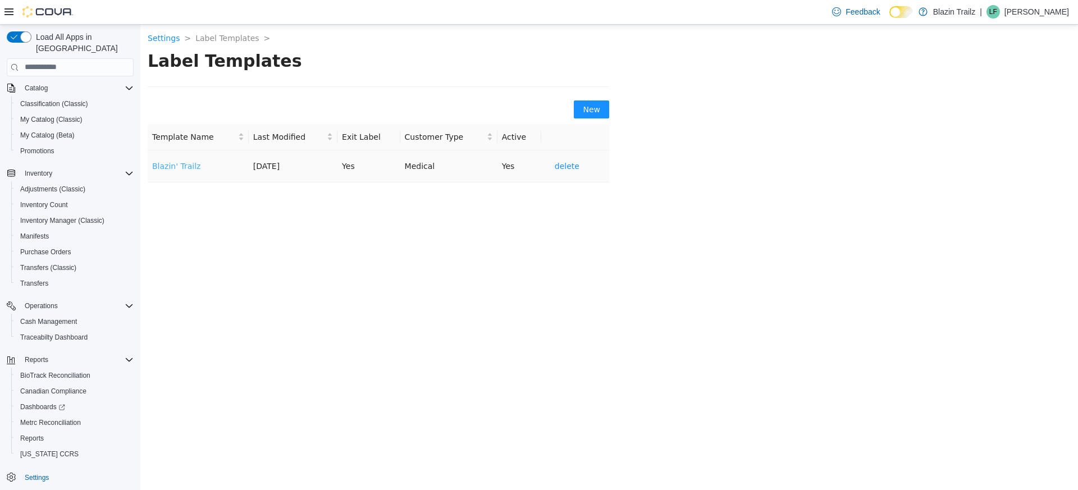
click at [186, 161] on link "Blazin' Trailz" at bounding box center [176, 165] width 48 height 9
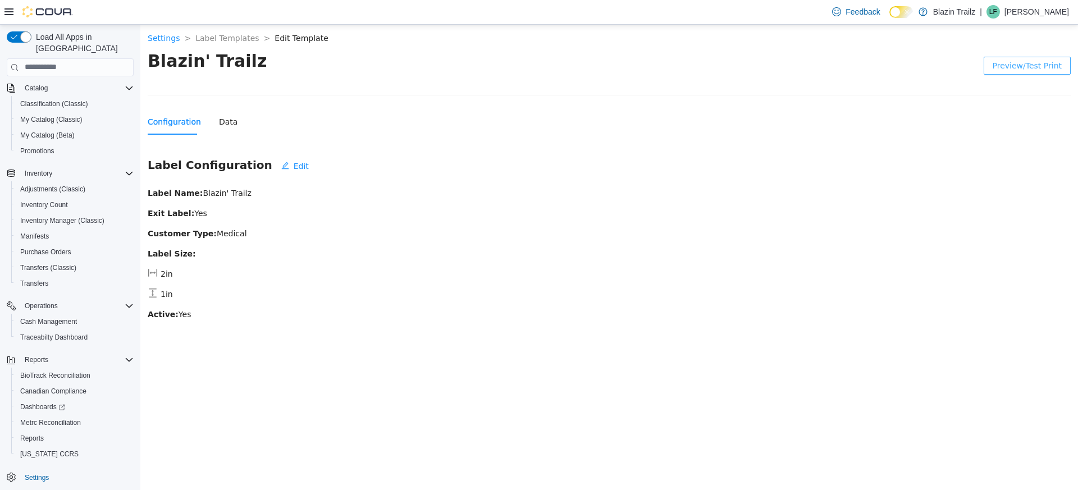
click at [1028, 63] on span "Preview/Test Print" at bounding box center [1026, 65] width 69 height 12
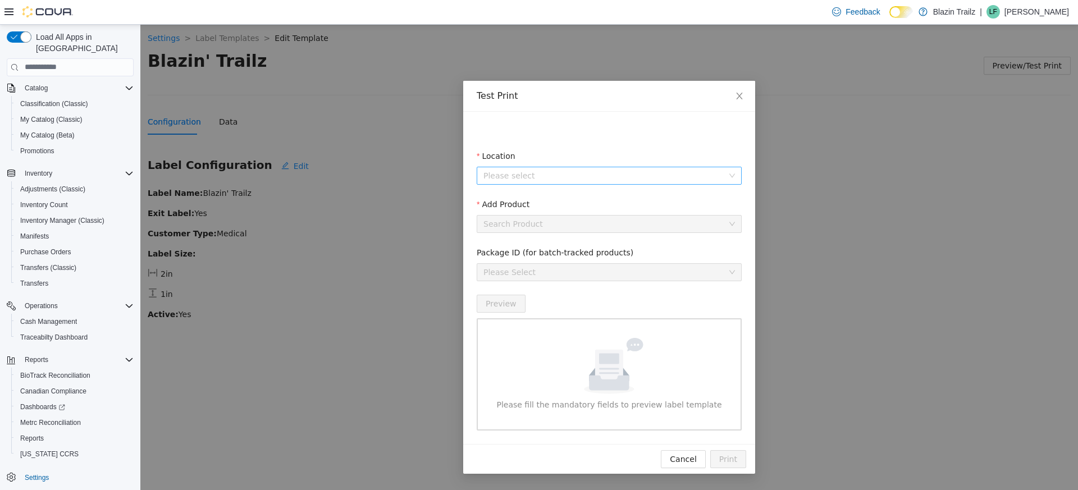
click at [606, 179] on input "Location" at bounding box center [605, 175] width 244 height 17
click at [538, 212] on span "[STREET_ADDRESS]" at bounding box center [547, 215] width 78 height 9
click at [539, 226] on input "Add Product" at bounding box center [605, 223] width 244 height 17
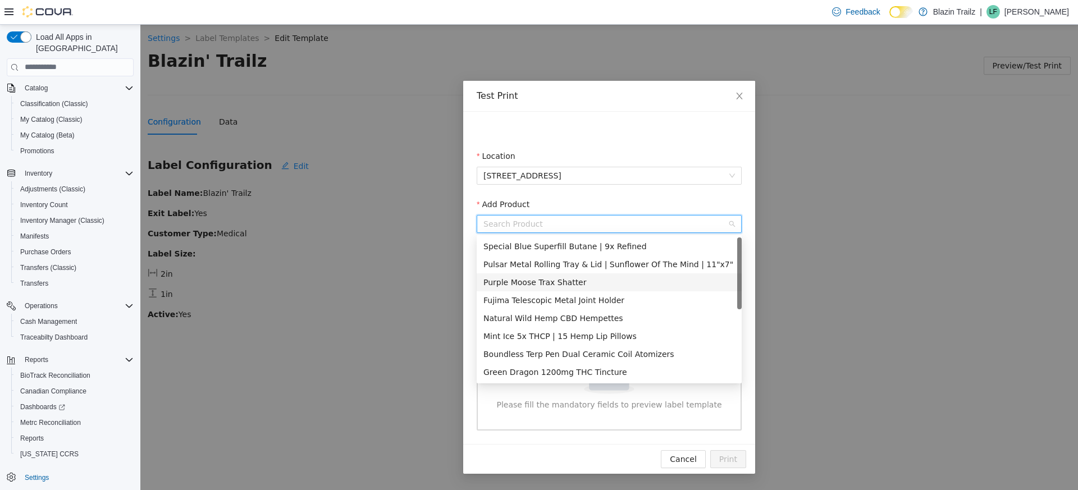
click at [533, 281] on div "Purple Moose Trax Shatter" at bounding box center [608, 282] width 251 height 12
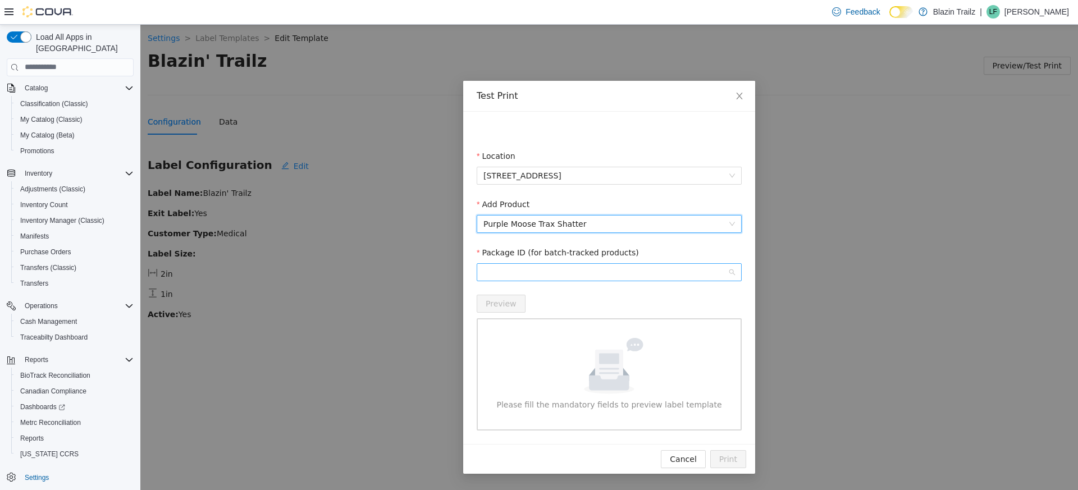
click at [525, 269] on span at bounding box center [608, 271] width 251 height 17
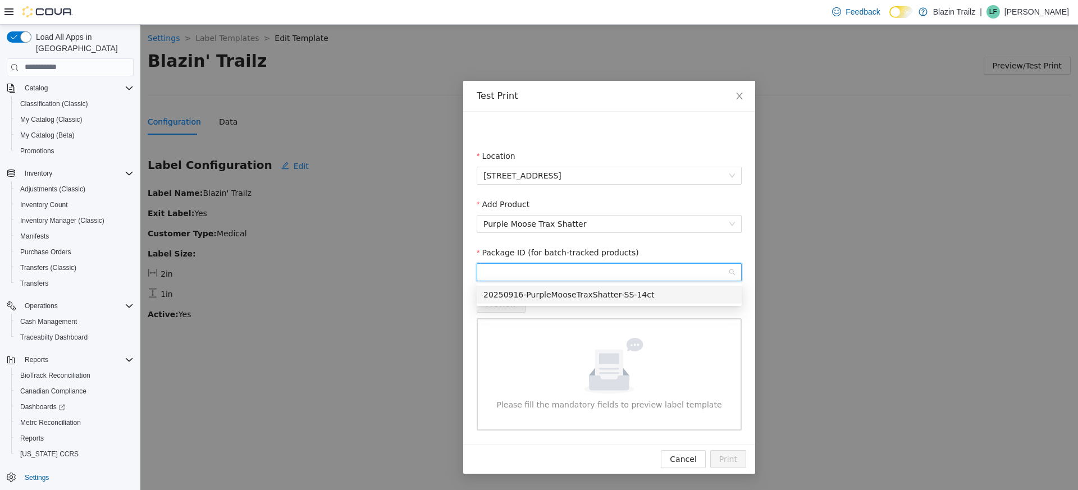
click at [523, 294] on div "20250916-PurpleMooseTraxShatter-SS-14ct" at bounding box center [608, 294] width 251 height 12
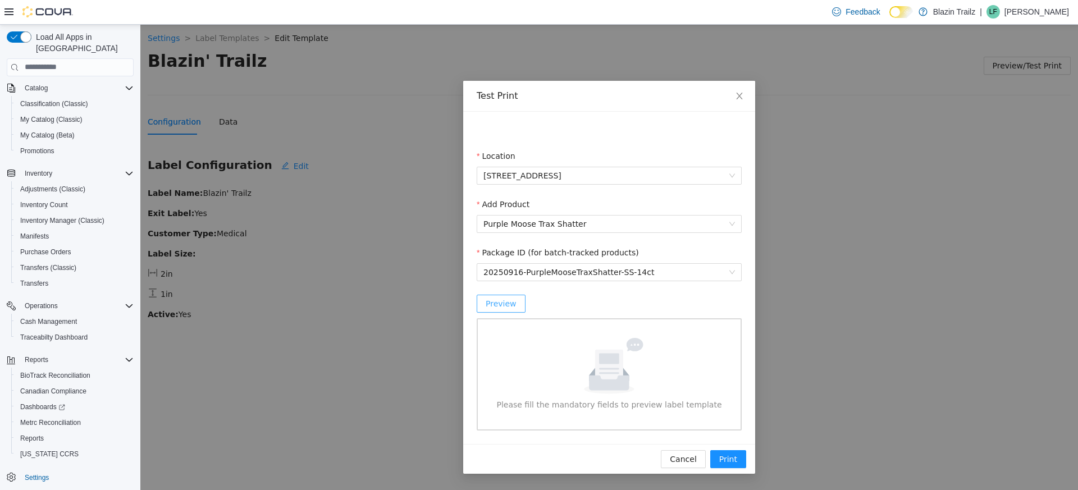
click at [512, 304] on span "Preview" at bounding box center [500, 303] width 31 height 12
click at [719, 455] on span "Print" at bounding box center [728, 458] width 18 height 12
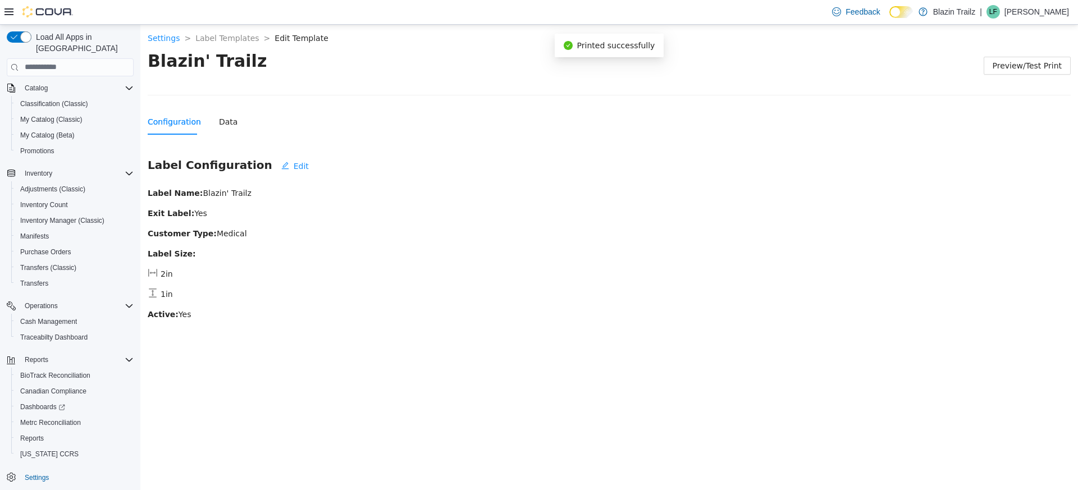
scroll to position [0, 0]
click at [452, 162] on div "Label Configuration Edit" at bounding box center [609, 167] width 923 height 21
click at [323, 332] on body "Settings > Label Templates > Edit Template > Blazin' Trailz Preview/Test Print …" at bounding box center [608, 256] width 937 height 465
click at [294, 167] on span "Edit" at bounding box center [301, 165] width 15 height 12
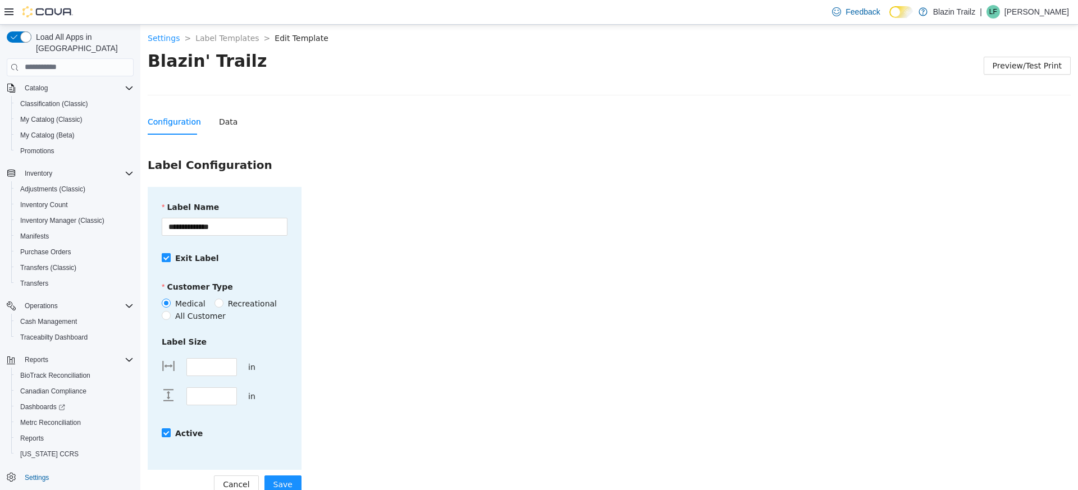
click at [192, 256] on strong "Exit Label" at bounding box center [197, 257] width 44 height 9
click at [275, 487] on span "Save" at bounding box center [282, 484] width 19 height 12
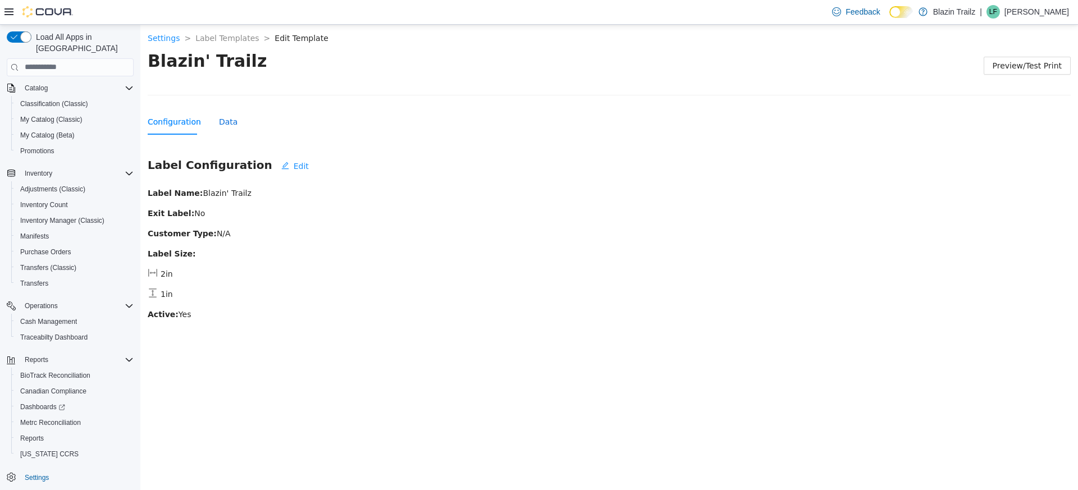
click at [222, 124] on div "Data" at bounding box center [228, 121] width 19 height 12
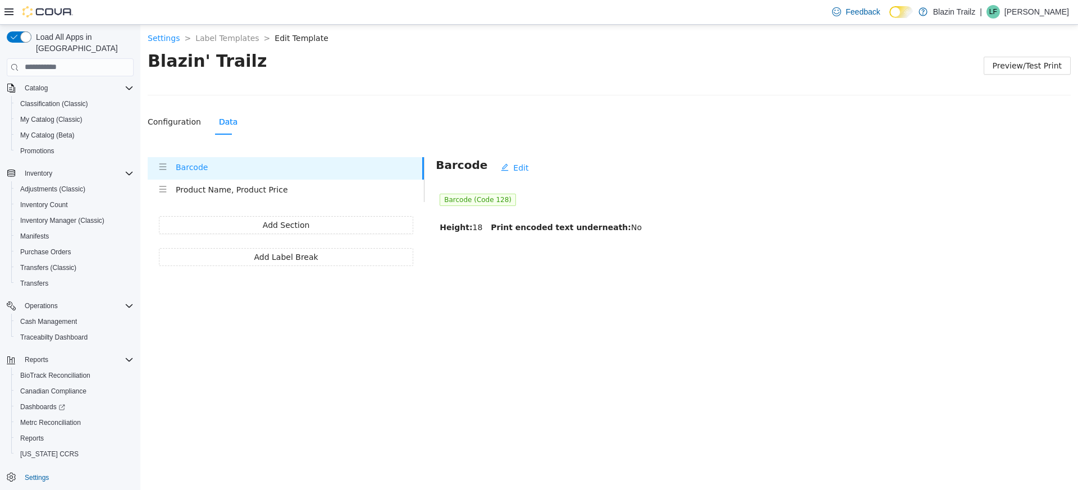
click at [210, 166] on h4 "Barcode" at bounding box center [299, 167] width 246 height 12
click at [496, 173] on button "Edit" at bounding box center [514, 167] width 45 height 18
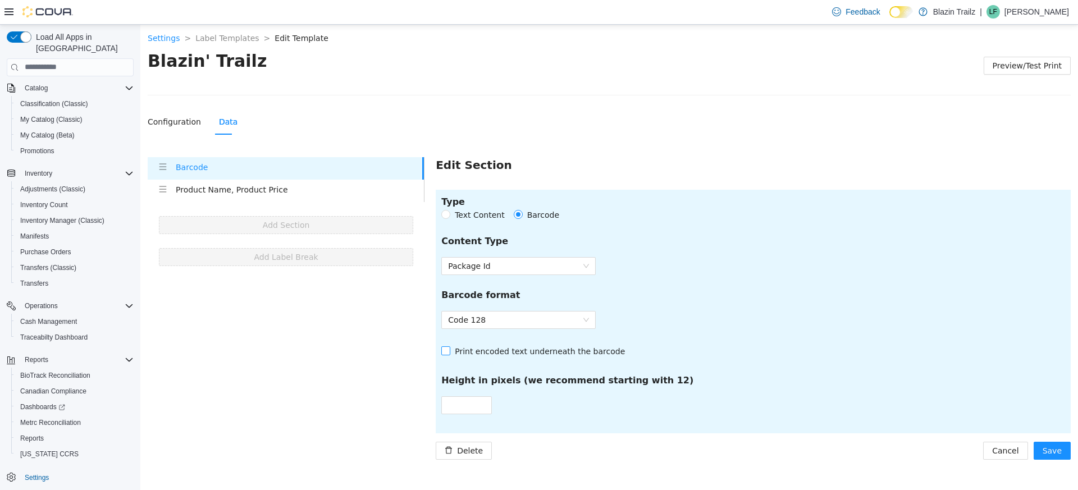
click at [533, 351] on span "Print encoded text underneath the barcode" at bounding box center [539, 351] width 179 height 12
click at [1022, 60] on span "Preview/Test Print" at bounding box center [1026, 65] width 69 height 12
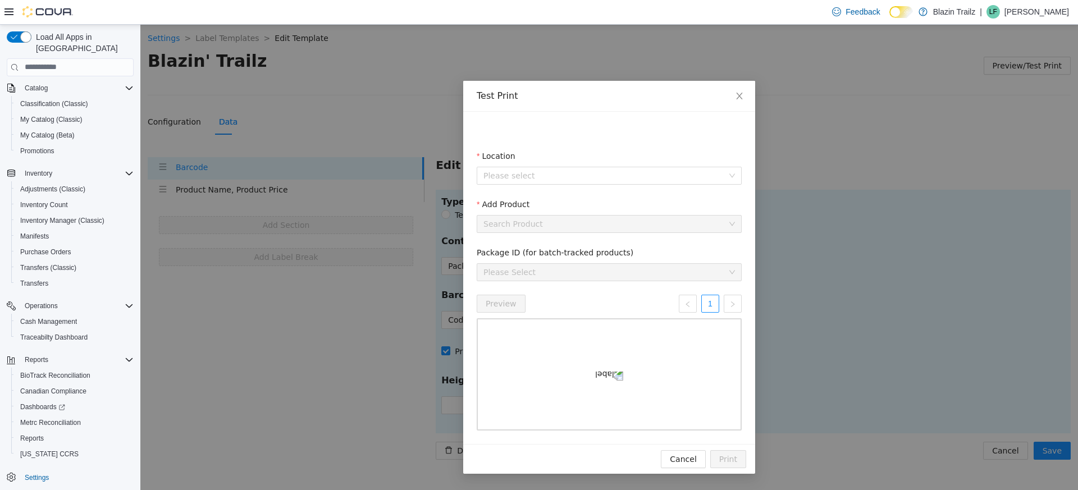
scroll to position [19, 0]
click at [557, 166] on div "Please select" at bounding box center [608, 175] width 265 height 18
click at [547, 194] on span "[STREET_ADDRESS]" at bounding box center [543, 197] width 78 height 9
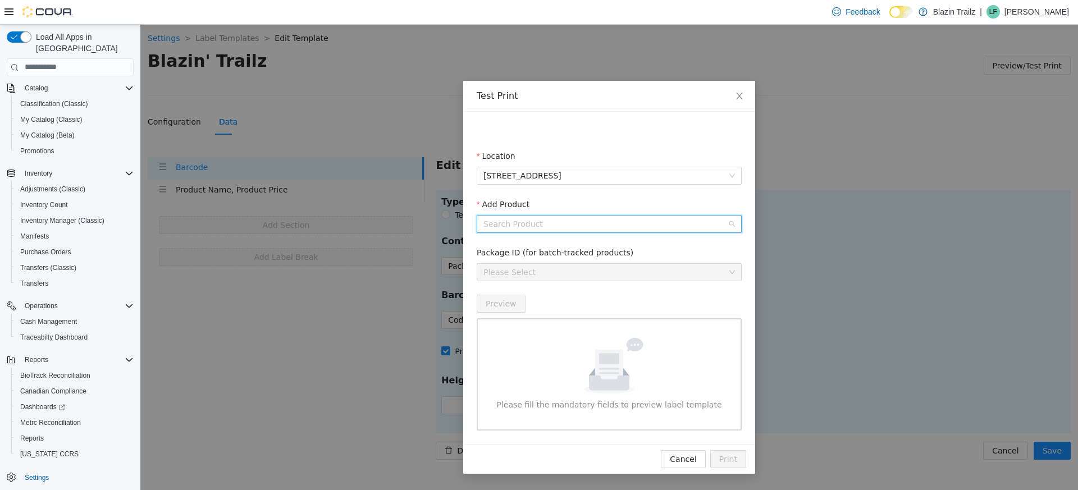
click at [551, 218] on input "Add Product" at bounding box center [605, 223] width 244 height 17
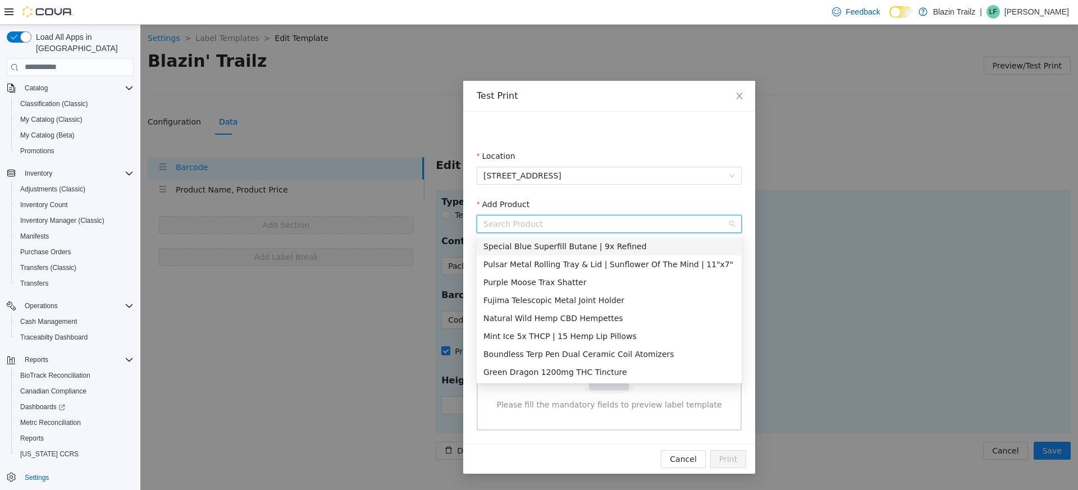
click at [548, 249] on div "Special Blue Superfill Butane | 9x Refined" at bounding box center [608, 246] width 251 height 12
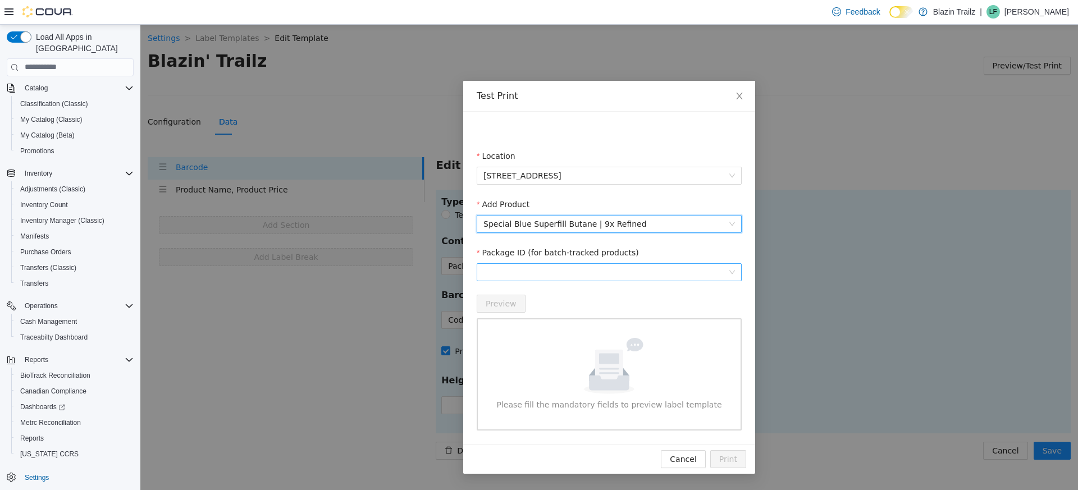
click at [546, 266] on span at bounding box center [608, 271] width 251 height 17
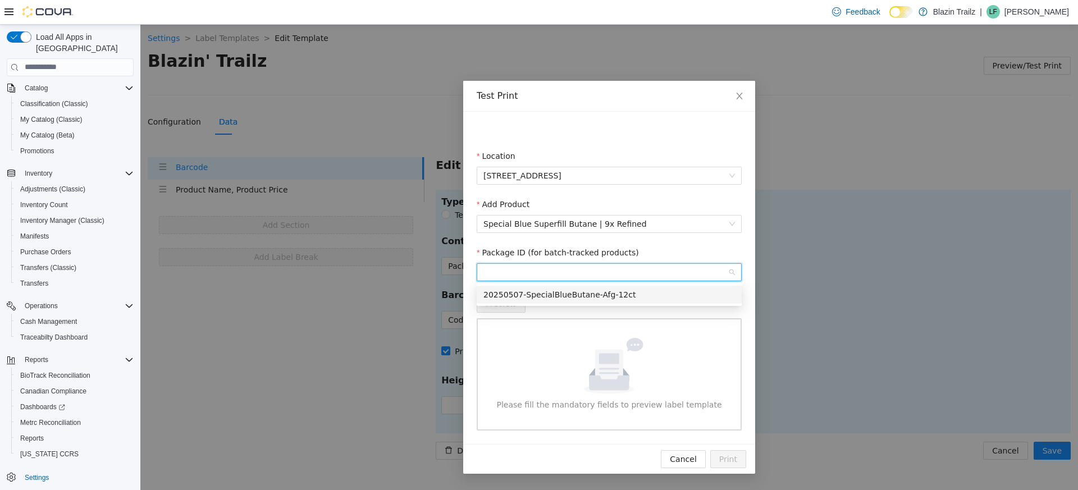
click at [546, 302] on div "20250507-SpecialBlueButane-Afg-12ct" at bounding box center [608, 294] width 265 height 18
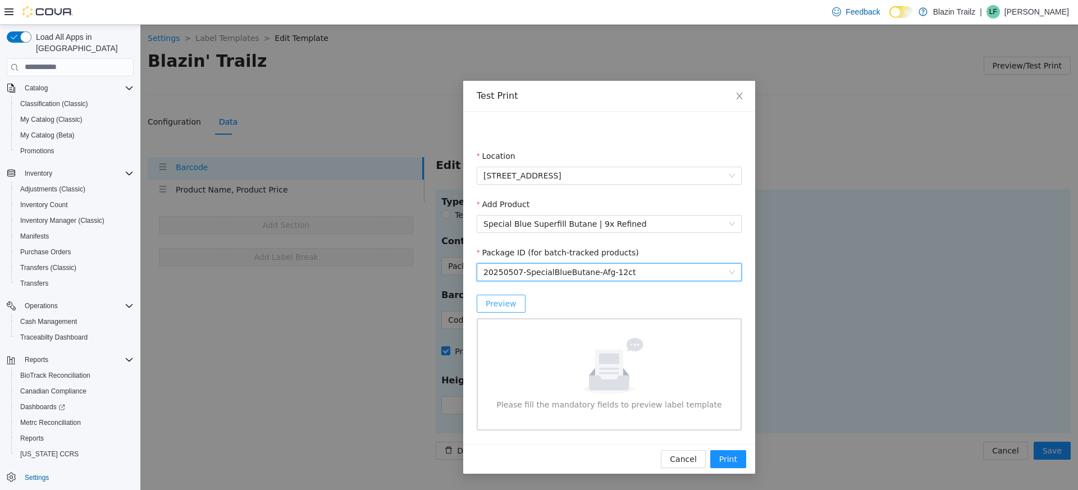
click at [514, 305] on span "Preview" at bounding box center [500, 303] width 31 height 12
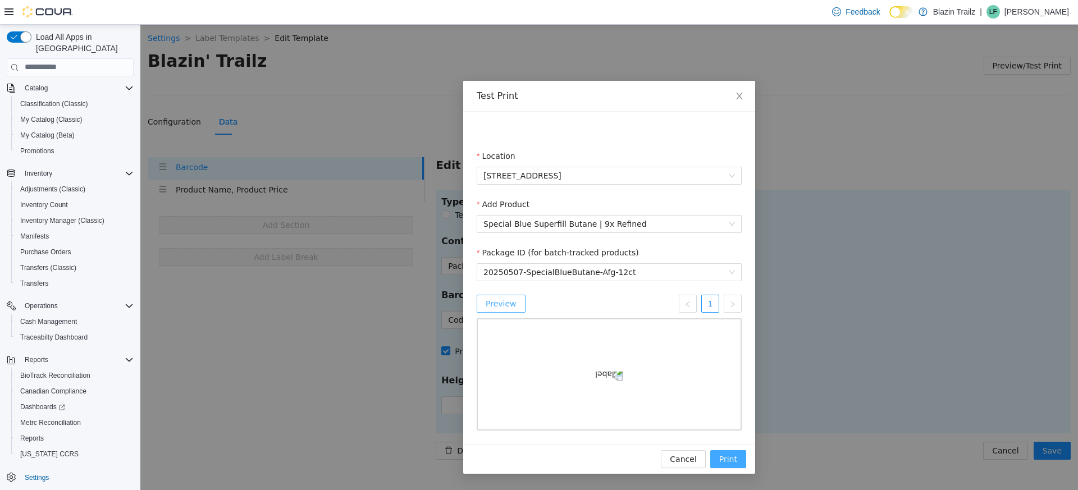
scroll to position [24, 0]
click at [732, 458] on span "Print" at bounding box center [728, 458] width 18 height 12
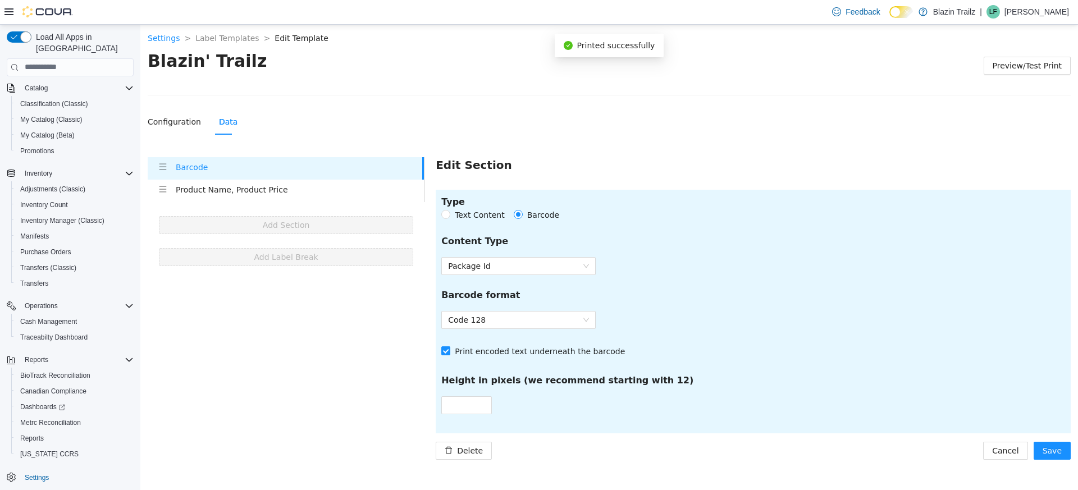
scroll to position [0, 0]
click at [624, 39] on div "Printed successfully" at bounding box center [608, 45] width 91 height 12
click at [42, 473] on span "Settings" at bounding box center [37, 477] width 24 height 9
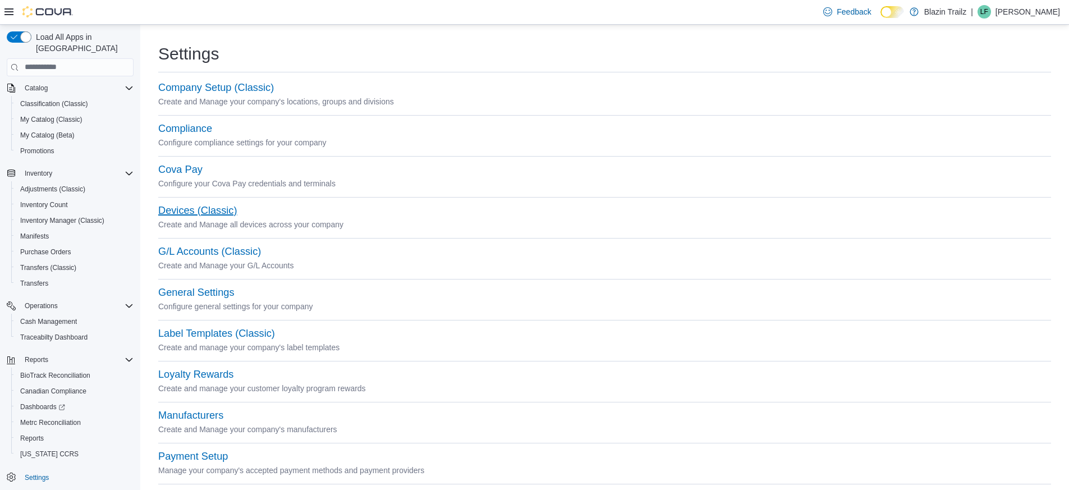
click at [212, 214] on button "Devices (Classic)" at bounding box center [197, 211] width 79 height 12
